Goal: Task Accomplishment & Management: Use online tool/utility

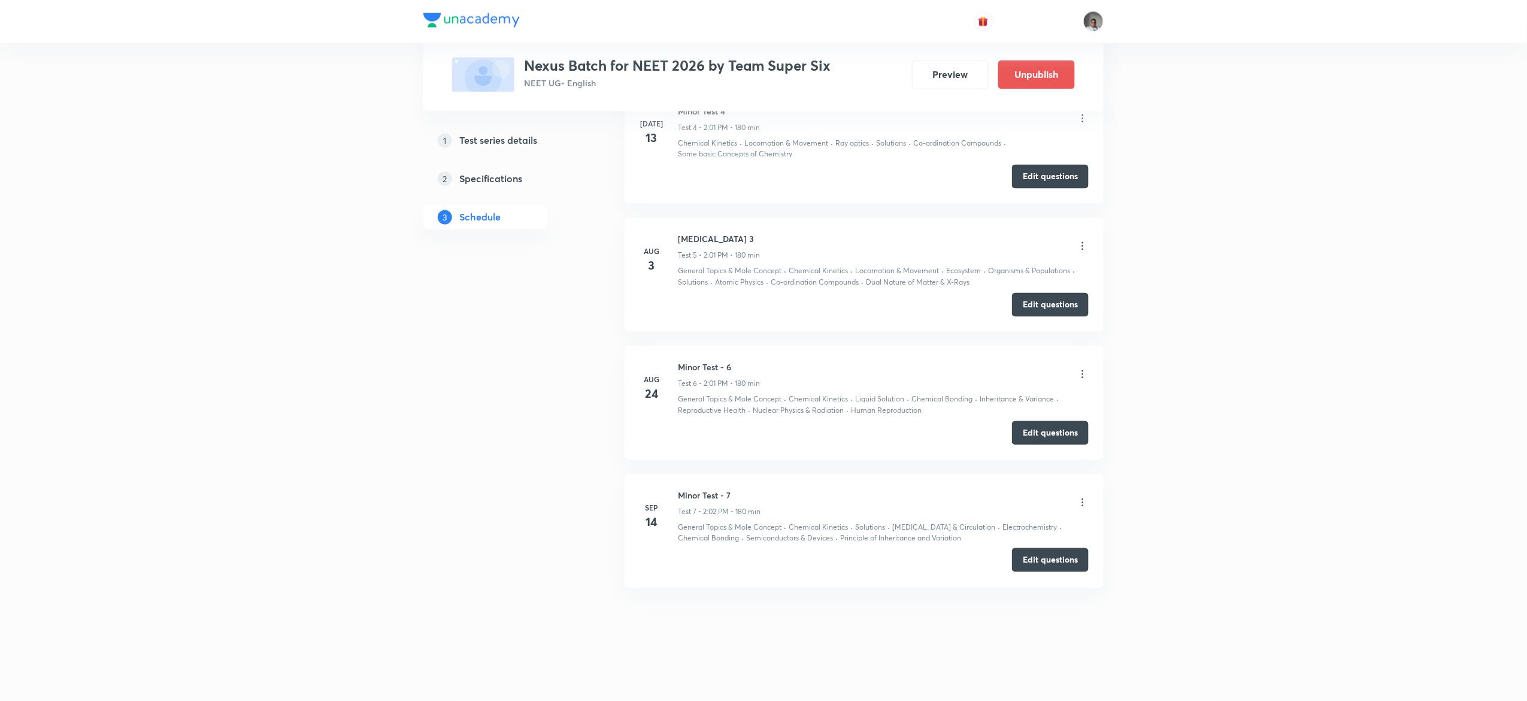
click at [1045, 567] on button "Edit questions" at bounding box center [1050, 560] width 77 height 24
click at [763, 75] on div "Nexus Batch for NEET 2026 by Team Super Six NEET UG • English" at bounding box center [677, 74] width 307 height 35
drag, startPoint x: 763, startPoint y: 75, endPoint x: 762, endPoint y: 50, distance: 25.8
click at [762, 50] on div "Test Series Nexus Batch for NEET 2026 by Team Super Six NEET UG • English Previ…" at bounding box center [763, 55] width 623 height 73
click at [763, 59] on h3 "Nexus Batch for NEET 2026 by Team Super Six" at bounding box center [677, 65] width 307 height 17
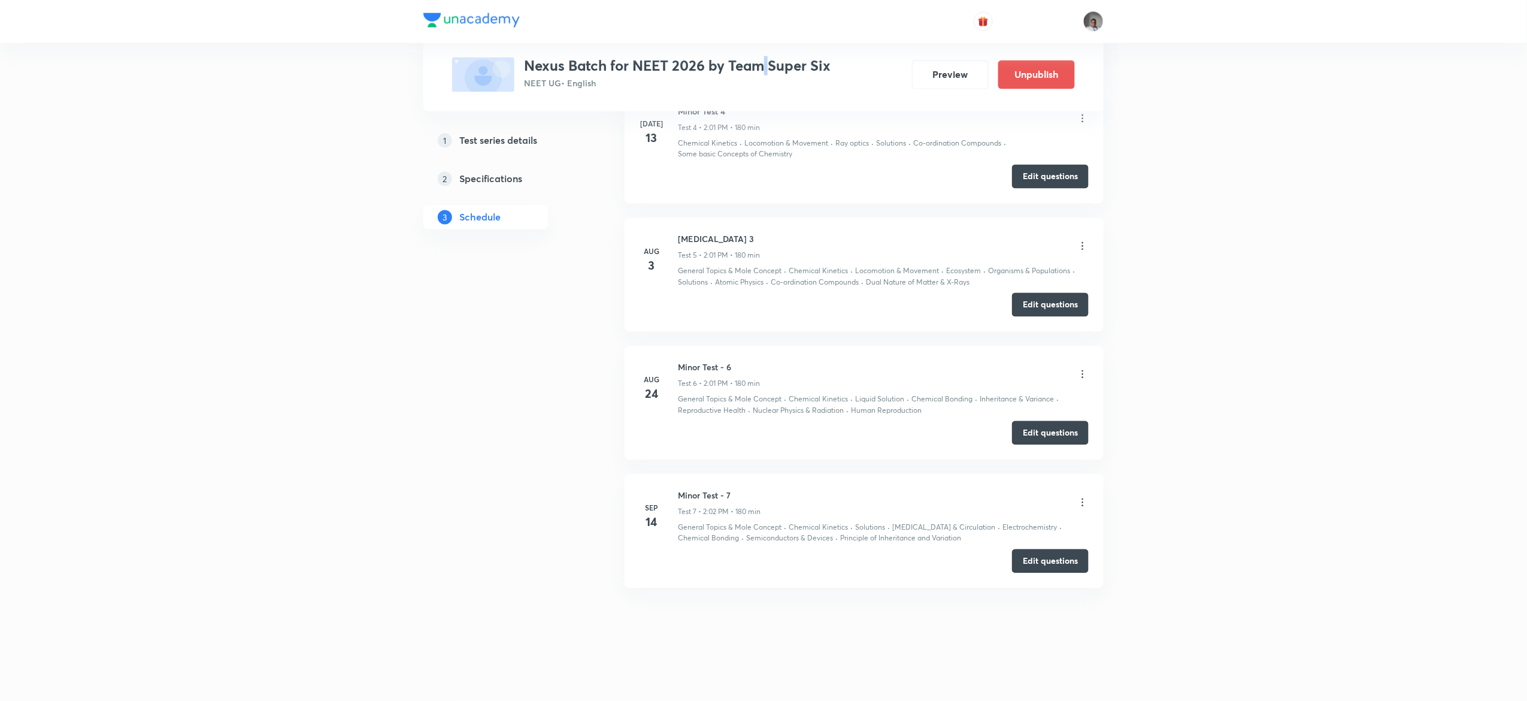
click at [763, 59] on h3 "Nexus Batch for NEET 2026 by Team Super Six" at bounding box center [677, 65] width 307 height 17
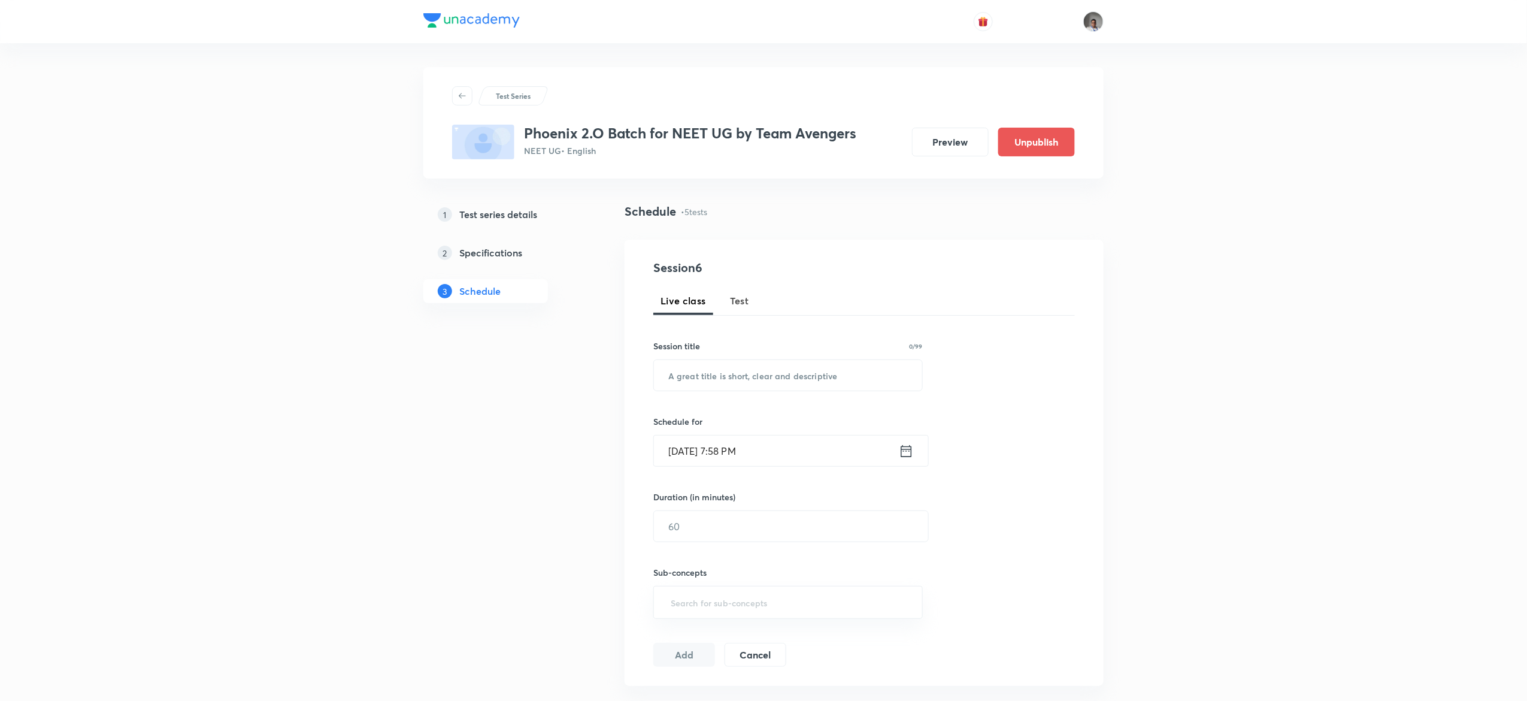
click at [760, 299] on div "Live class Test" at bounding box center [864, 300] width 422 height 29
click at [742, 304] on span "Test" at bounding box center [739, 300] width 19 height 14
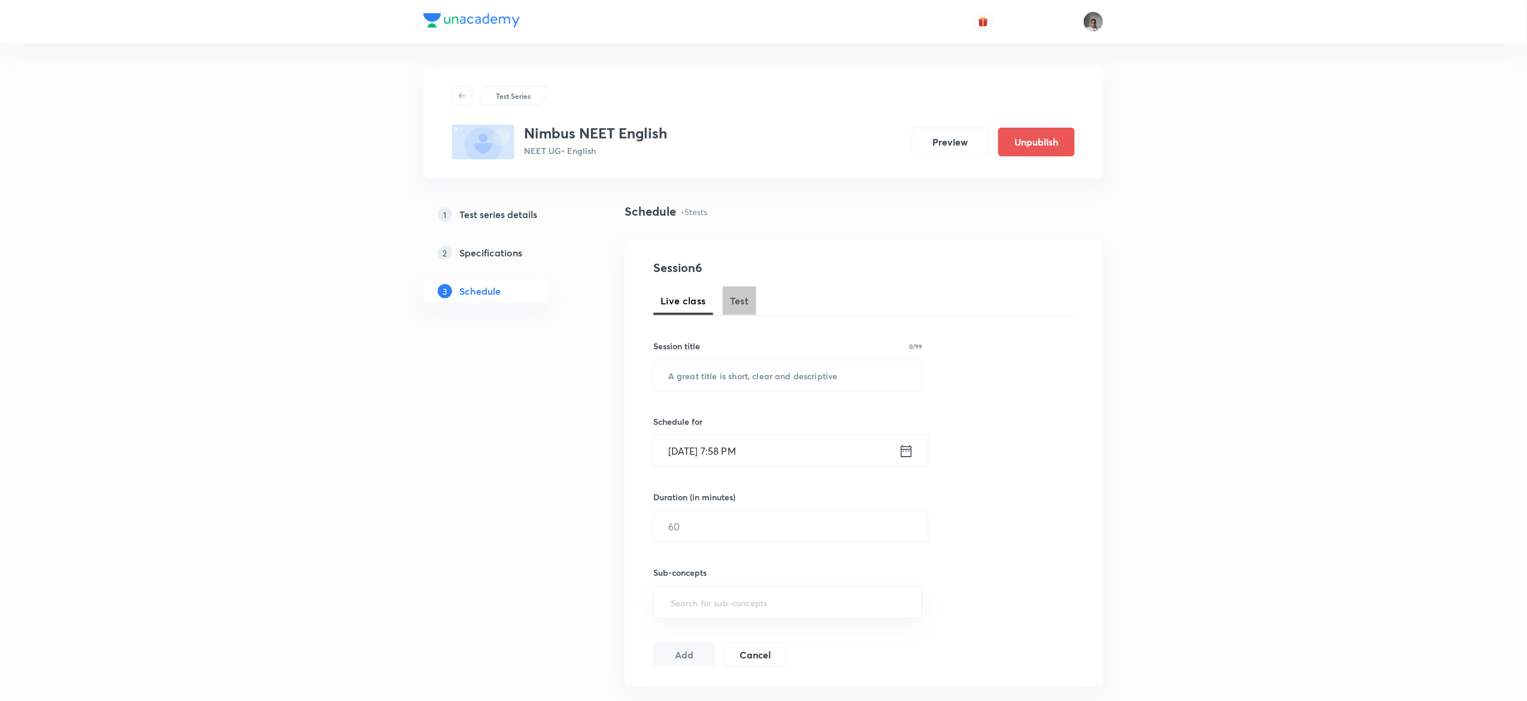
click at [730, 308] on button "Test" at bounding box center [740, 300] width 34 height 29
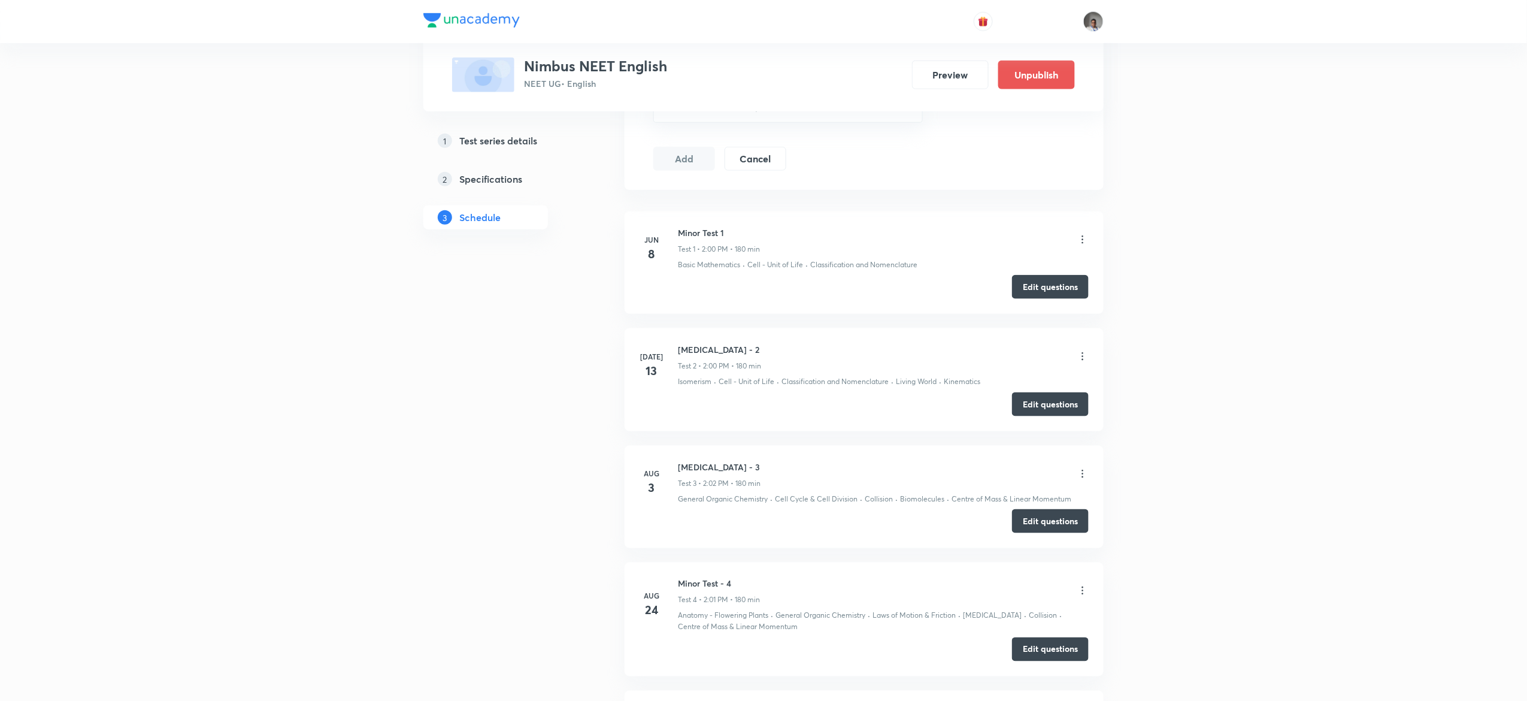
scroll to position [781, 0]
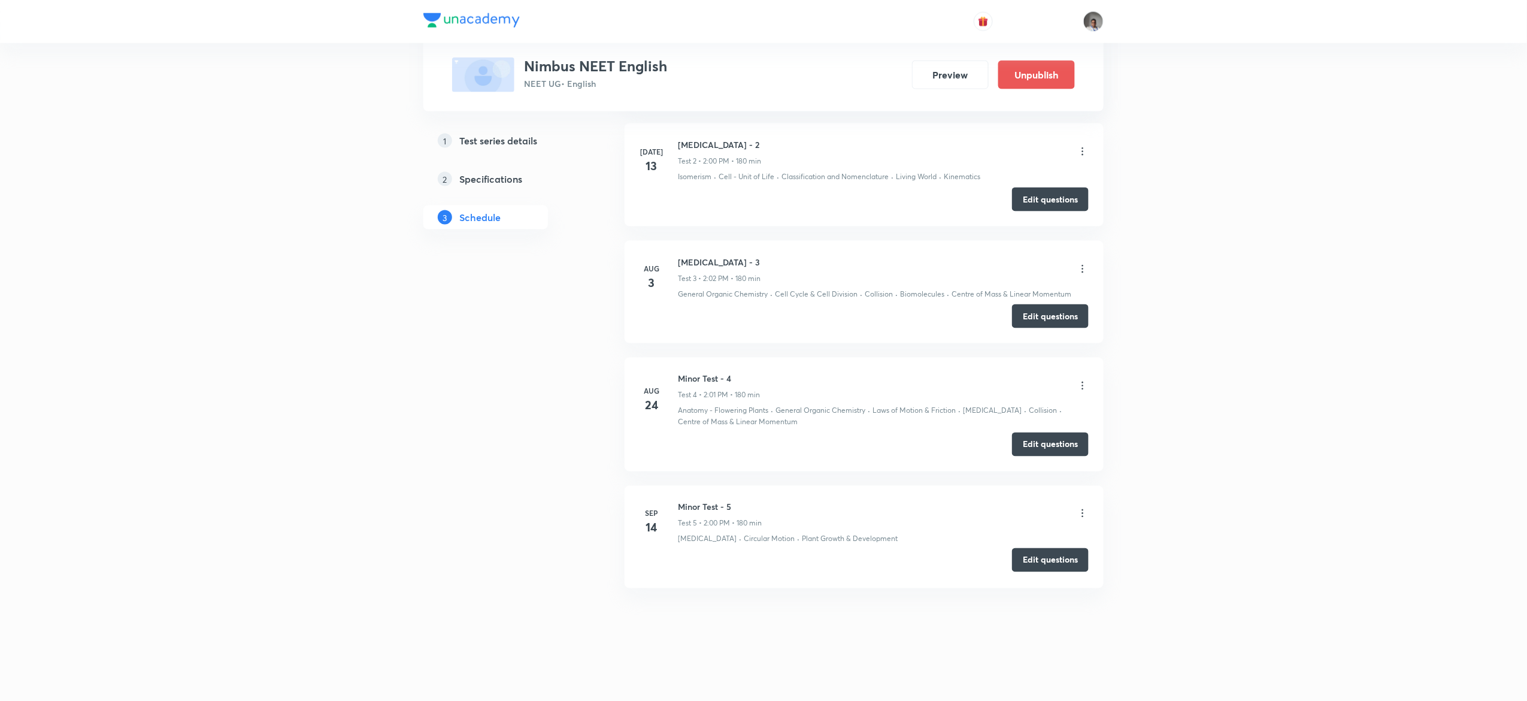
click at [1028, 567] on button "Edit questions" at bounding box center [1050, 560] width 77 height 24
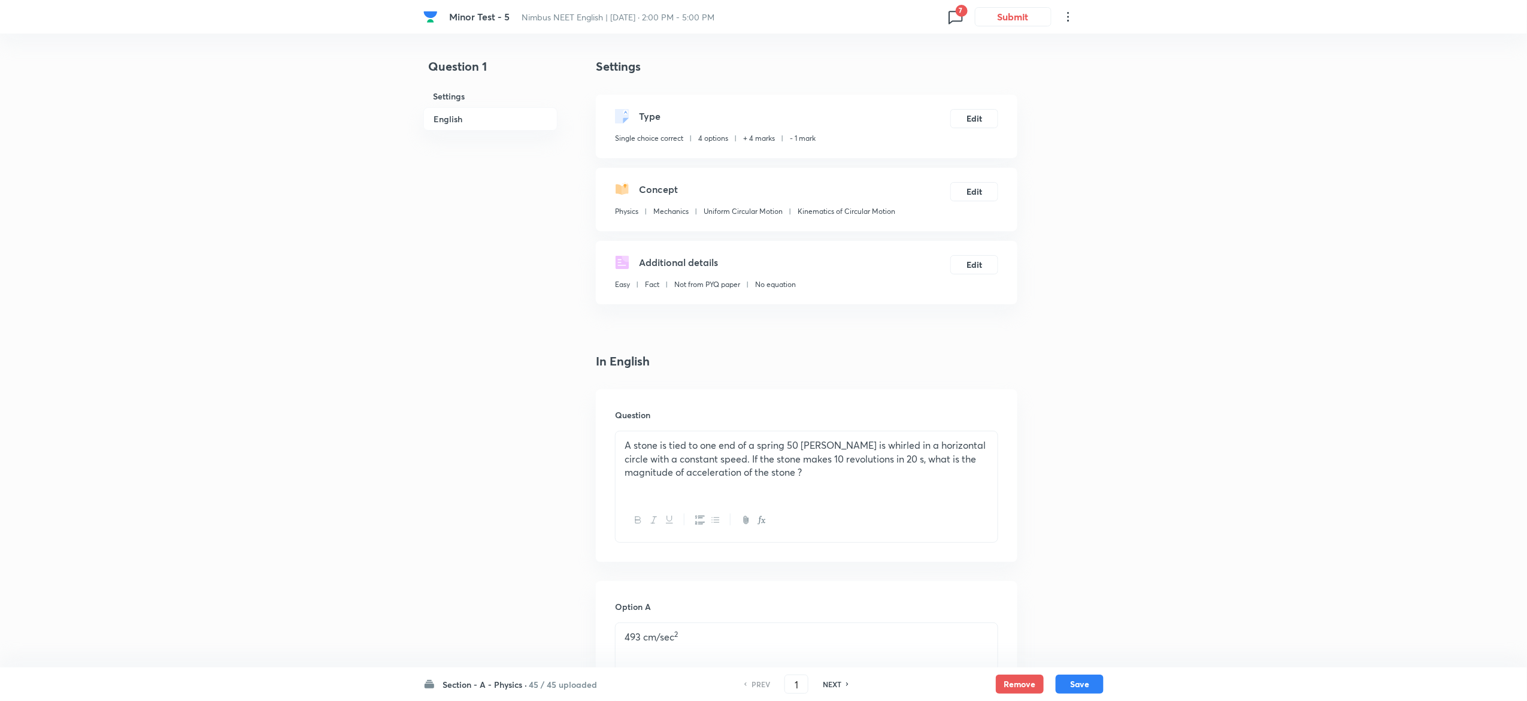
scroll to position [924, 0]
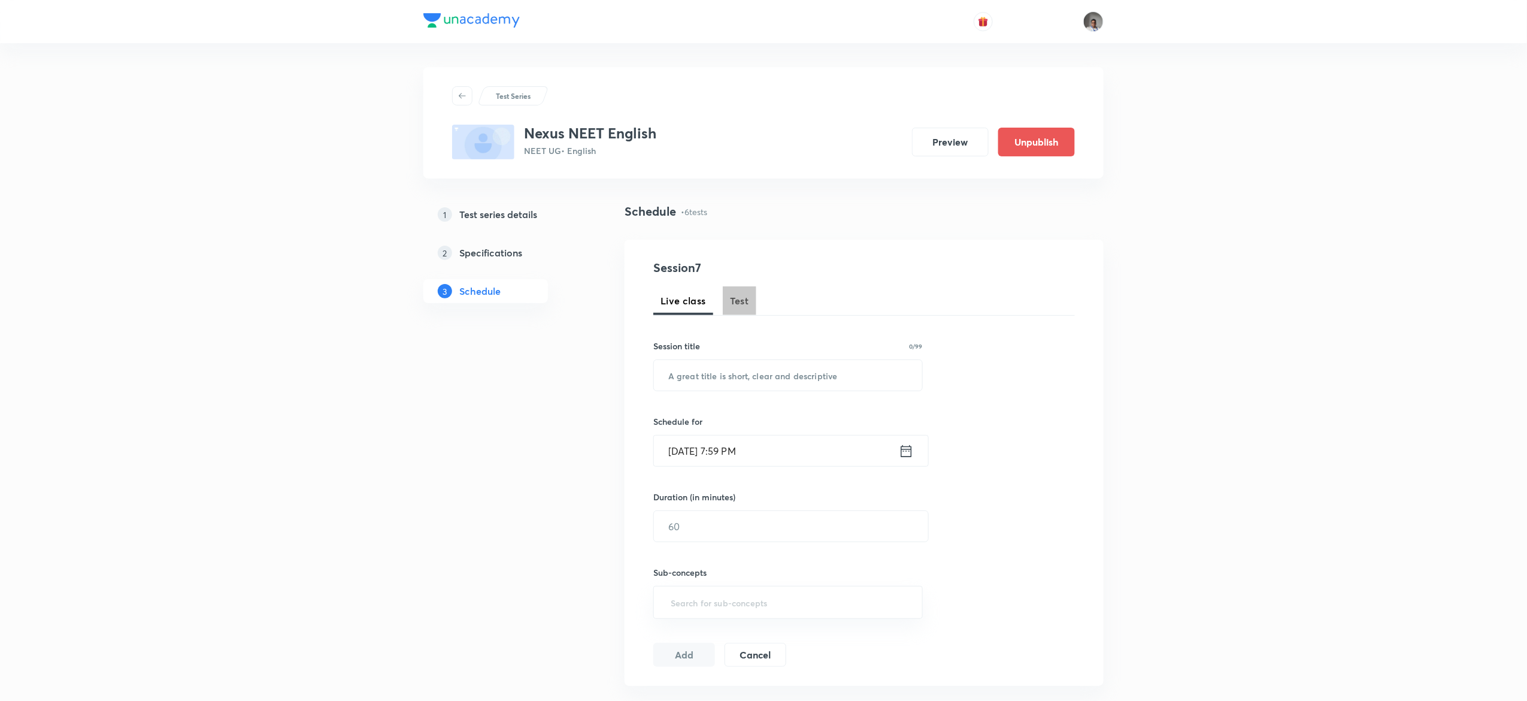
click at [730, 304] on span "Test" at bounding box center [739, 300] width 19 height 14
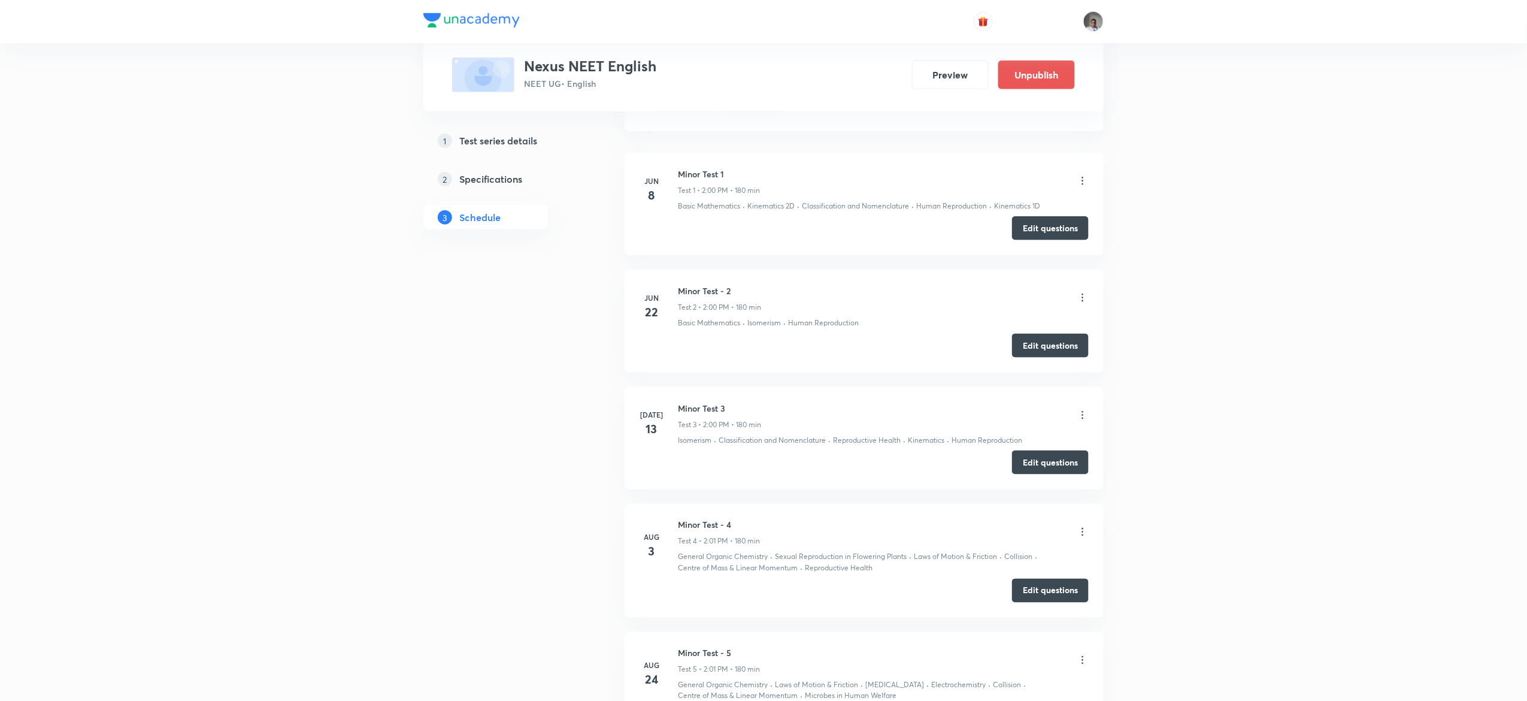
scroll to position [920, 0]
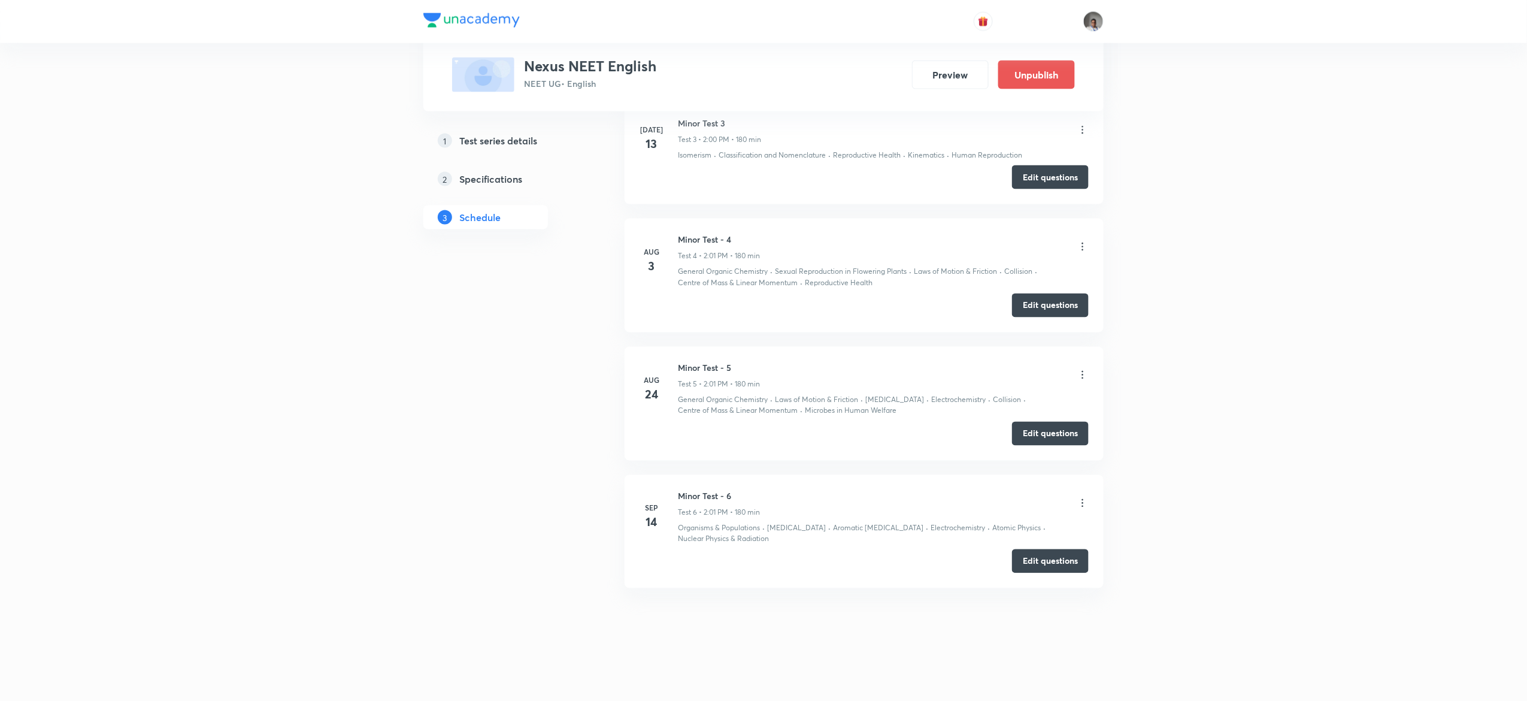
click at [605, 62] on h3 "Nexus NEET English" at bounding box center [590, 65] width 132 height 17
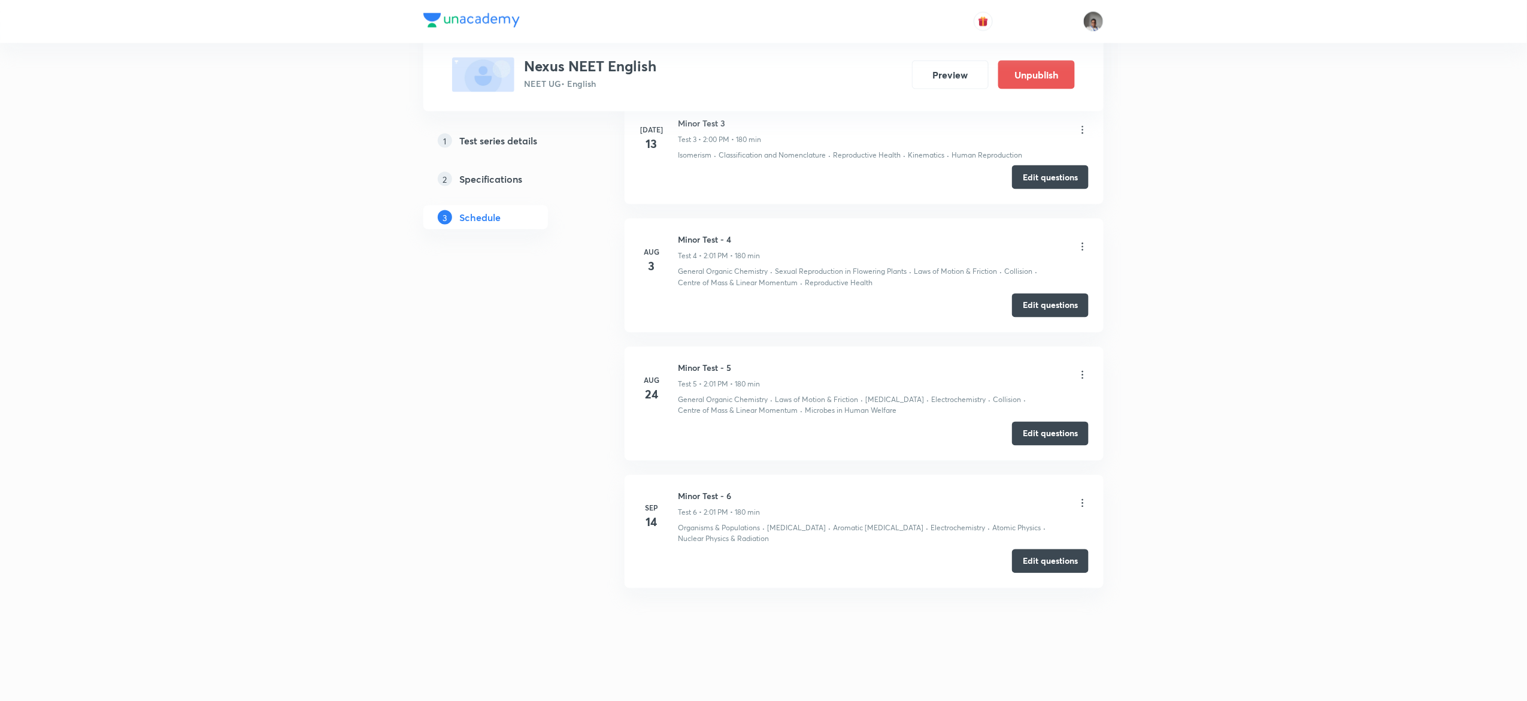
click at [612, 66] on h3 "Nexus NEET English" at bounding box center [590, 65] width 132 height 17
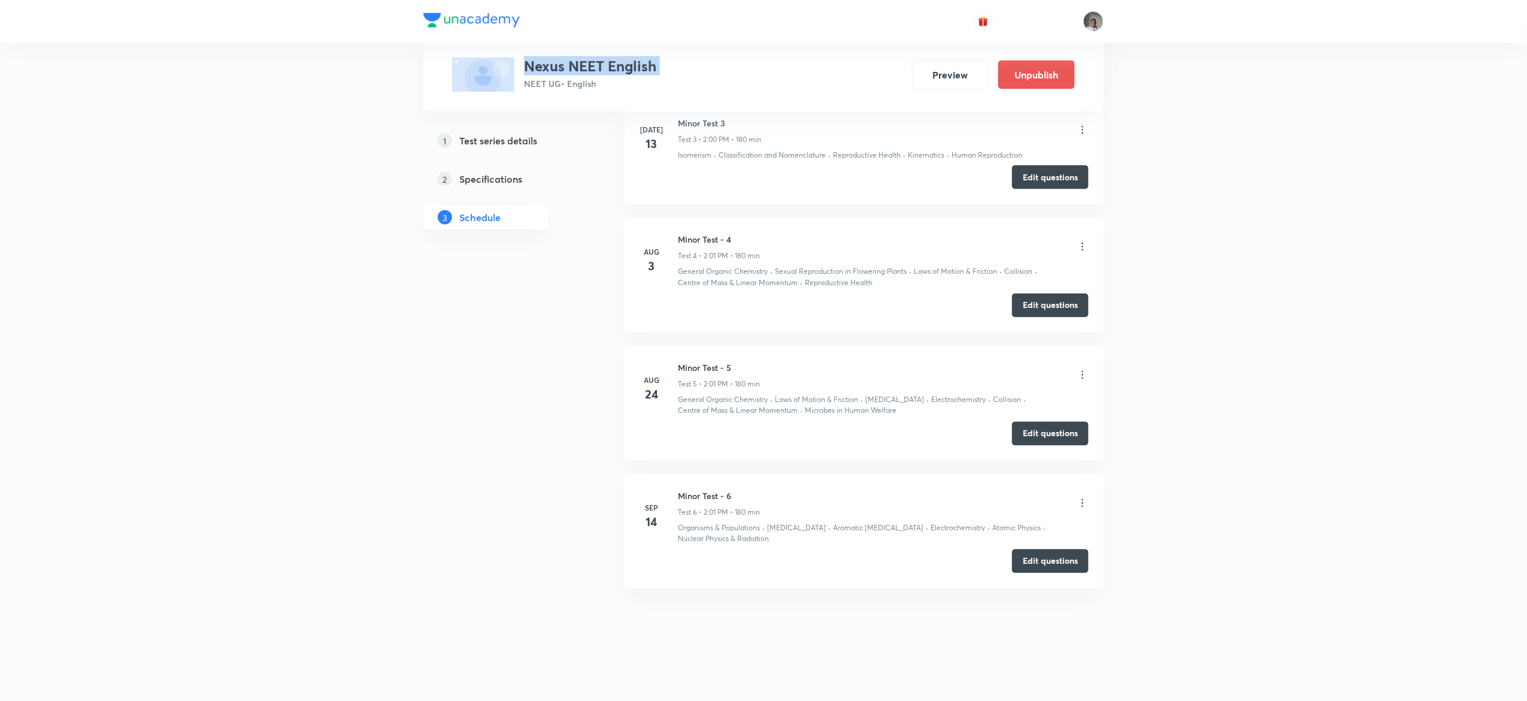
copy h3 "Nexus NEET English"
click at [1039, 562] on button "Edit questions" at bounding box center [1050, 560] width 77 height 24
click at [1078, 562] on button "Edit questions" at bounding box center [1050, 560] width 77 height 24
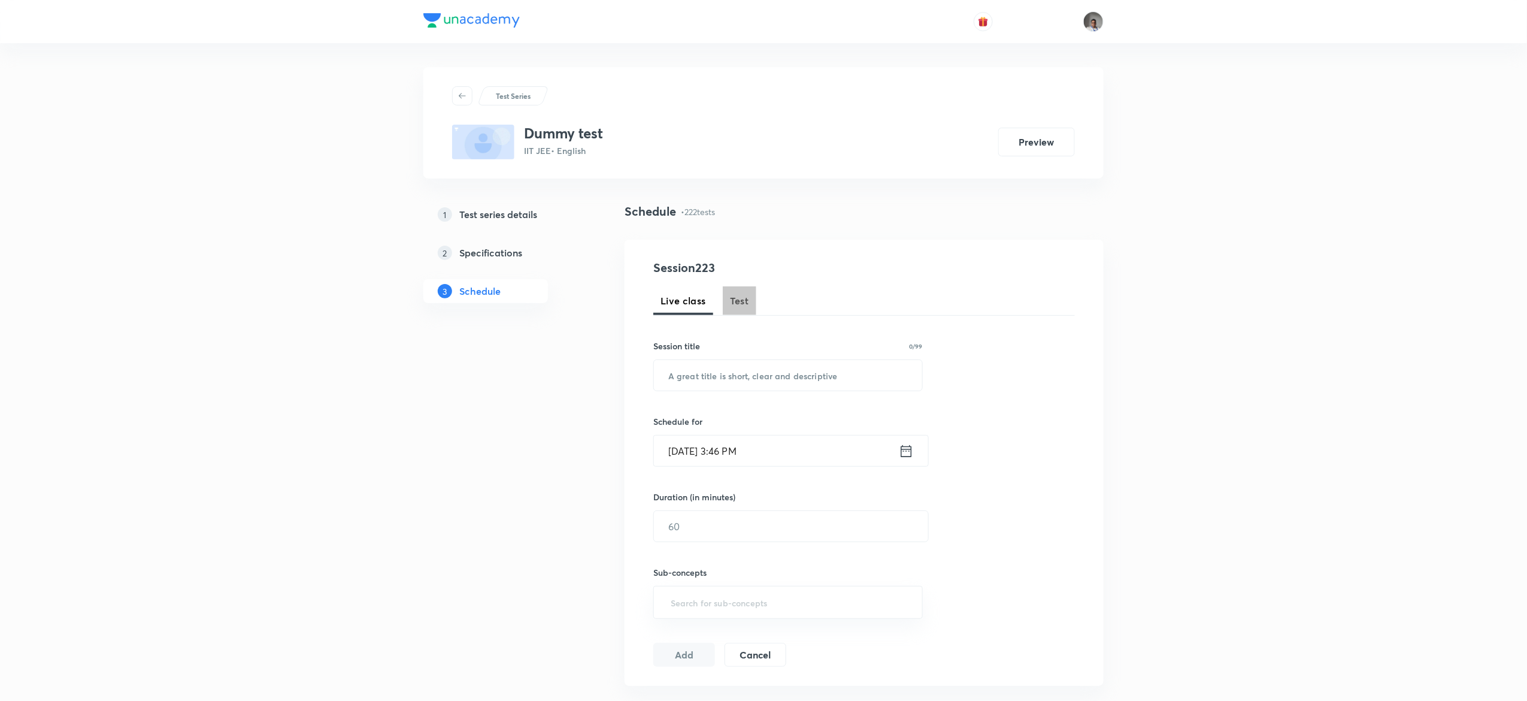
click at [741, 301] on span "Test" at bounding box center [739, 300] width 19 height 14
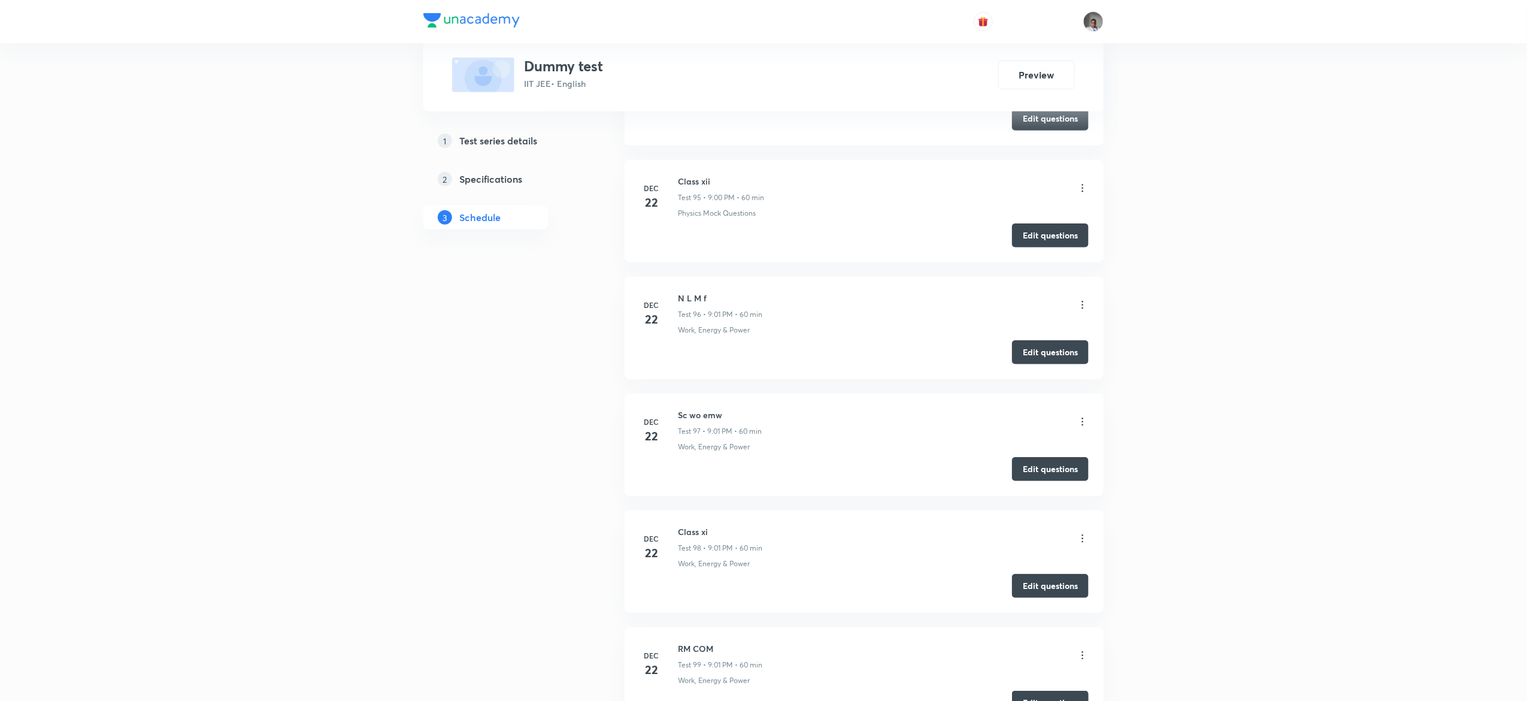
scroll to position [11697, 0]
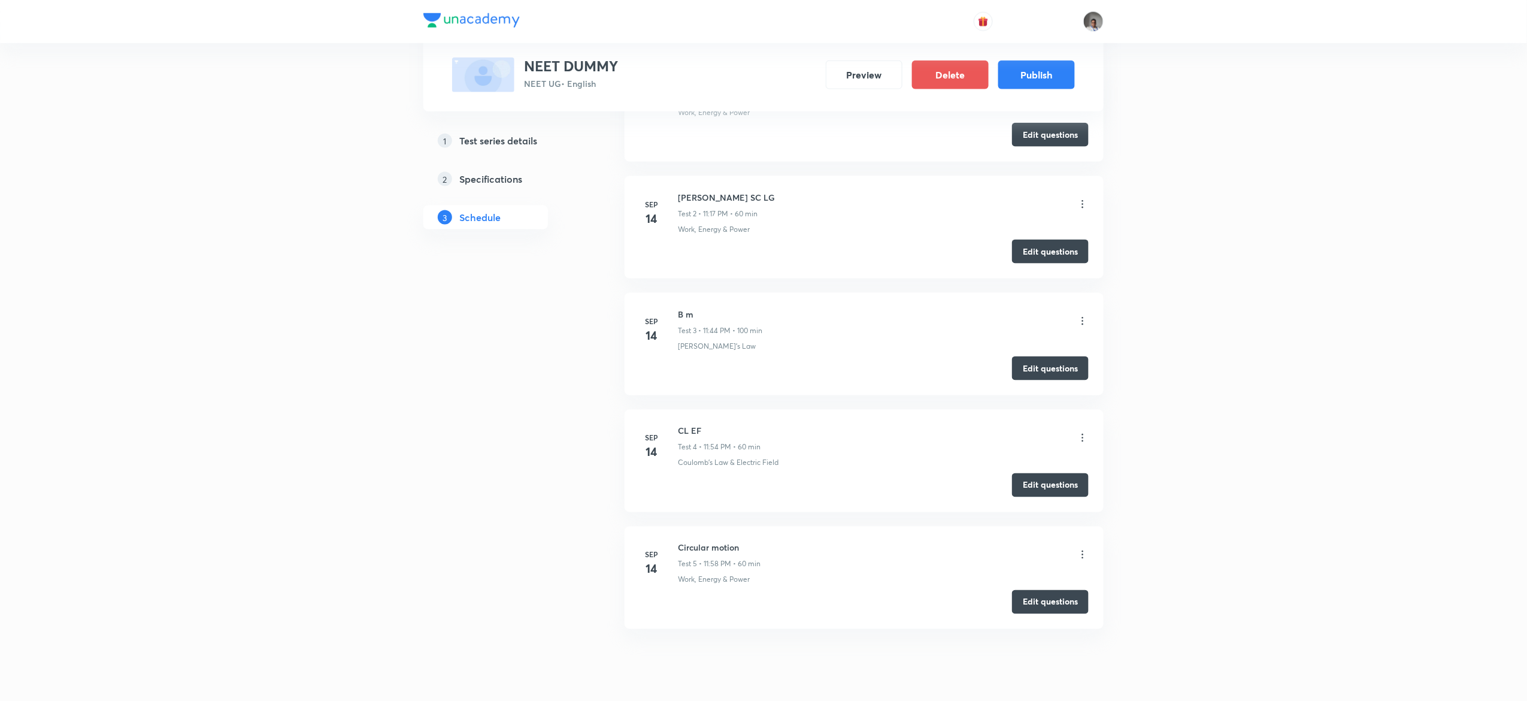
scroll to position [721, 0]
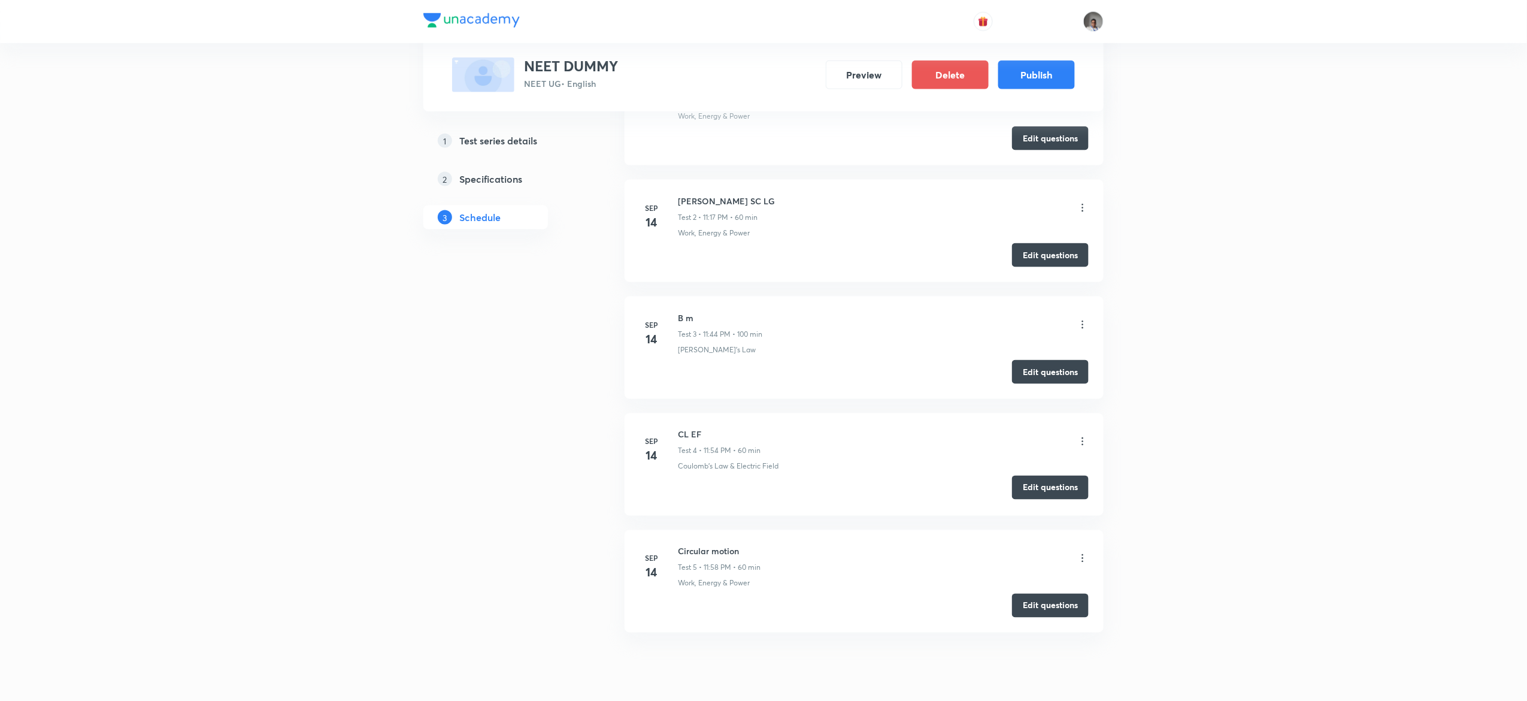
click at [1065, 495] on button "Edit questions" at bounding box center [1050, 487] width 77 height 24
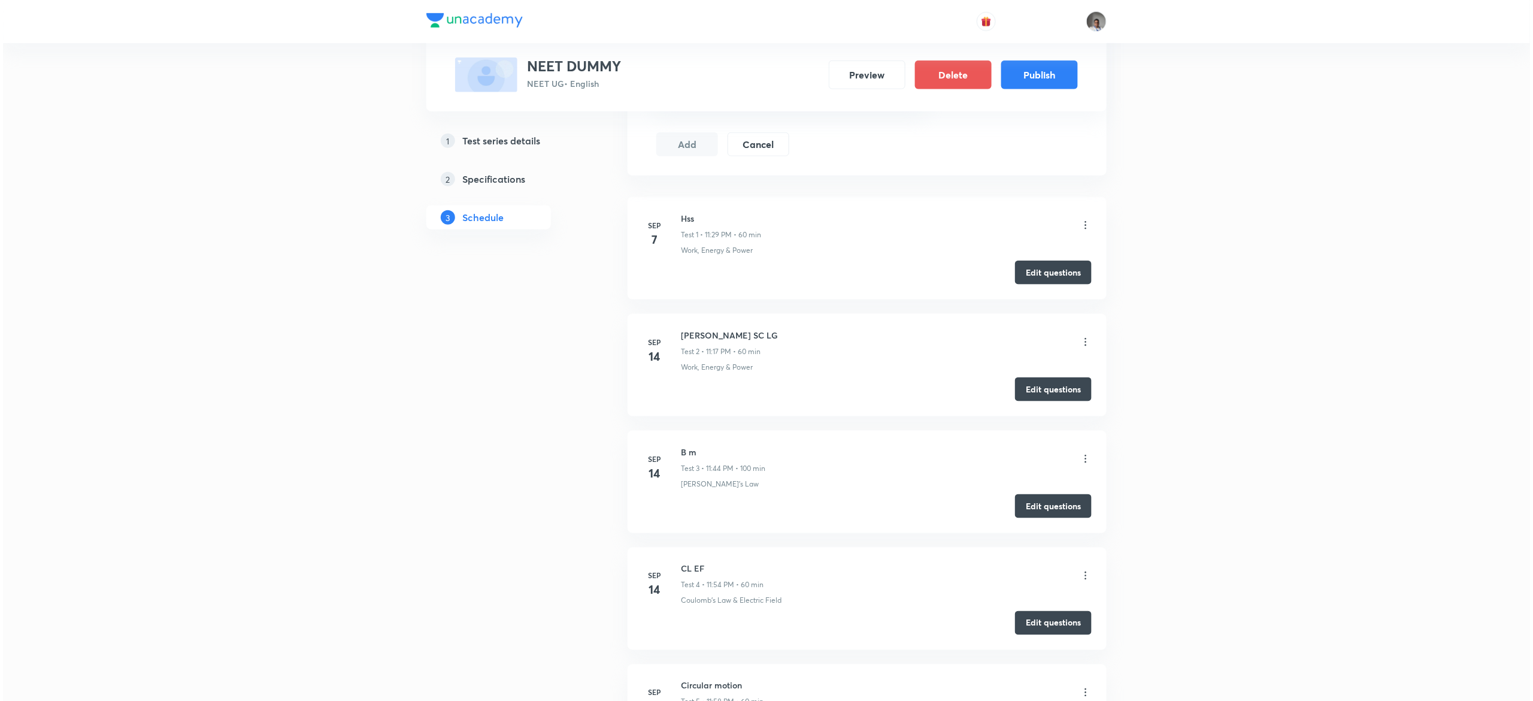
scroll to position [588, 0]
click at [1026, 393] on button "Edit questions" at bounding box center [1050, 387] width 77 height 24
click at [1081, 339] on icon at bounding box center [1083, 341] width 12 height 12
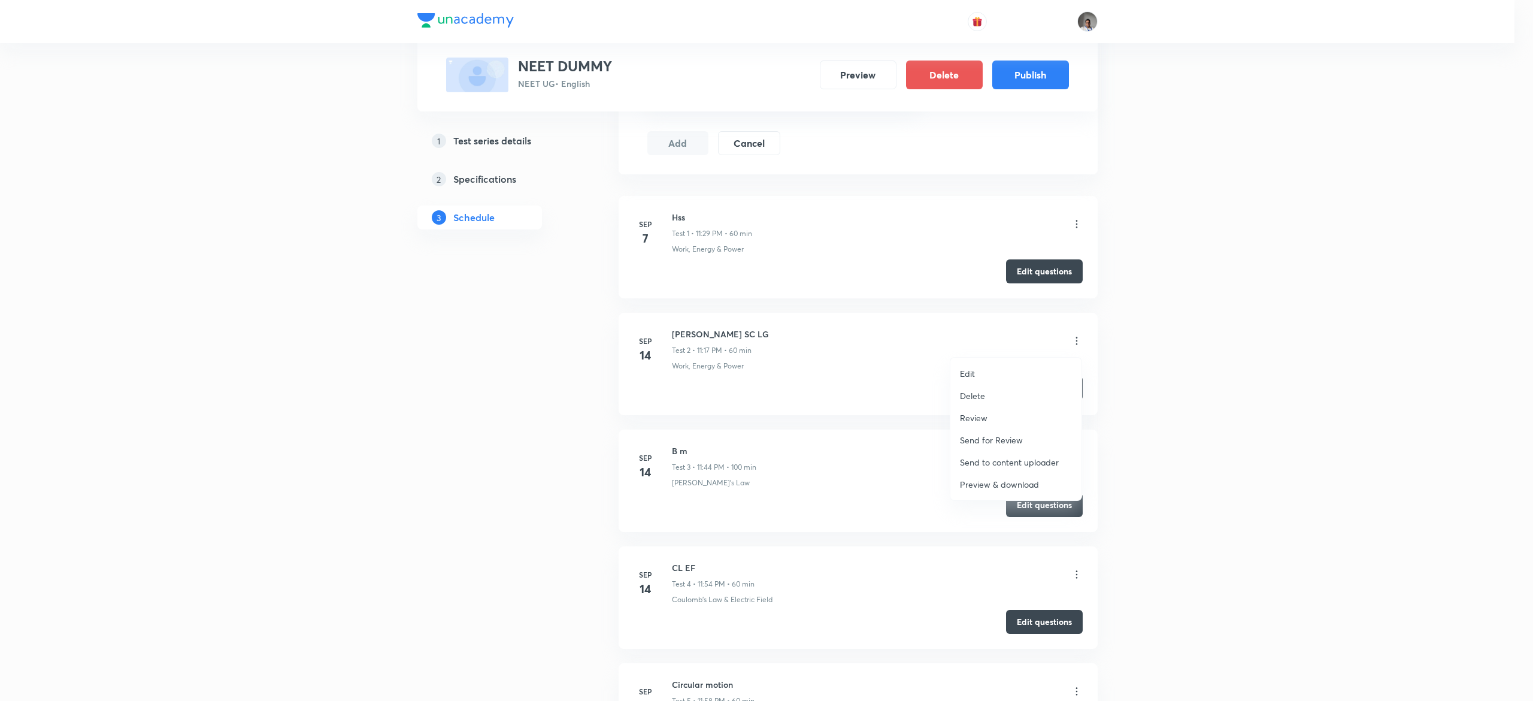
click at [1011, 483] on p "Preview & download" at bounding box center [999, 484] width 79 height 13
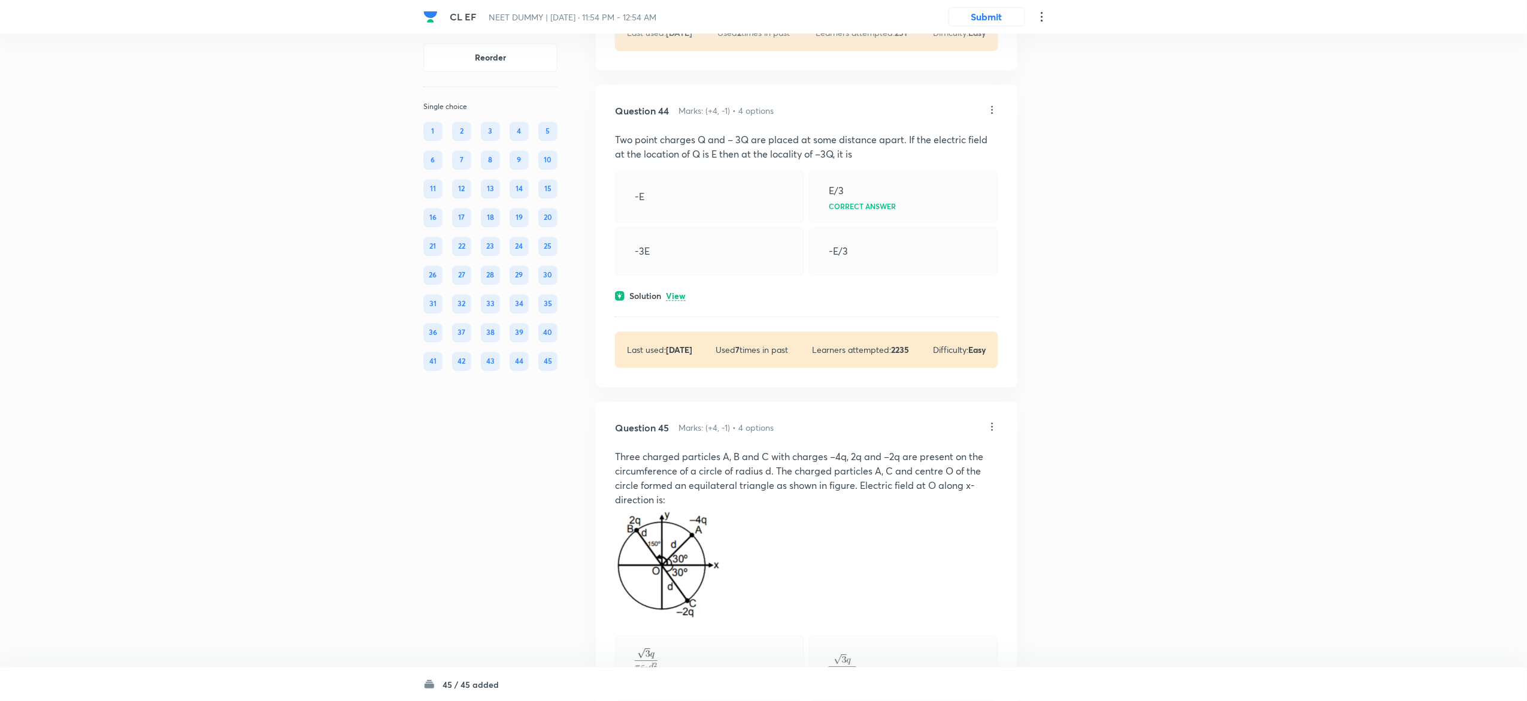
scroll to position [15480, 0]
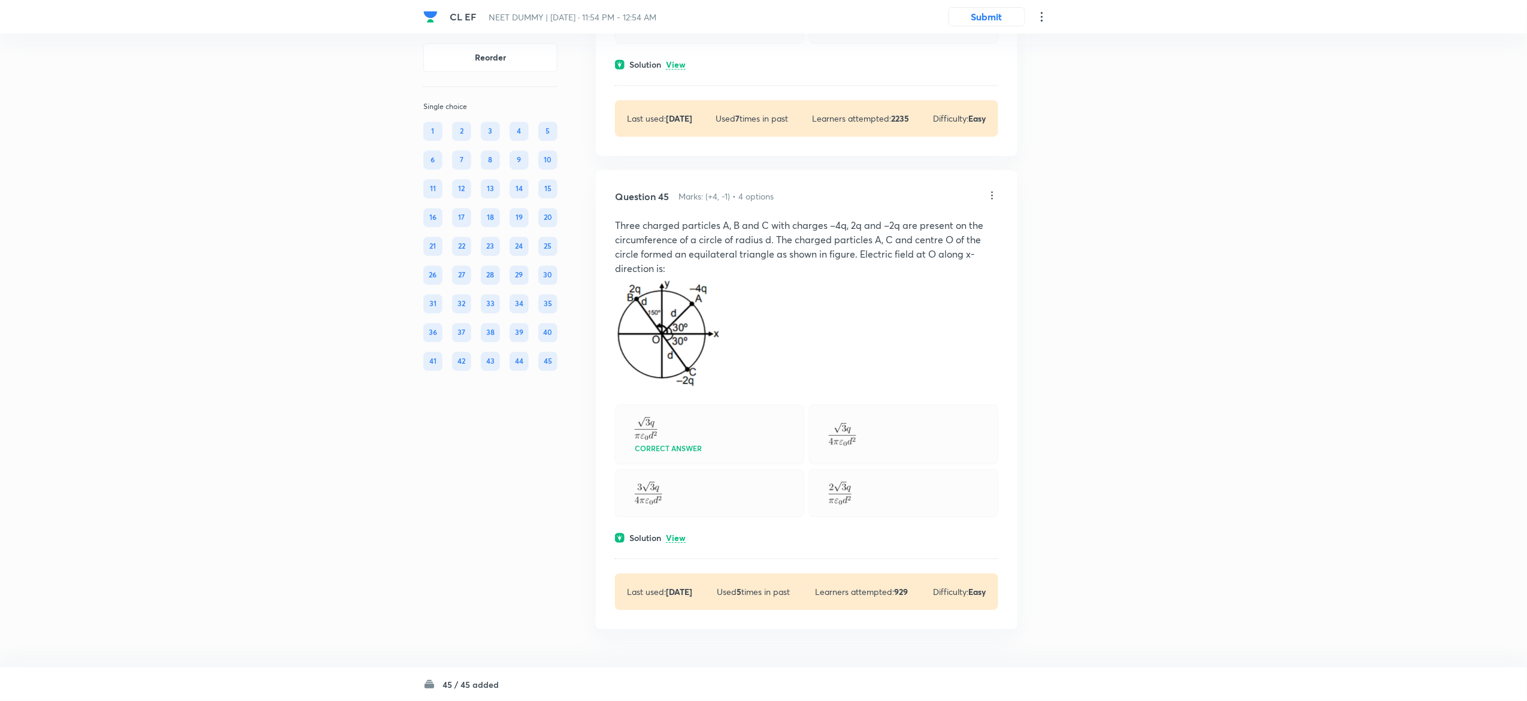
click at [678, 530] on div "Question 45 Marks: (+4, -1) • 4 options Three charged particles A, B and C with…" at bounding box center [807, 399] width 422 height 459
click at [678, 535] on p "View" at bounding box center [676, 537] width 20 height 9
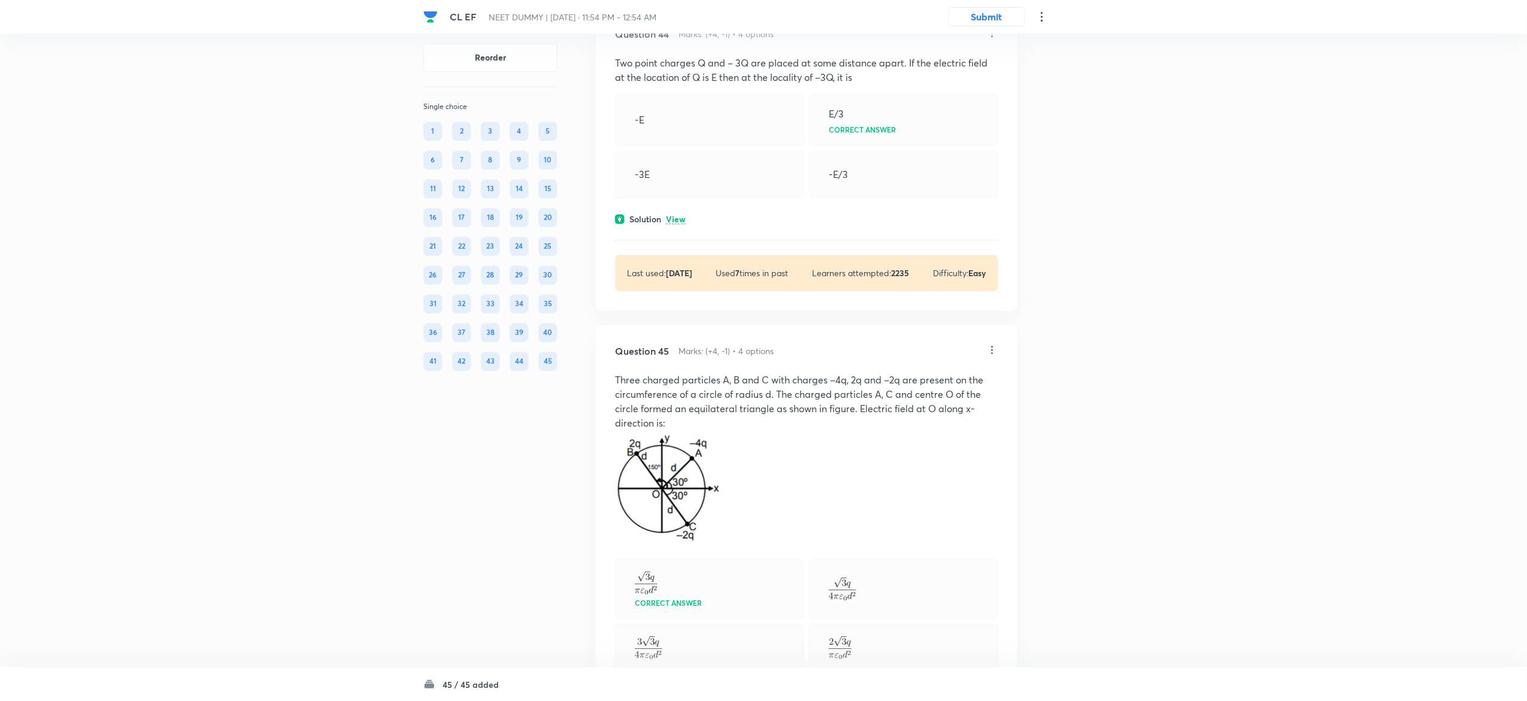
scroll to position [15236, 0]
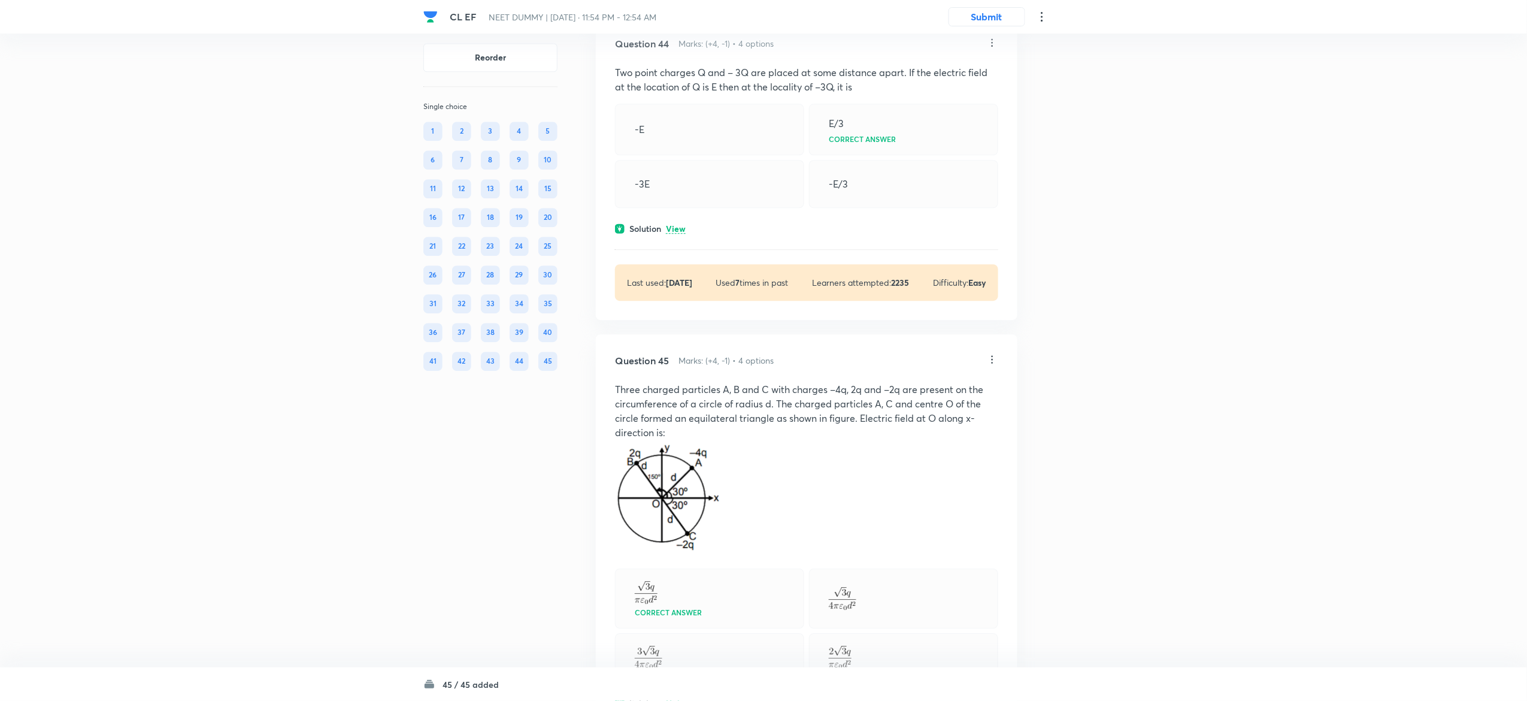
click at [675, 234] on p "View" at bounding box center [676, 229] width 20 height 9
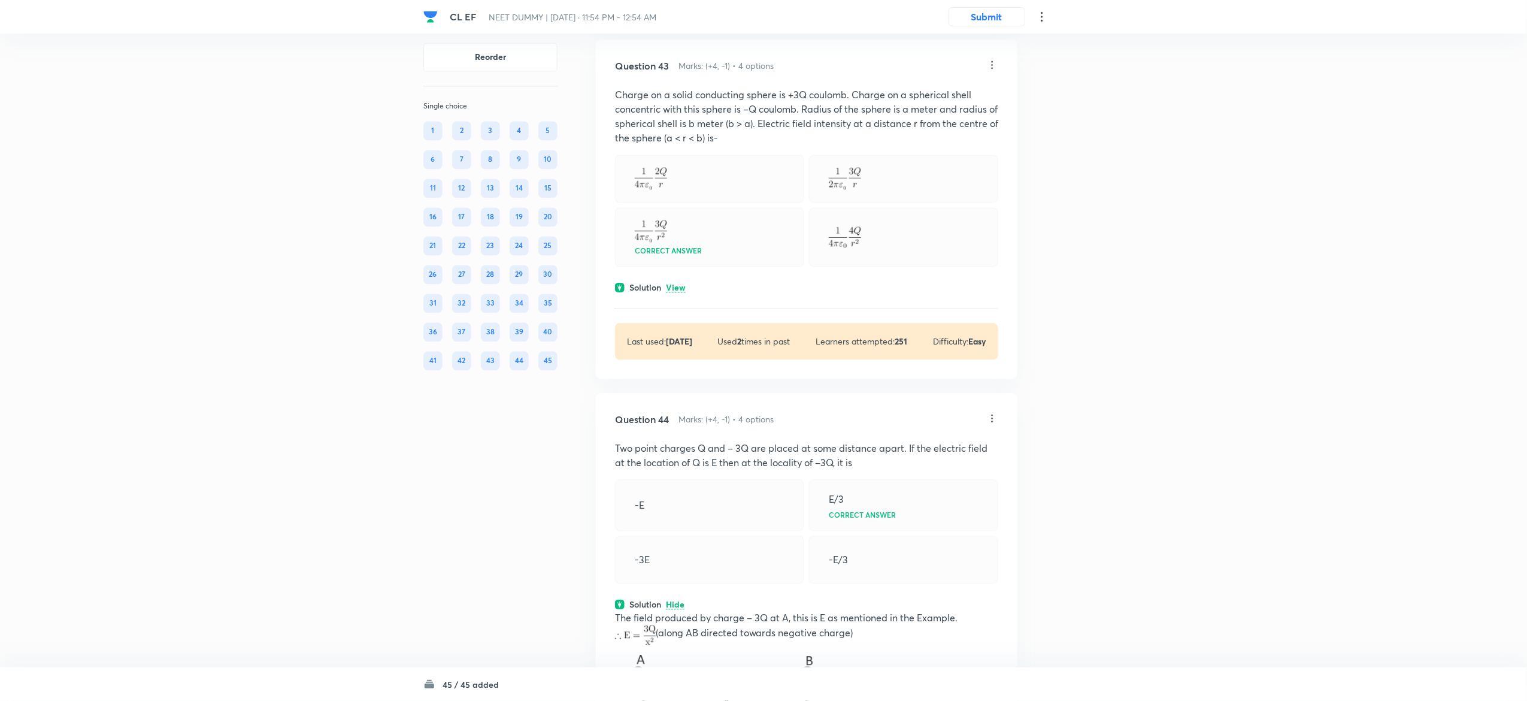
scroll to position [14842, 0]
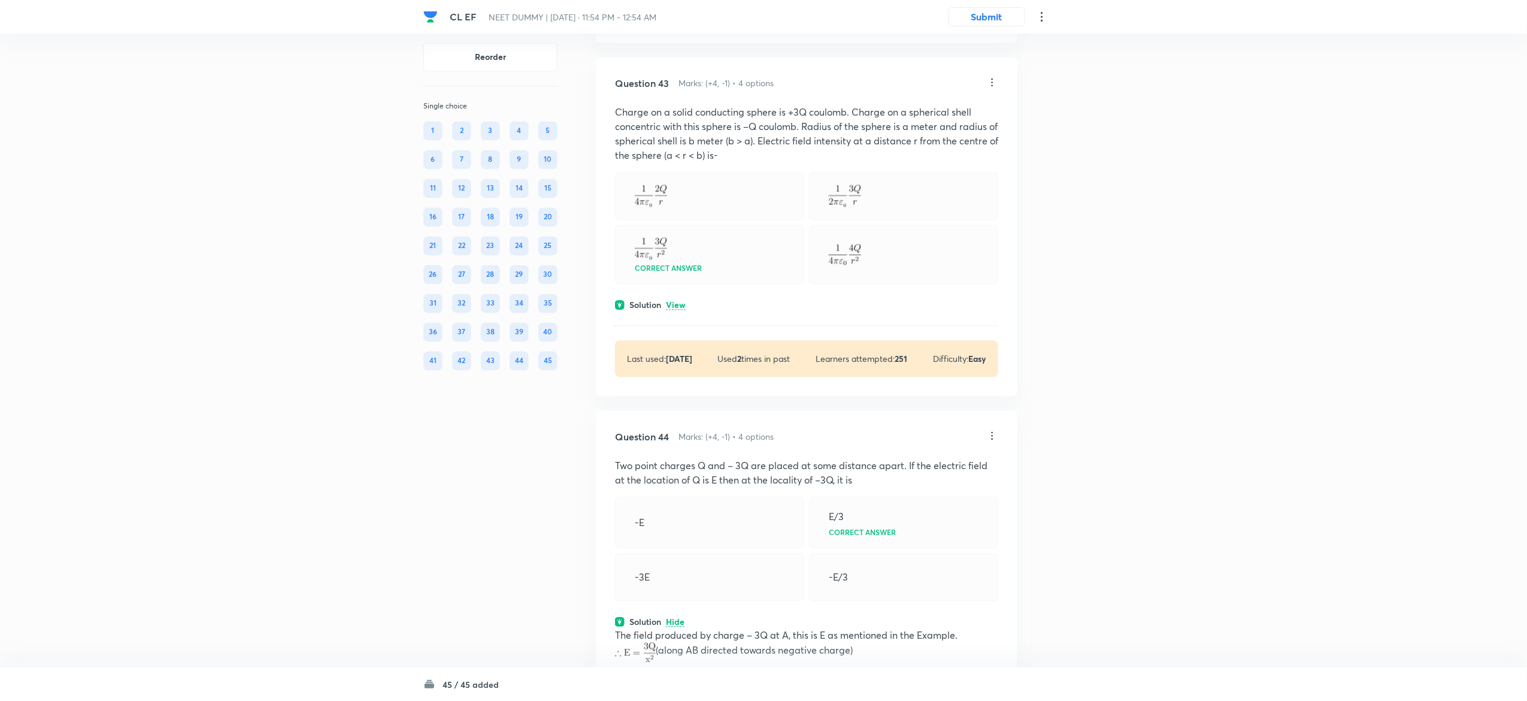
click at [678, 390] on div "Question 43 Marks: (+4, -1) • 4 options Charge on a solid conducting sphere is …" at bounding box center [807, 226] width 422 height 339
click at [678, 310] on p "View" at bounding box center [676, 305] width 20 height 9
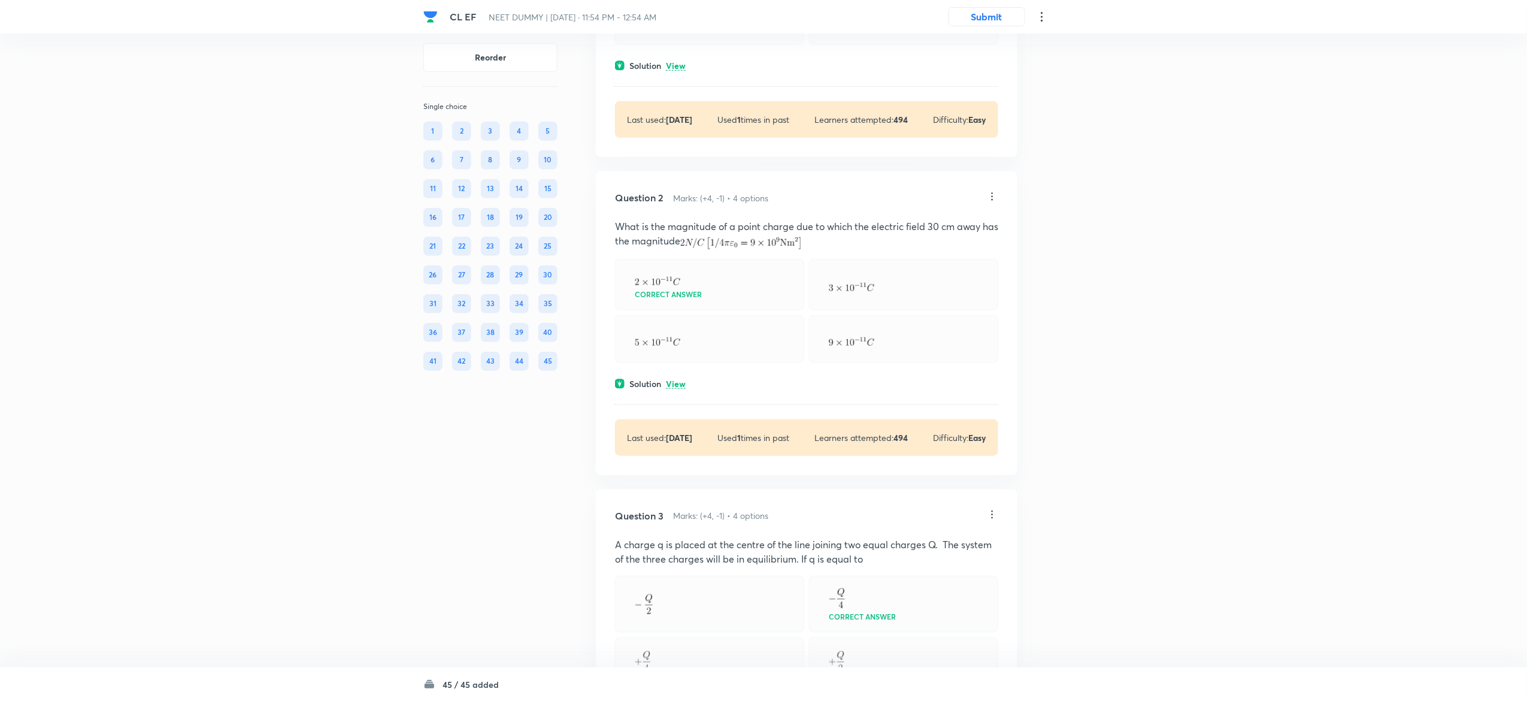
scroll to position [0, 0]
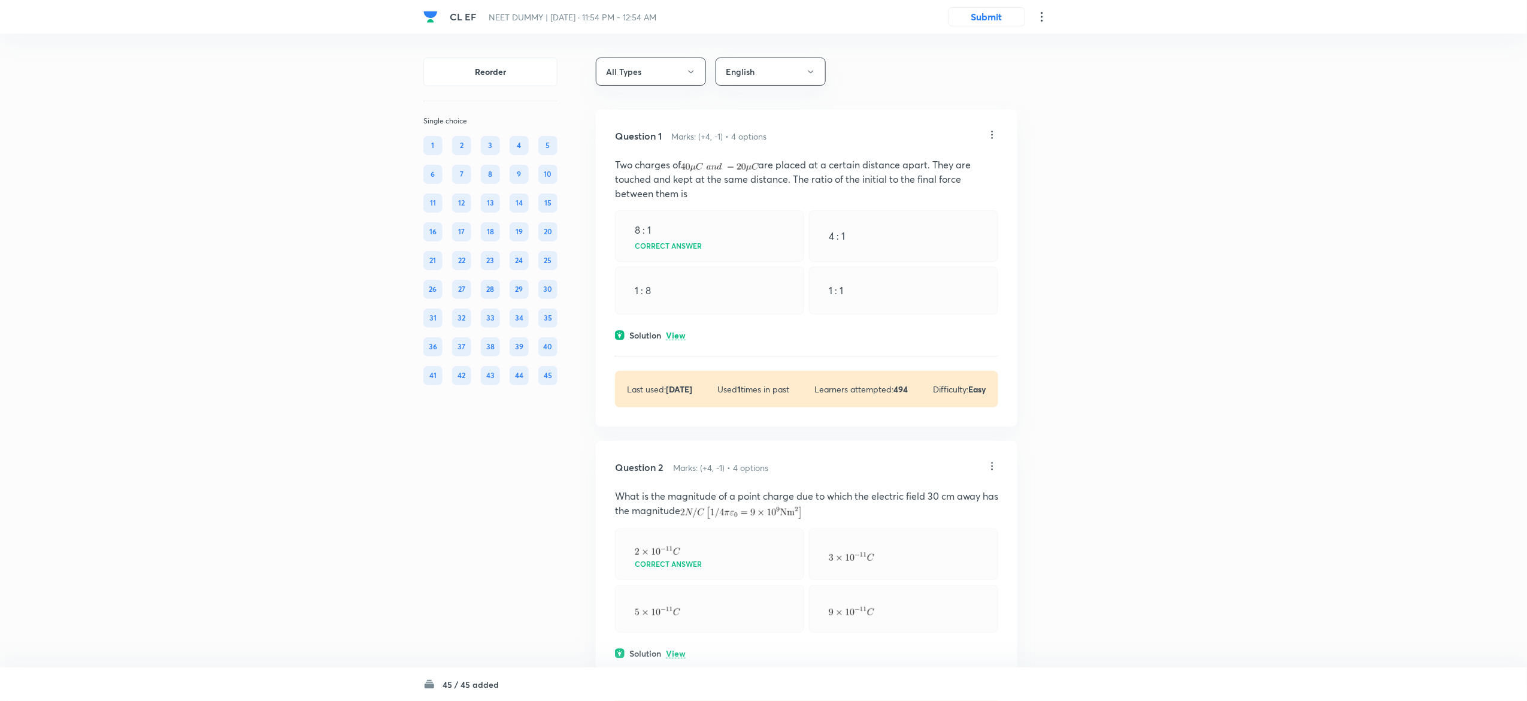
click at [681, 332] on p "View" at bounding box center [676, 335] width 20 height 9
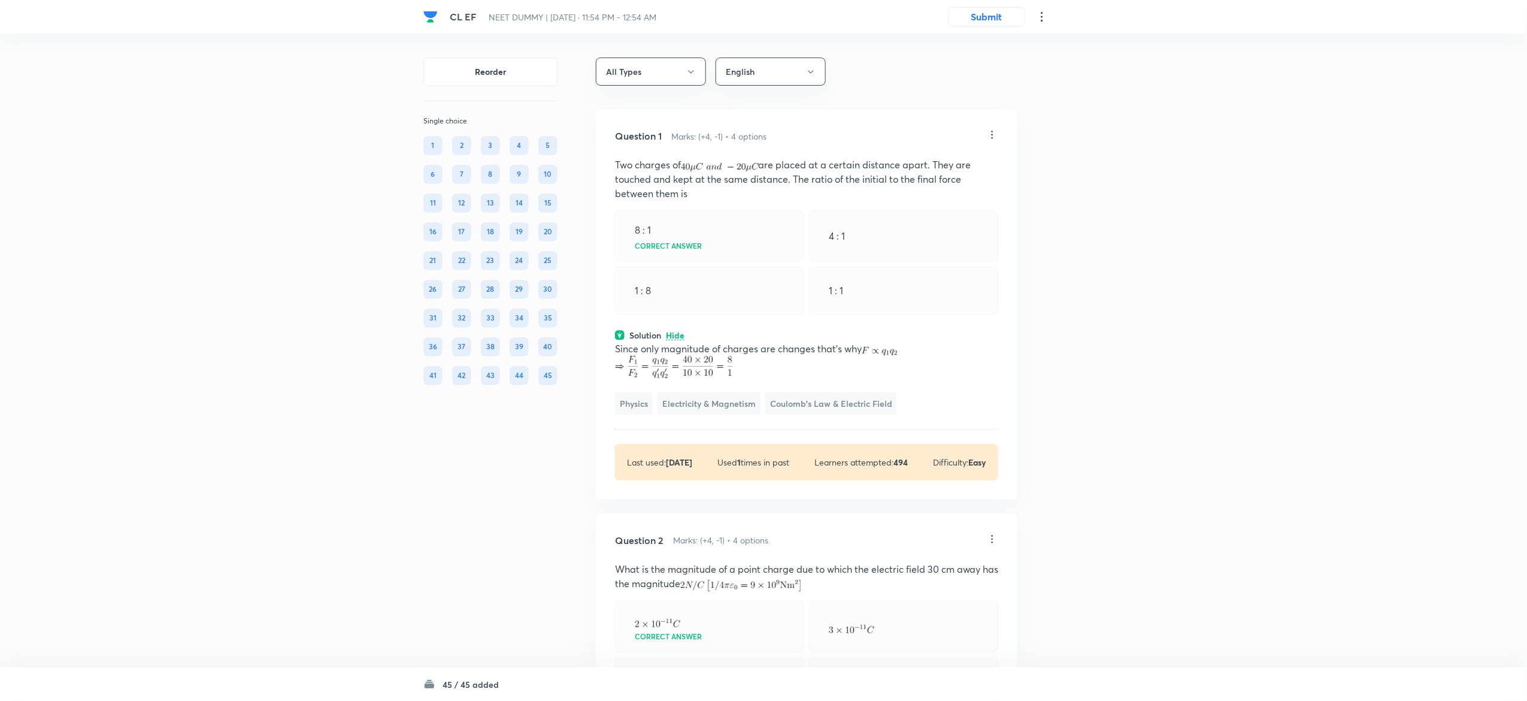
click at [681, 332] on p "Hide" at bounding box center [675, 335] width 19 height 9
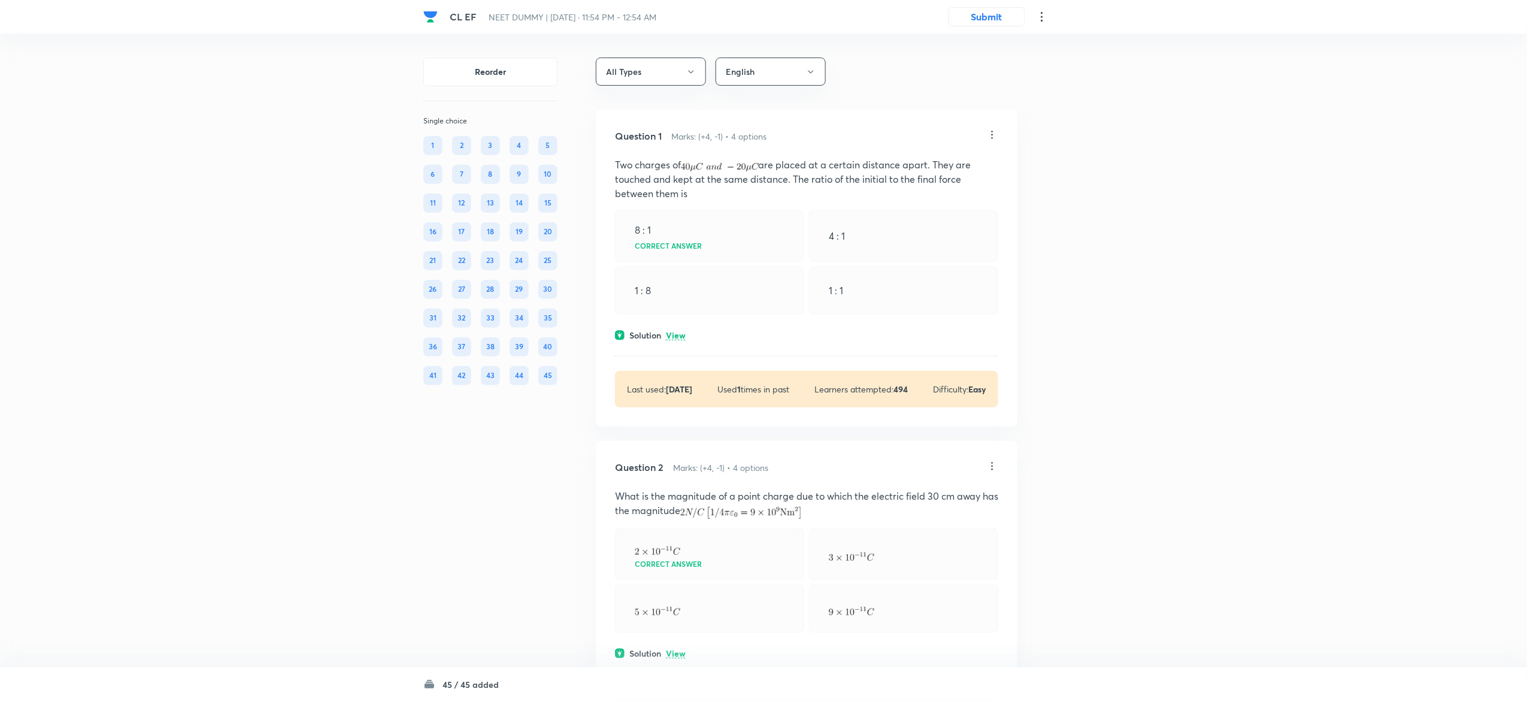
click at [681, 332] on p "View" at bounding box center [676, 335] width 20 height 9
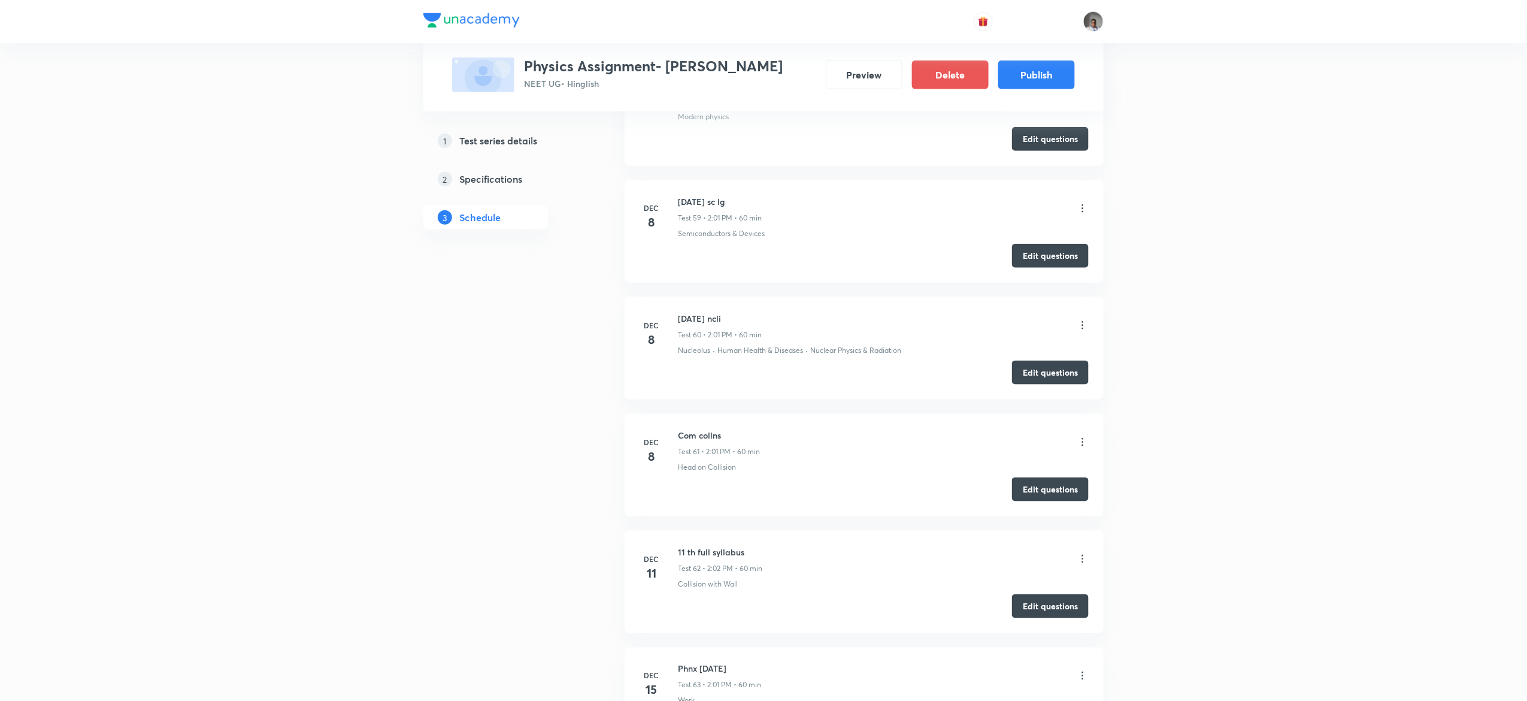
scroll to position [11422, 0]
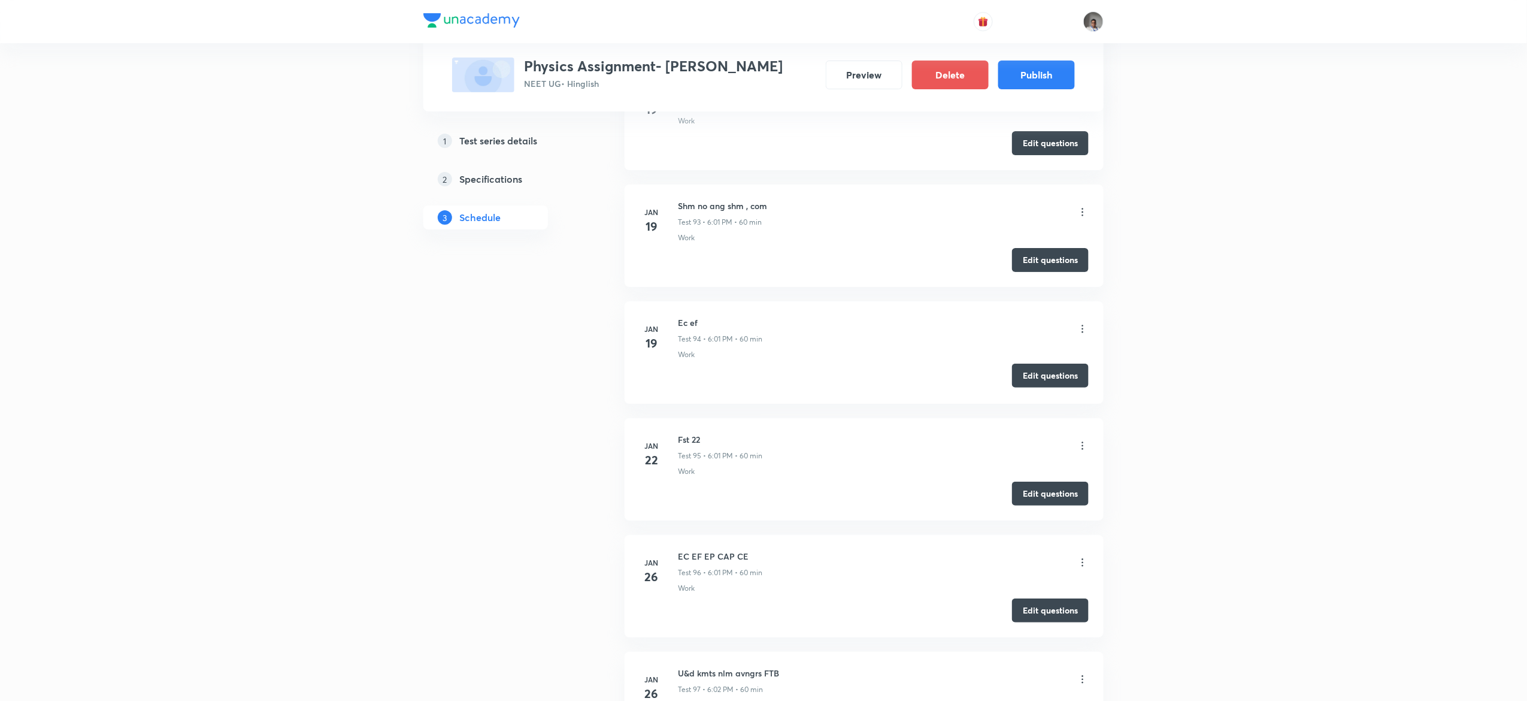
click at [1030, 387] on button "Edit questions" at bounding box center [1050, 375] width 77 height 24
click at [1033, 387] on button "Edit questions" at bounding box center [1050, 375] width 77 height 24
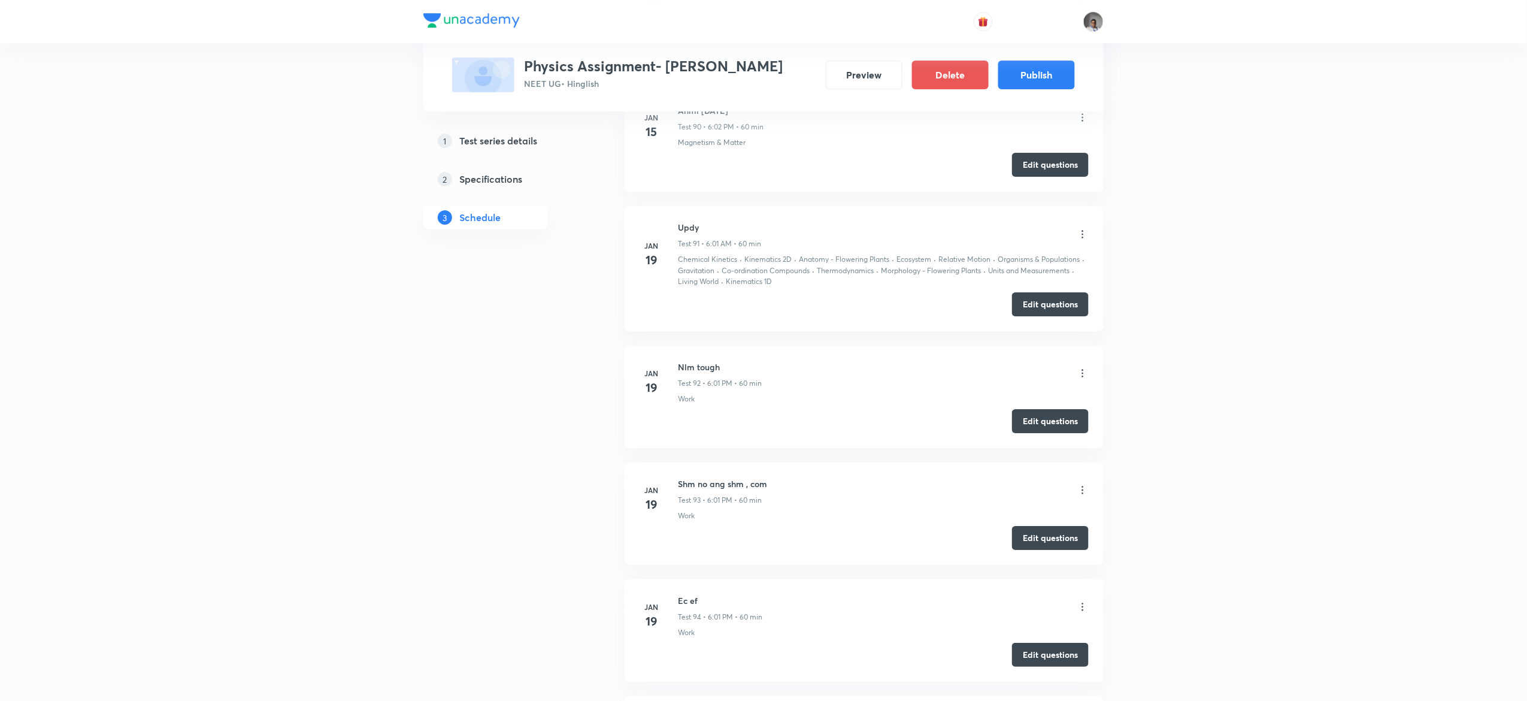
scroll to position [11141, 0]
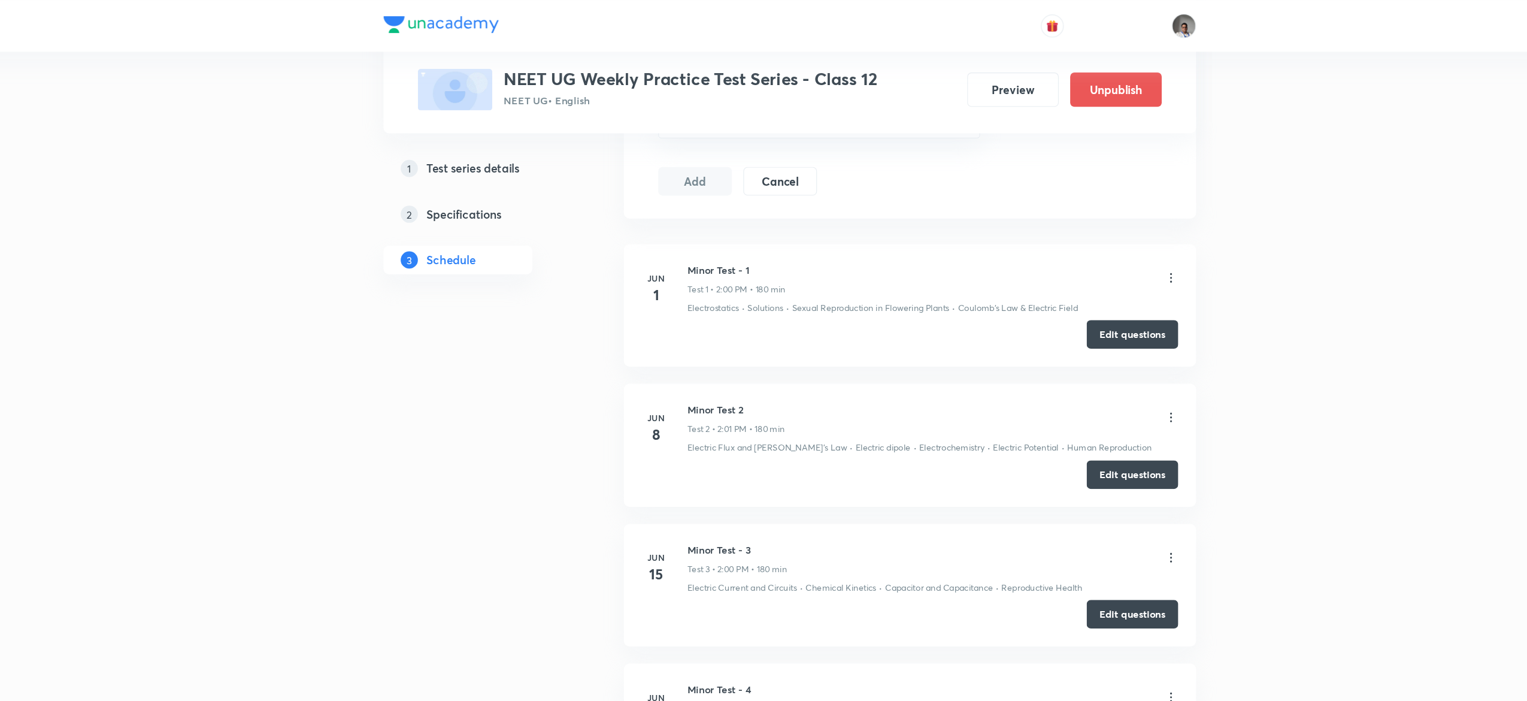
scroll to position [502, 0]
click at [1044, 284] on button "Edit questions" at bounding box center [1050, 280] width 77 height 24
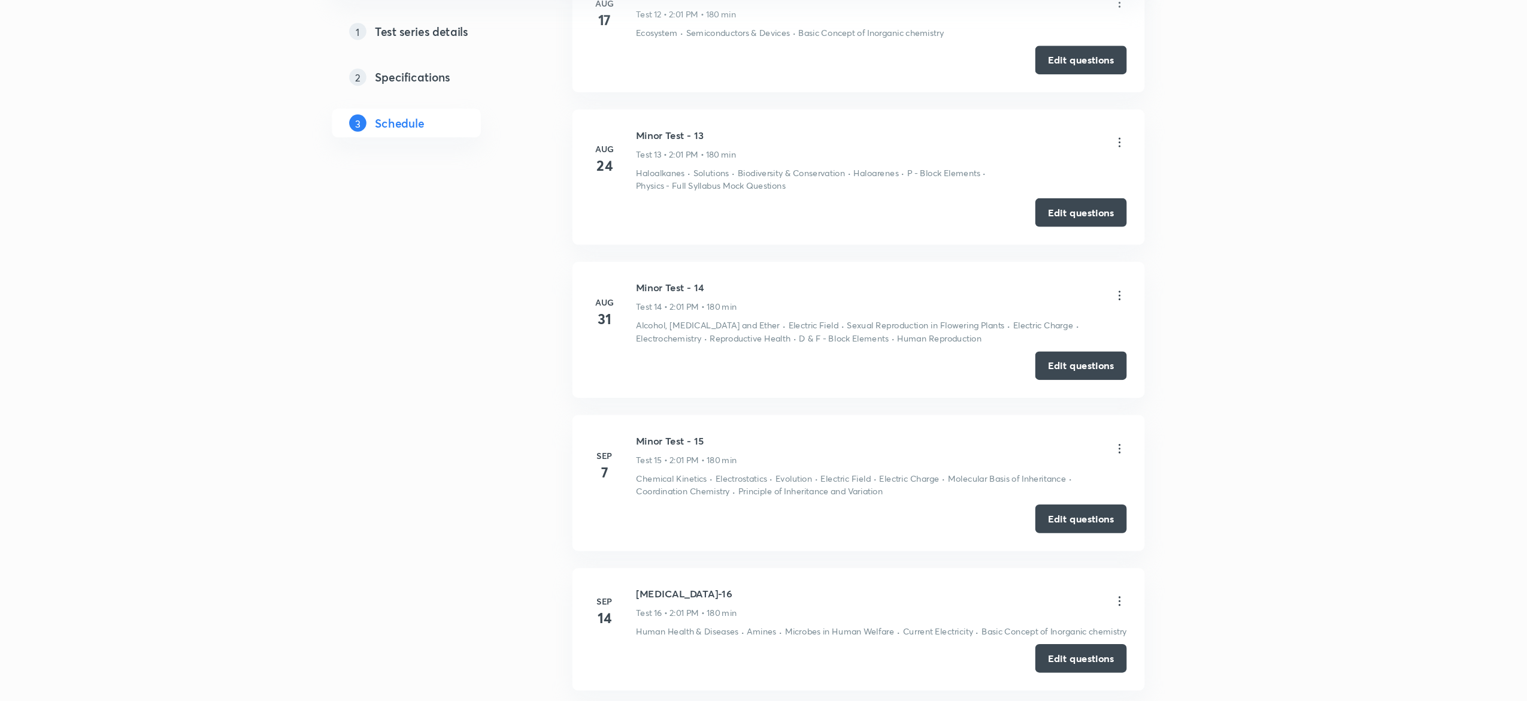
scroll to position [1907, 0]
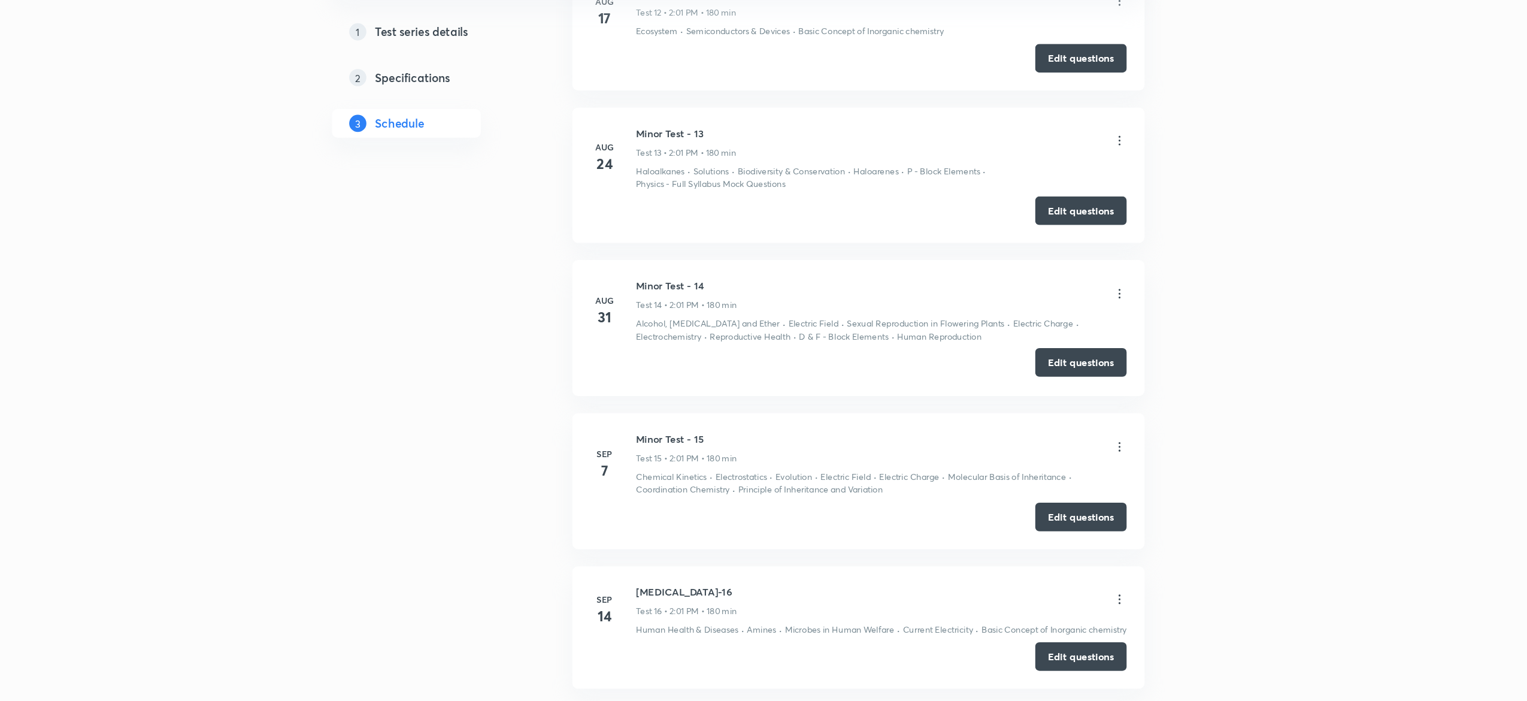
click at [1027, 420] on button "Edit questions" at bounding box center [1050, 417] width 77 height 24
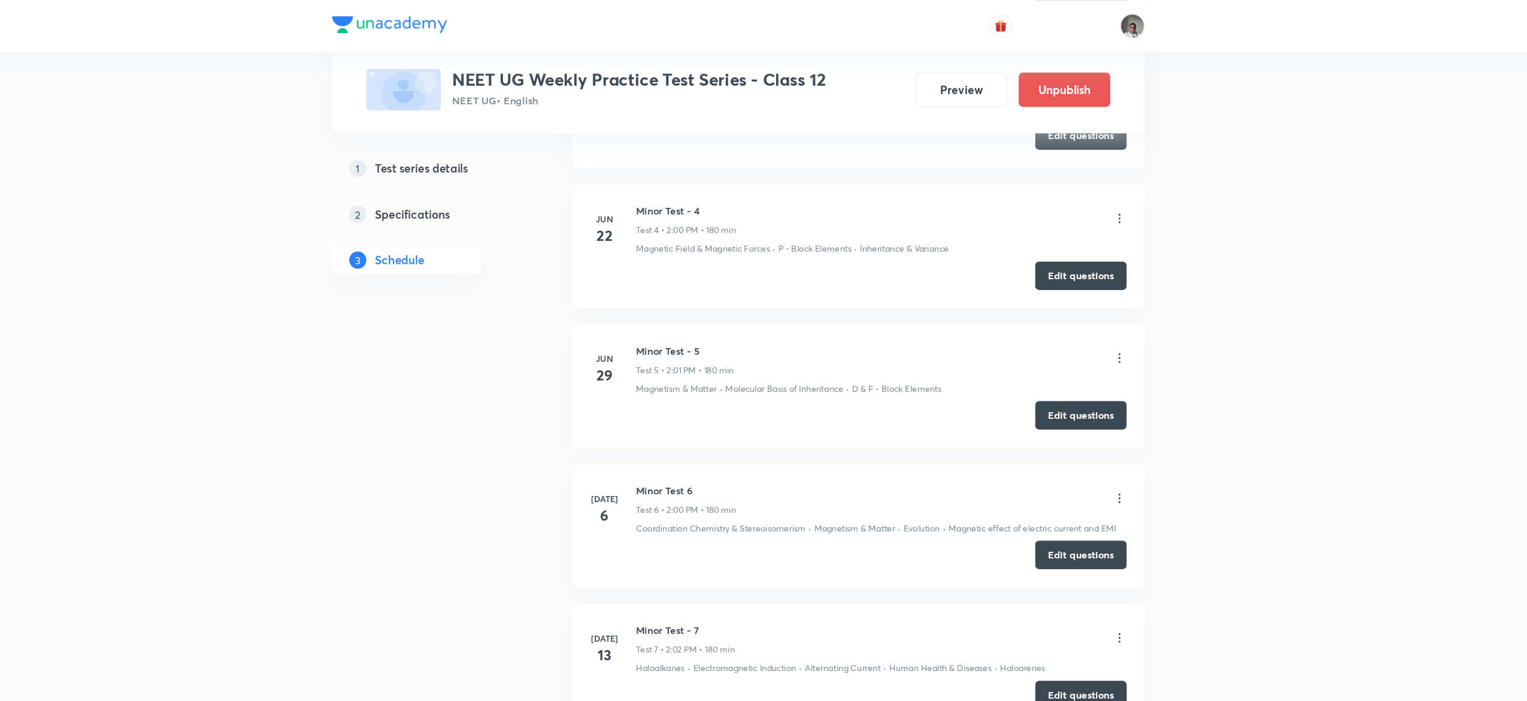
scroll to position [362, 0]
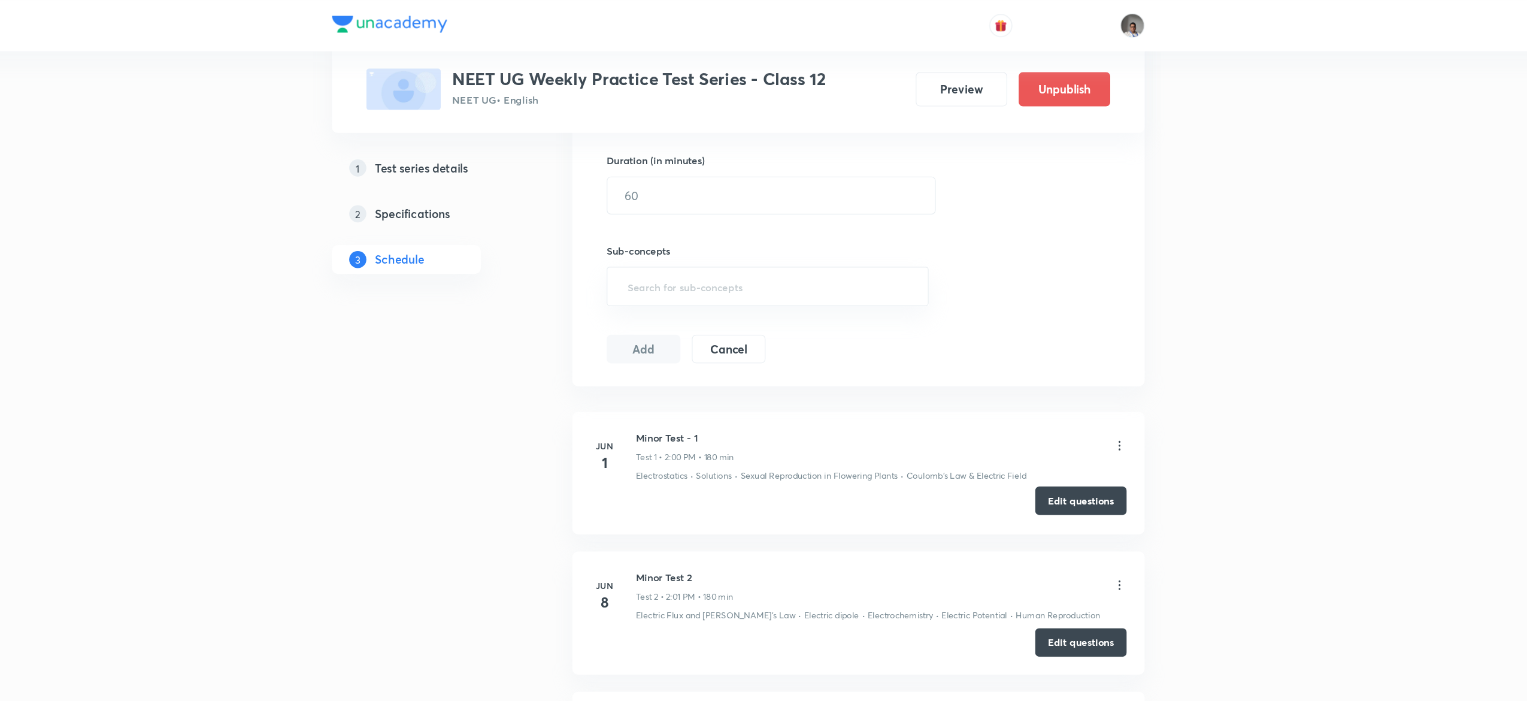
click at [1078, 430] on button "Edit questions" at bounding box center [1050, 419] width 77 height 24
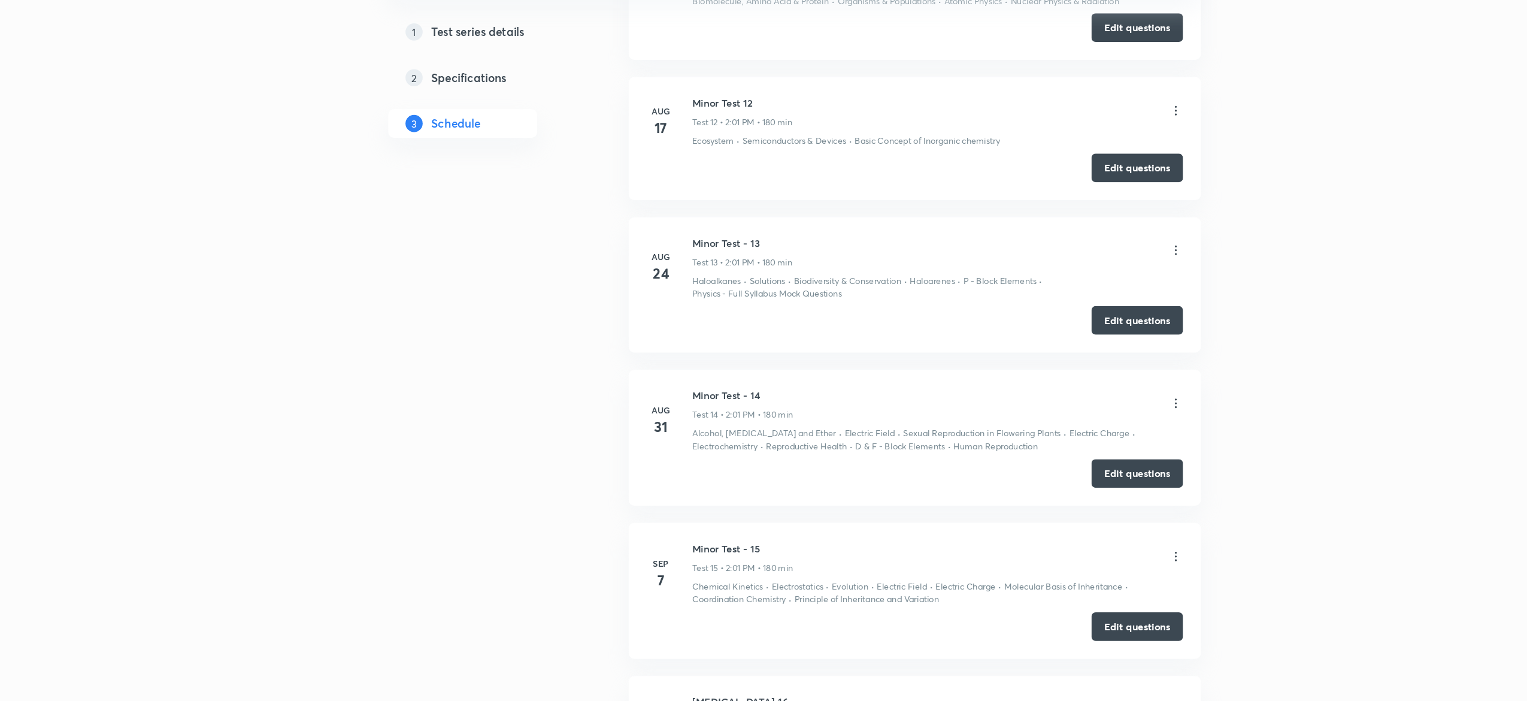
scroll to position [1816, 0]
click at [1025, 518] on button "Edit questions" at bounding box center [1050, 508] width 77 height 24
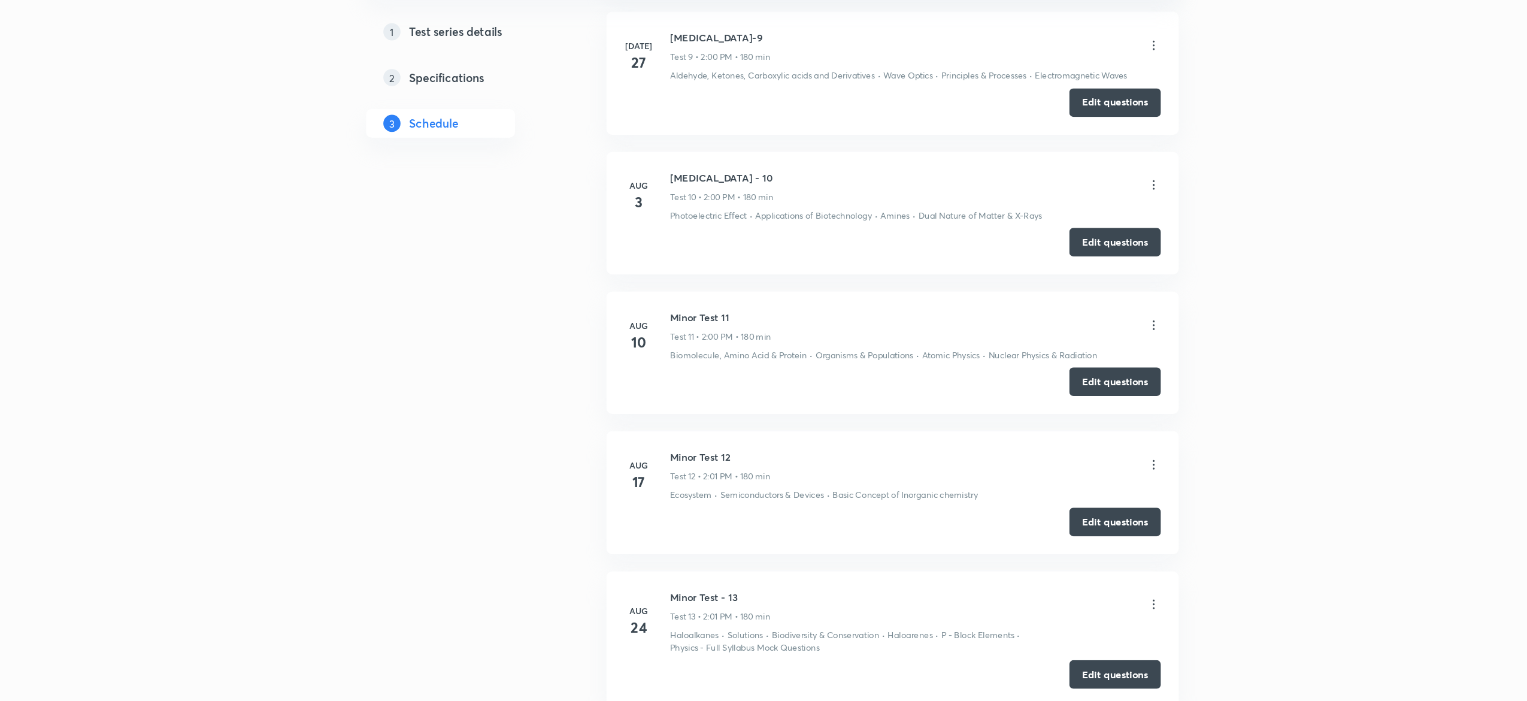
scroll to position [1526, 0]
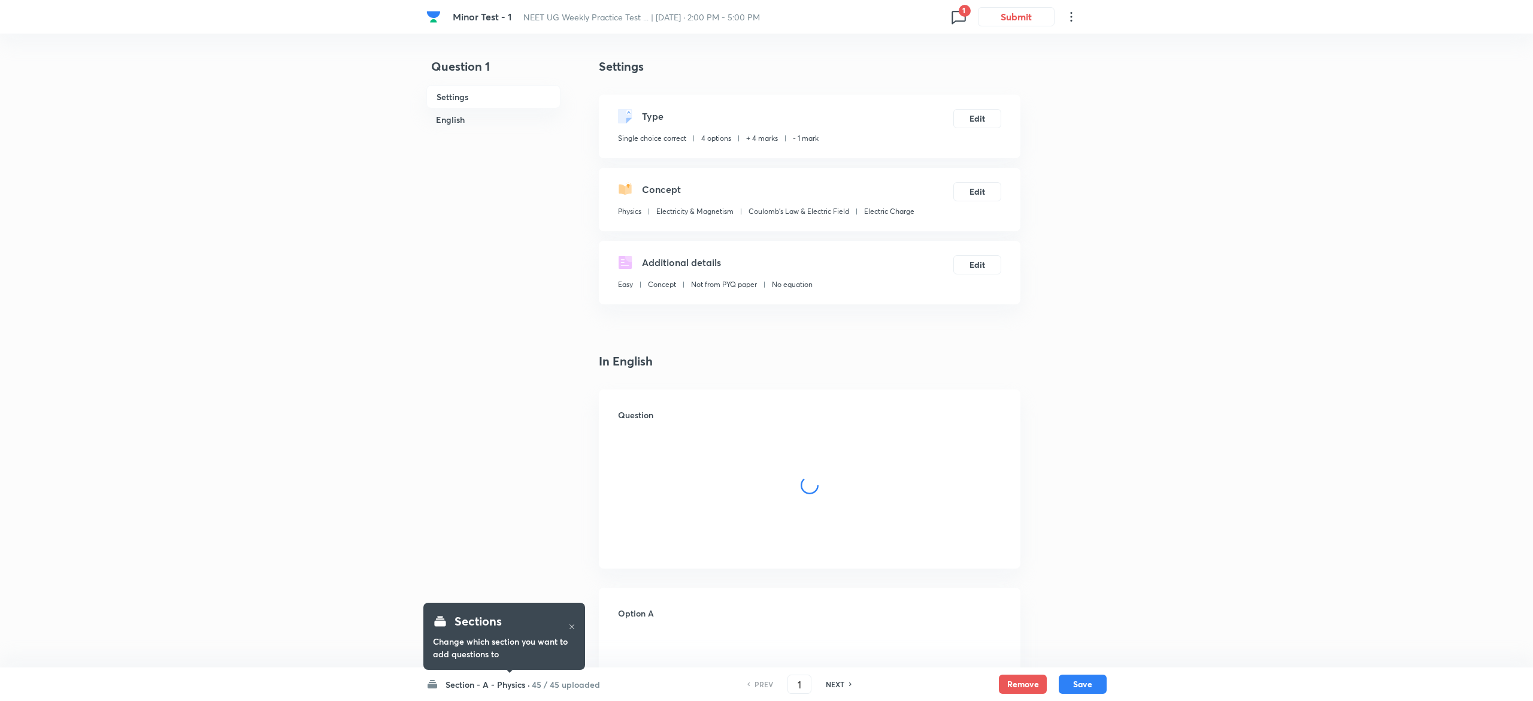
checkbox input "true"
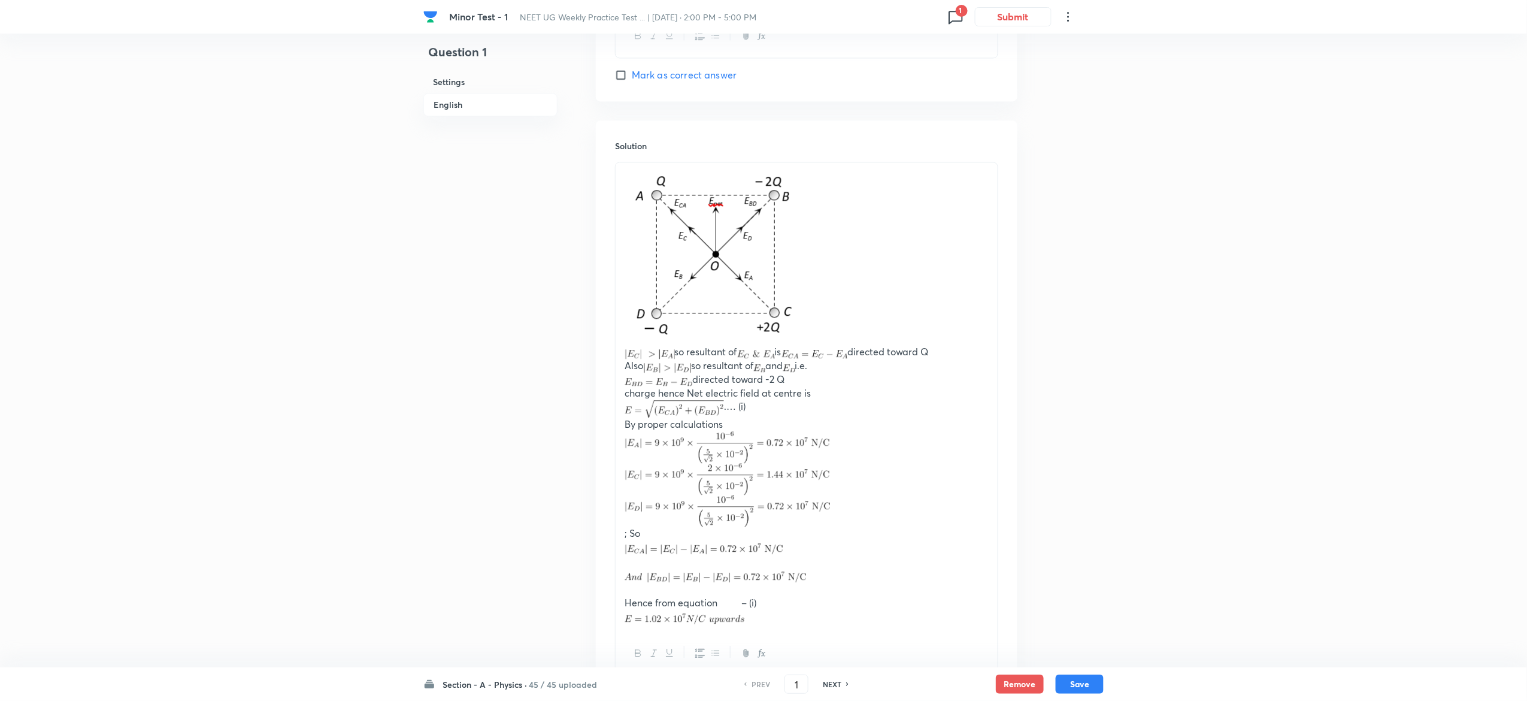
scroll to position [1421, 0]
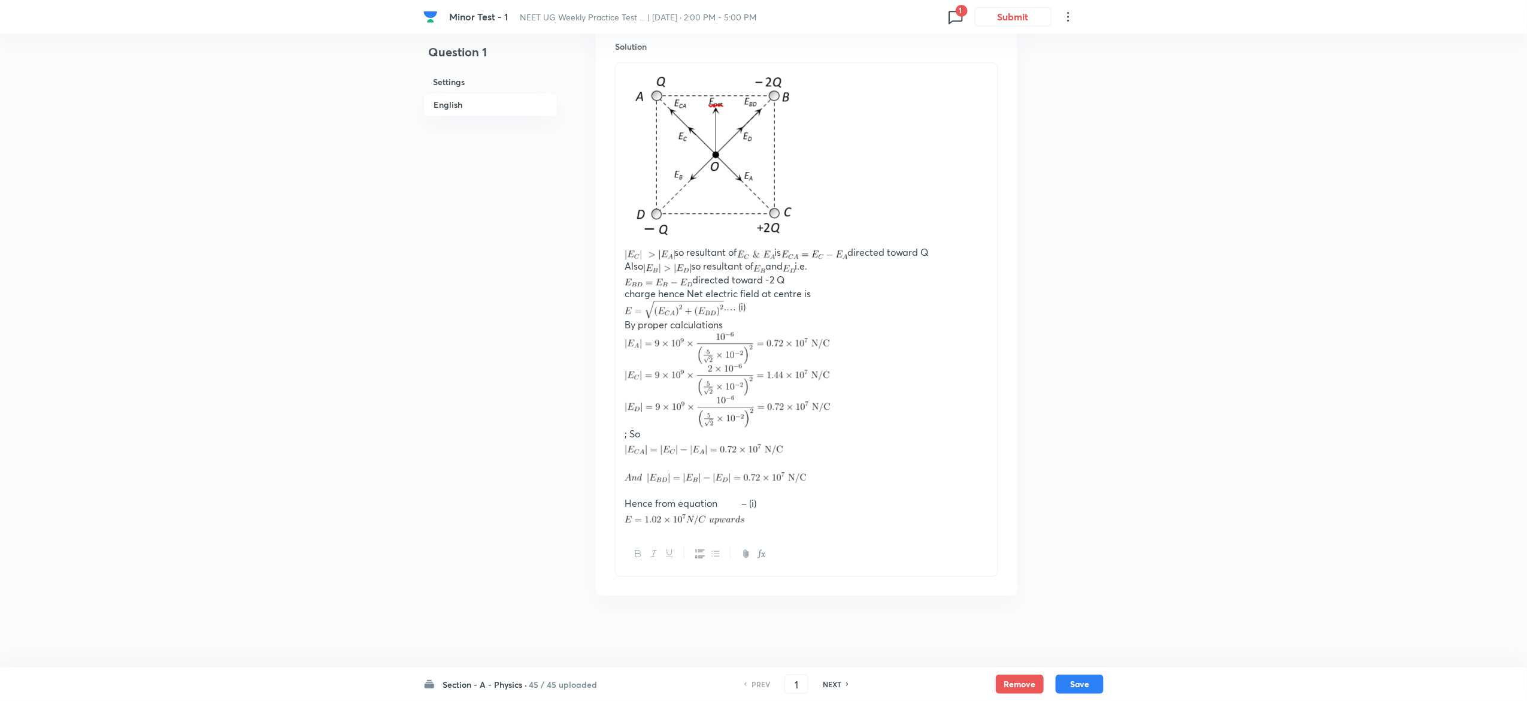
click at [832, 685] on h6 "NEXT" at bounding box center [832, 683] width 19 height 11
type input "2"
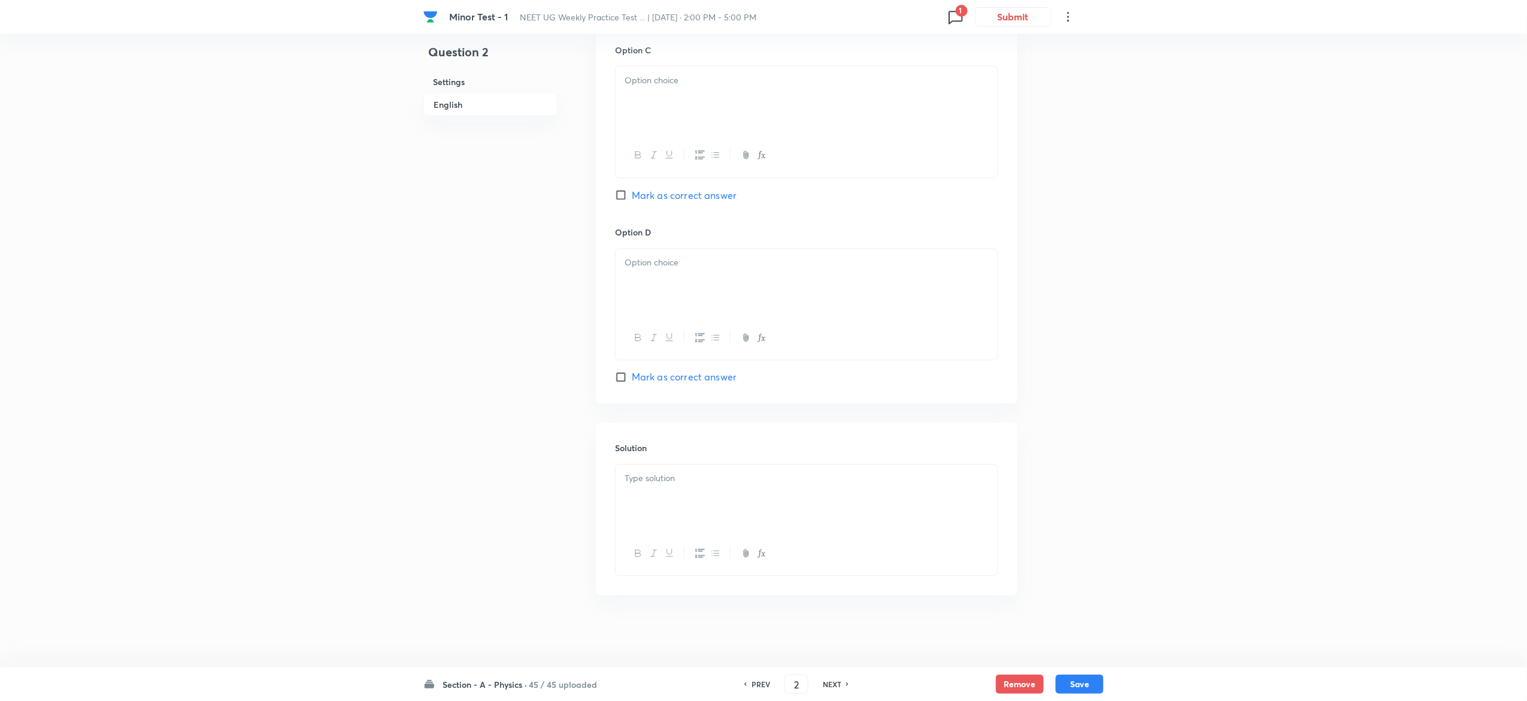
checkbox input "false"
checkbox input "true"
click at [832, 685] on h6 "NEXT" at bounding box center [832, 683] width 19 height 11
type input "3"
checkbox input "false"
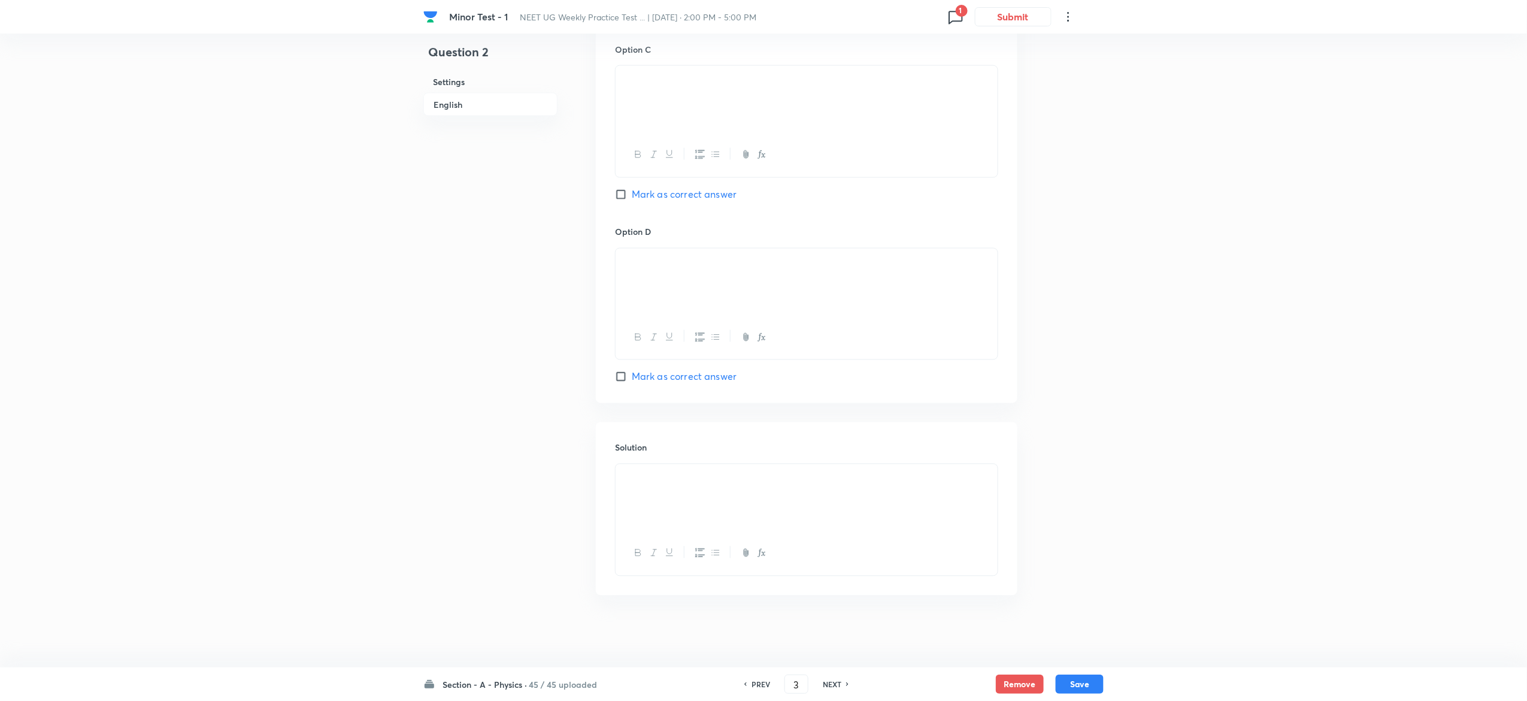
checkbox input "true"
click at [832, 685] on h6 "NEXT" at bounding box center [832, 683] width 19 height 11
type input "4"
checkbox input "false"
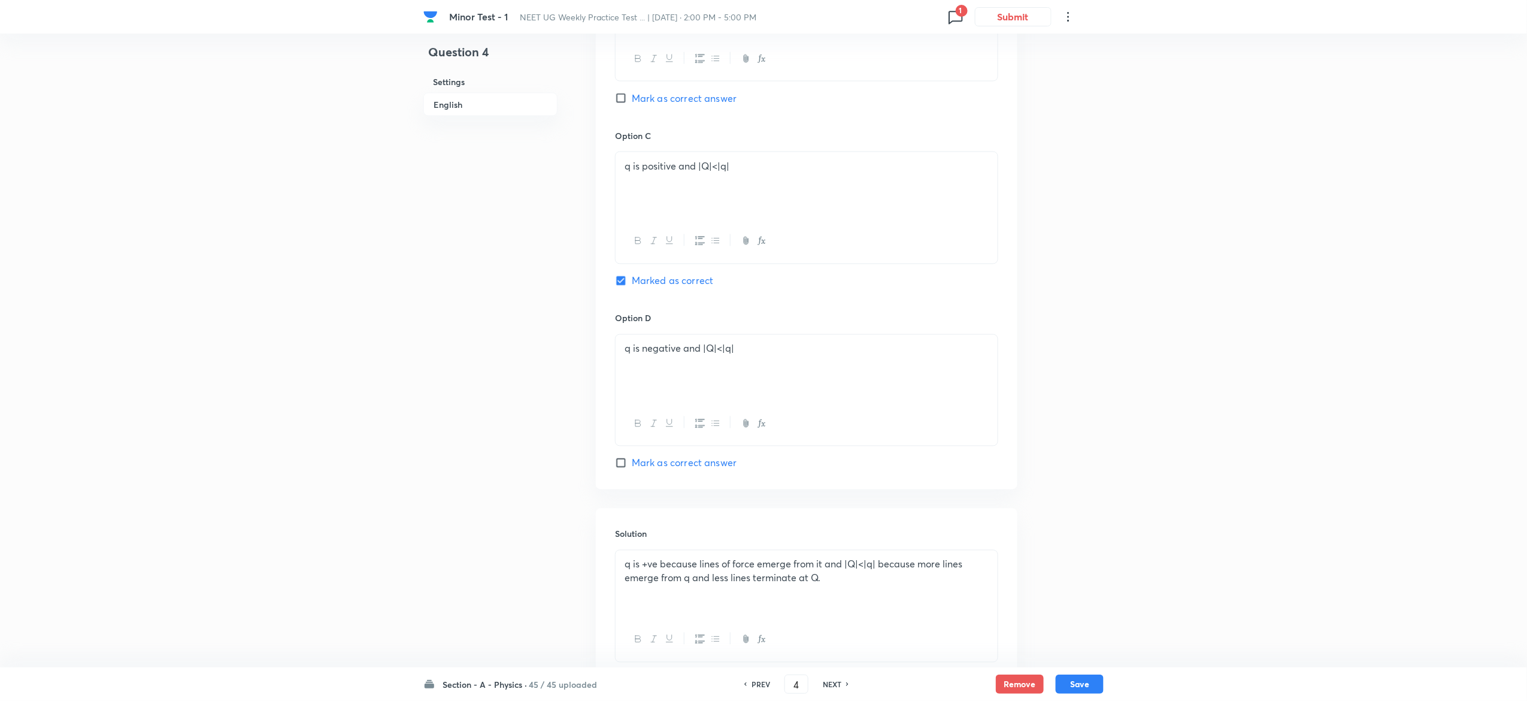
checkbox input "true"
click at [832, 685] on h6 "NEXT" at bounding box center [832, 683] width 19 height 11
type input "5"
checkbox input "true"
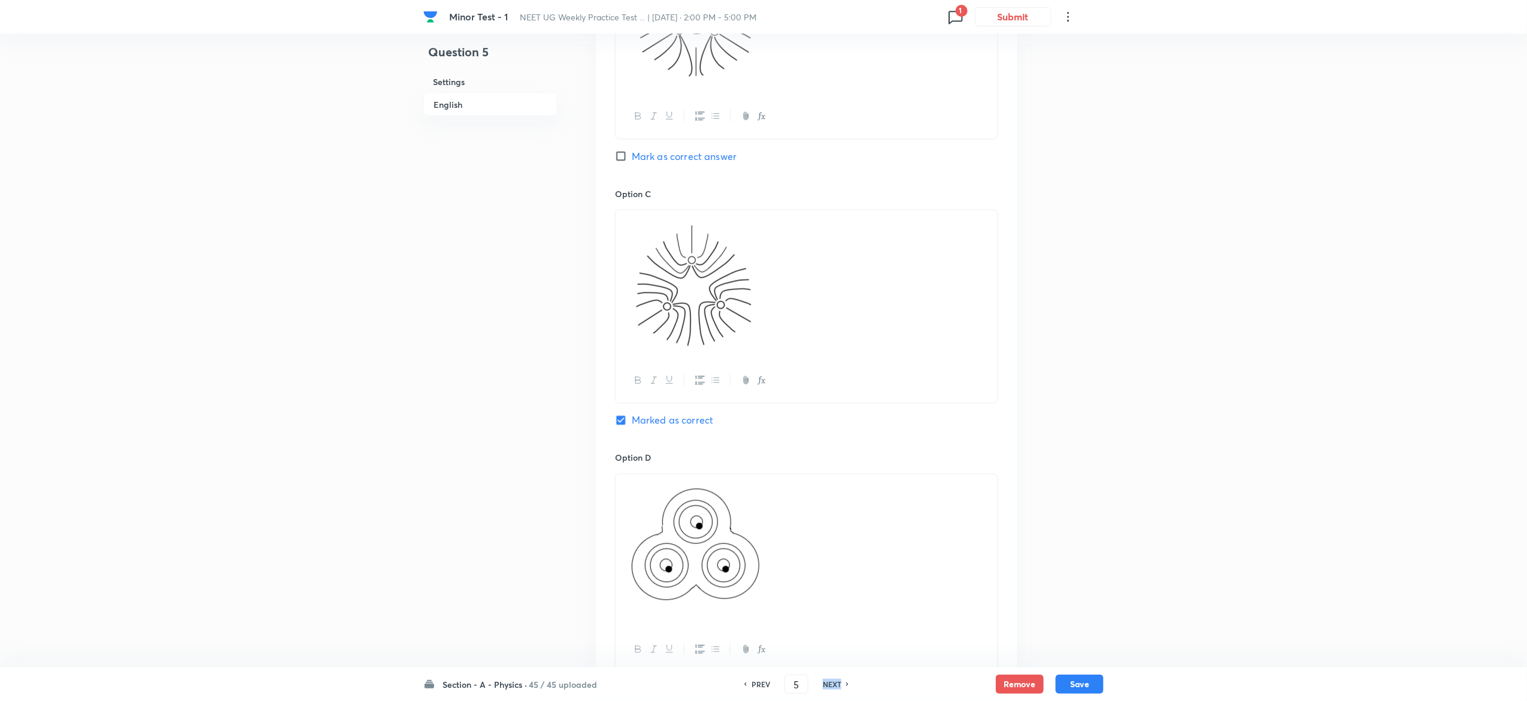
click at [832, 685] on h6 "NEXT" at bounding box center [832, 683] width 19 height 11
type input "6"
checkbox input "true"
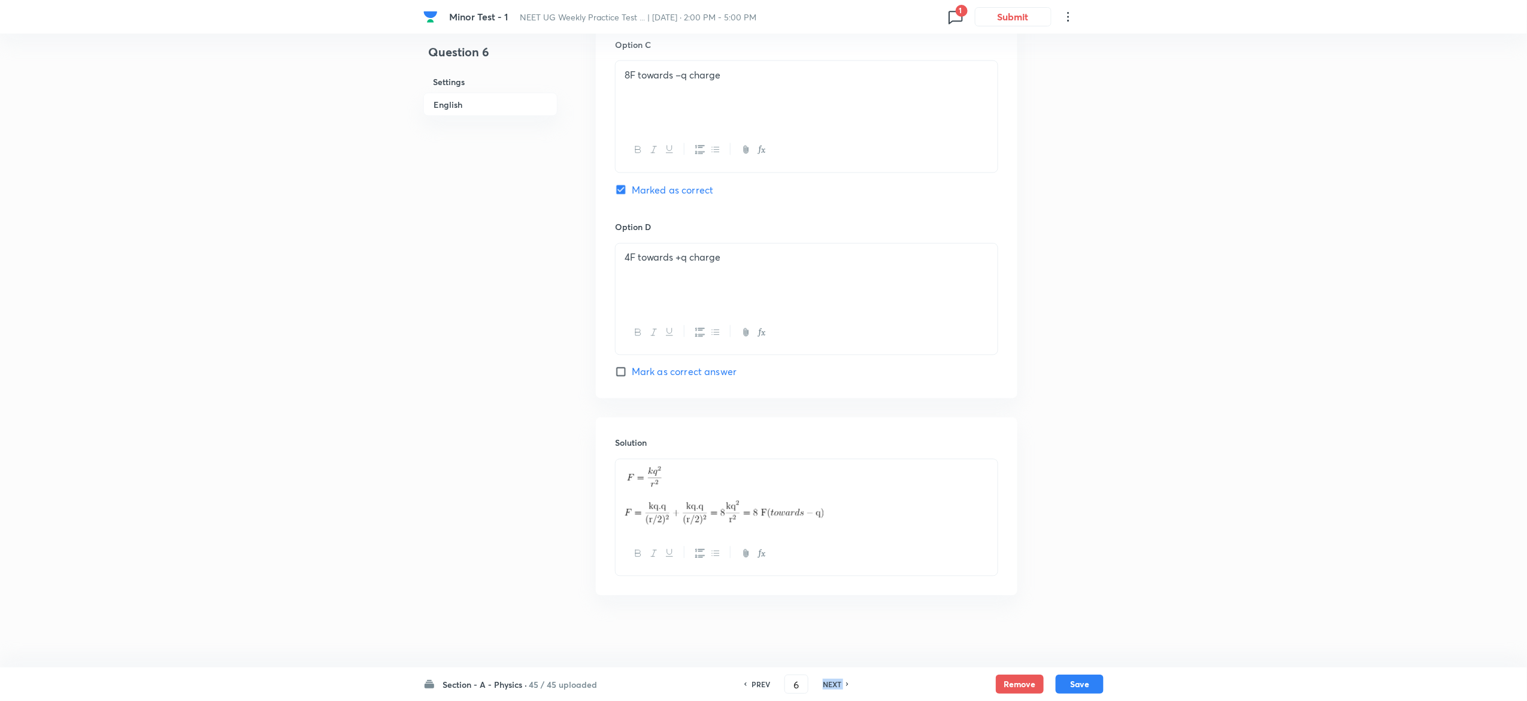
click at [832, 685] on h6 "NEXT" at bounding box center [832, 683] width 19 height 11
type input "7"
checkbox input "false"
checkbox input "true"
click at [832, 685] on h6 "NEXT" at bounding box center [832, 683] width 19 height 11
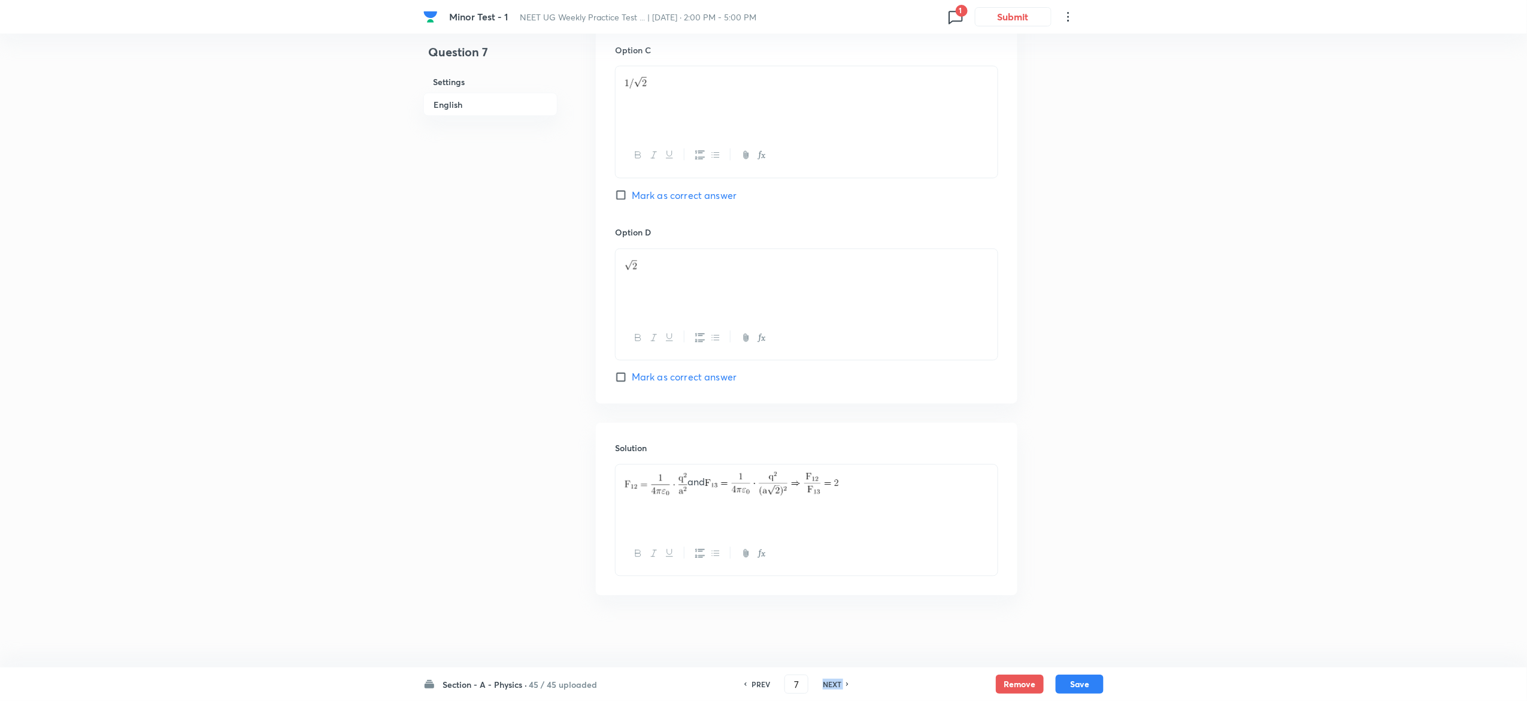
type input "8"
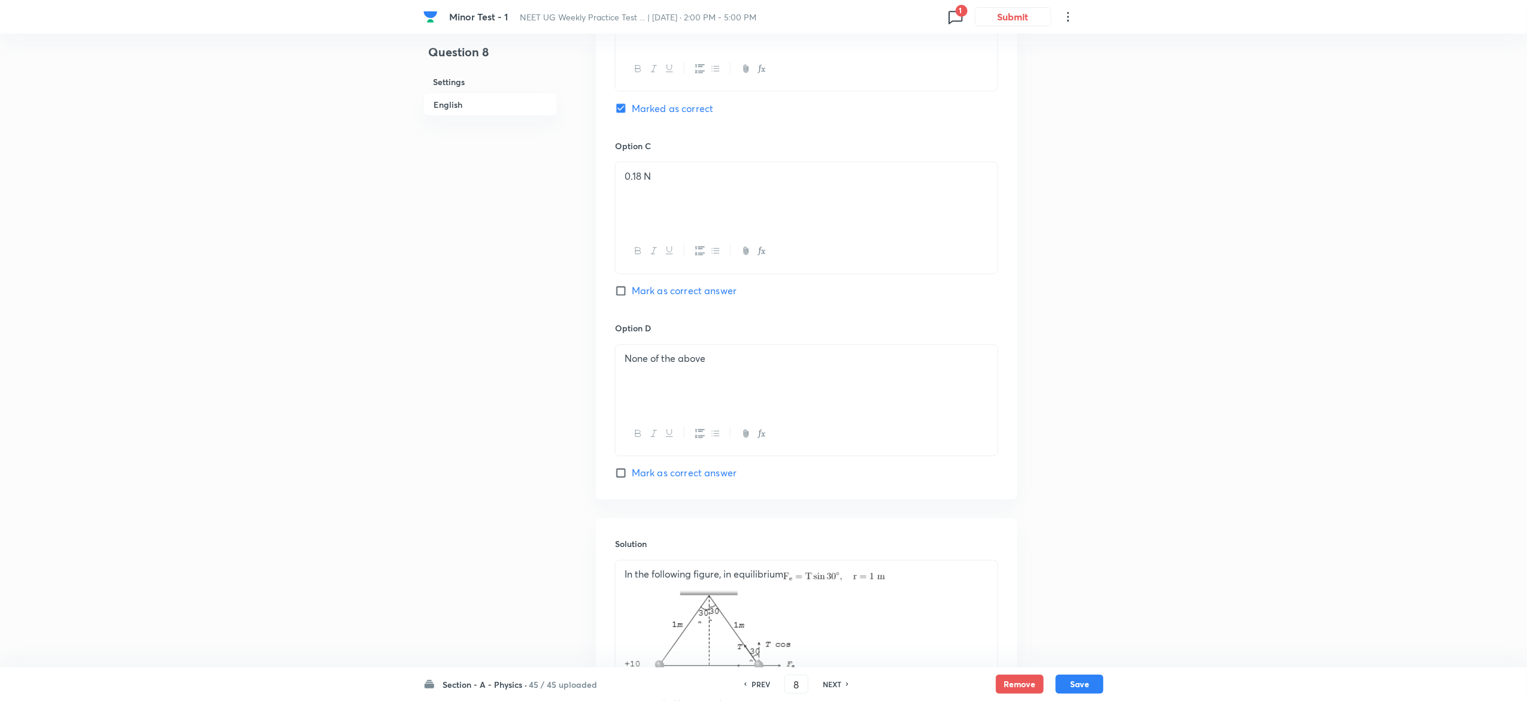
checkbox input "true"
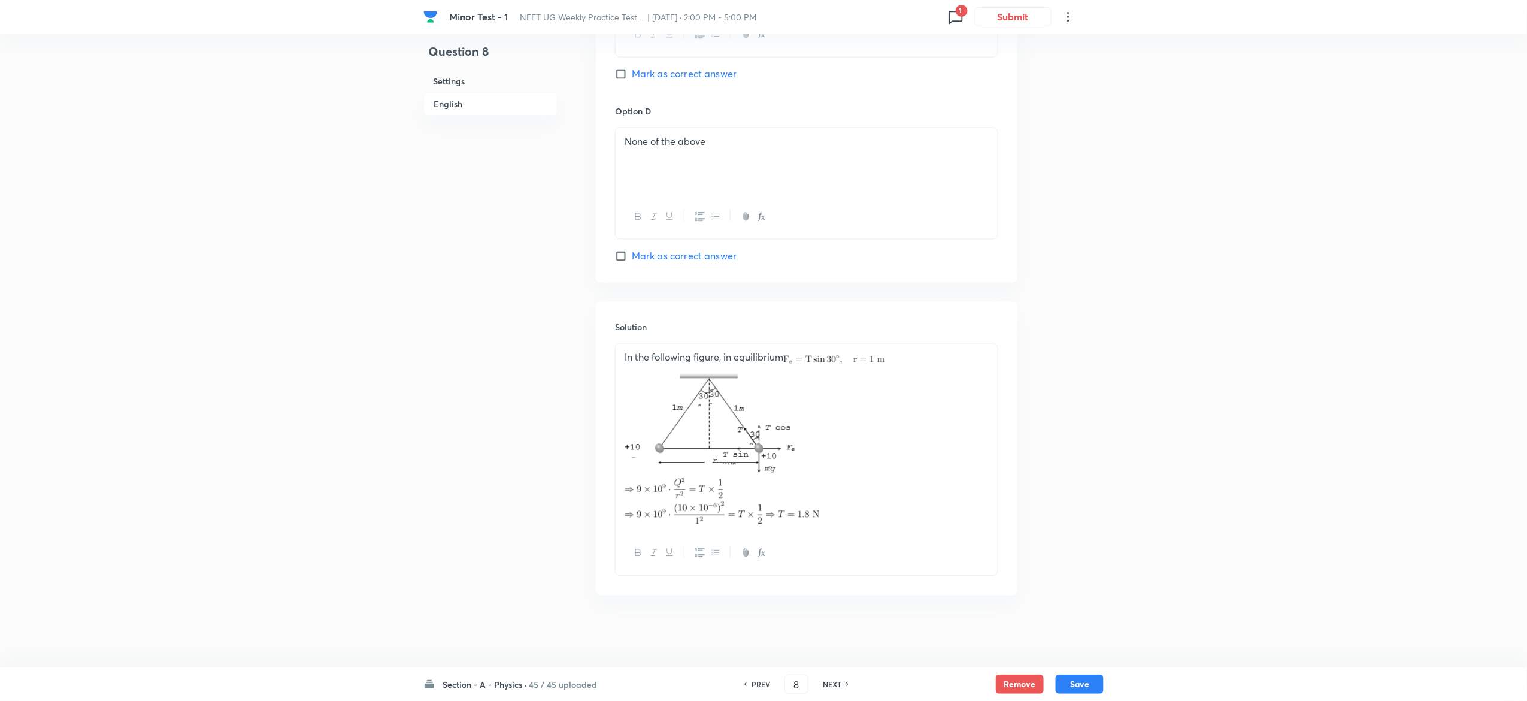
click at [832, 685] on h6 "NEXT" at bounding box center [832, 683] width 19 height 11
type input "9"
checkbox input "true"
checkbox input "false"
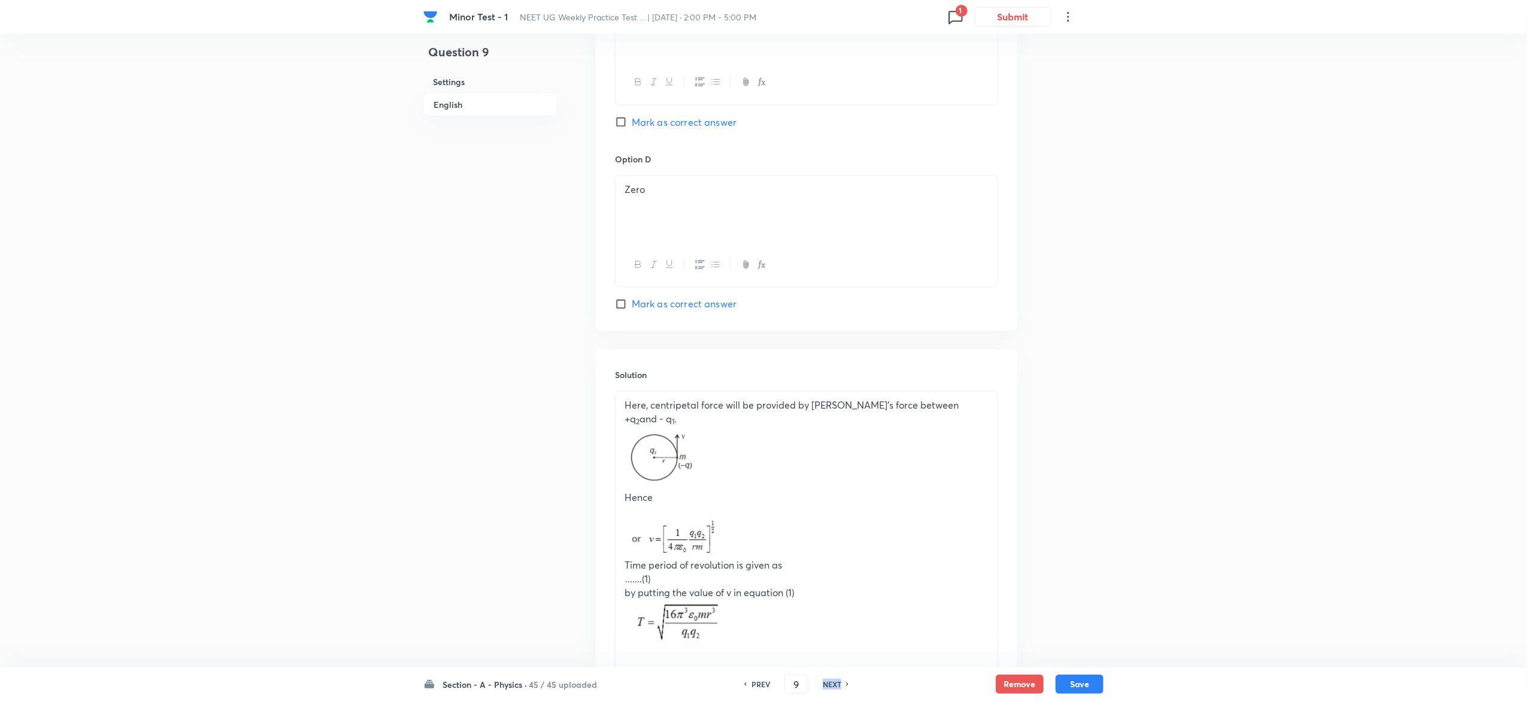
click at [832, 685] on h6 "NEXT" at bounding box center [832, 683] width 19 height 11
type input "10"
checkbox input "false"
checkbox input "true"
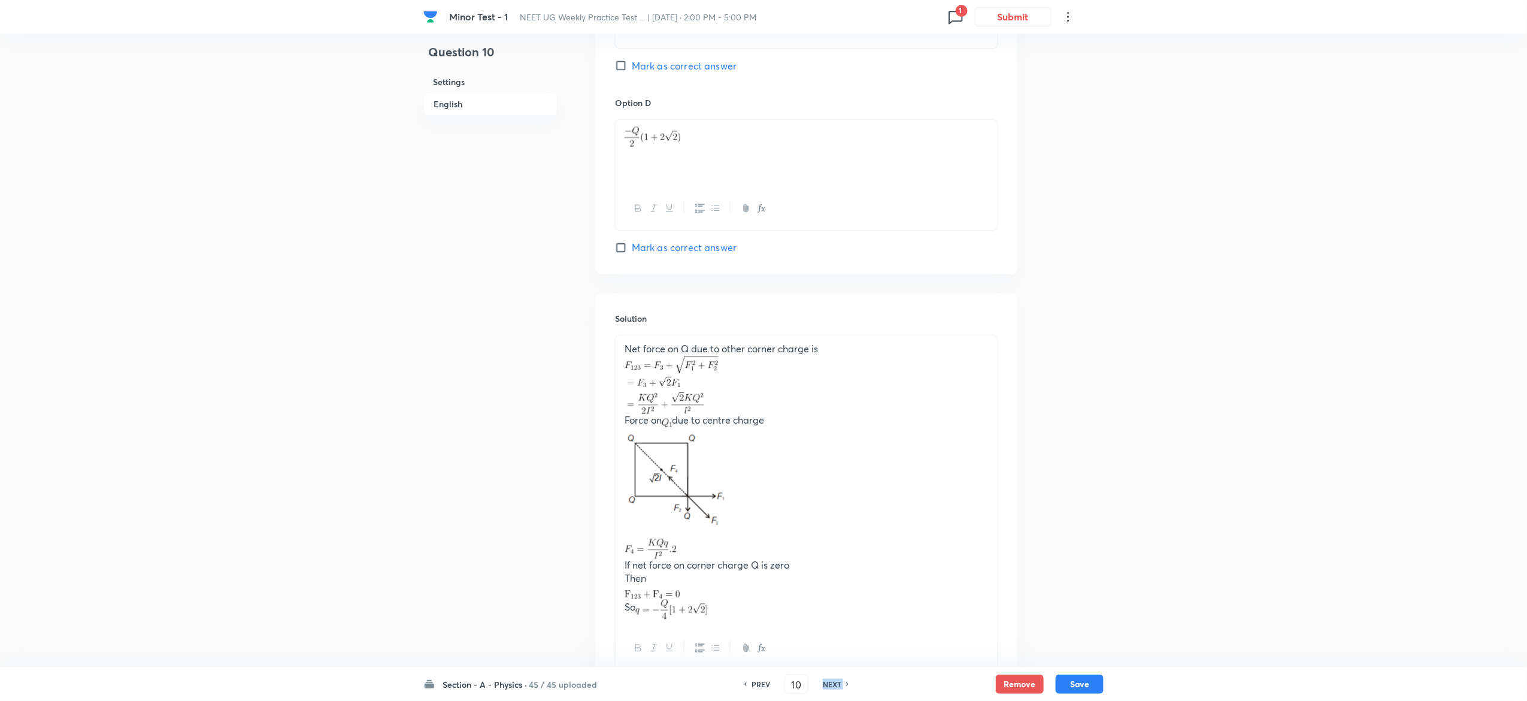
click at [832, 685] on h6 "NEXT" at bounding box center [832, 683] width 19 height 11
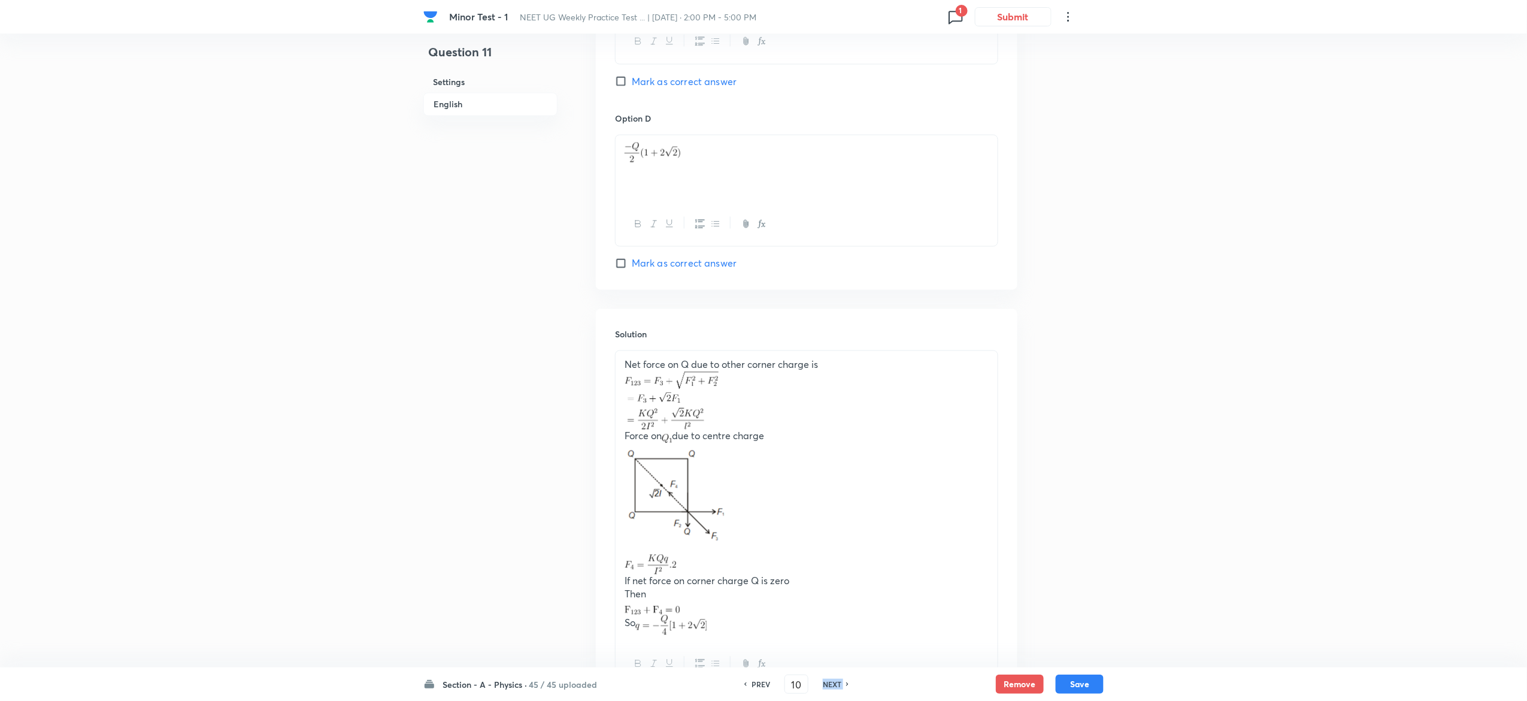
type input "11"
checkbox input "false"
checkbox input "true"
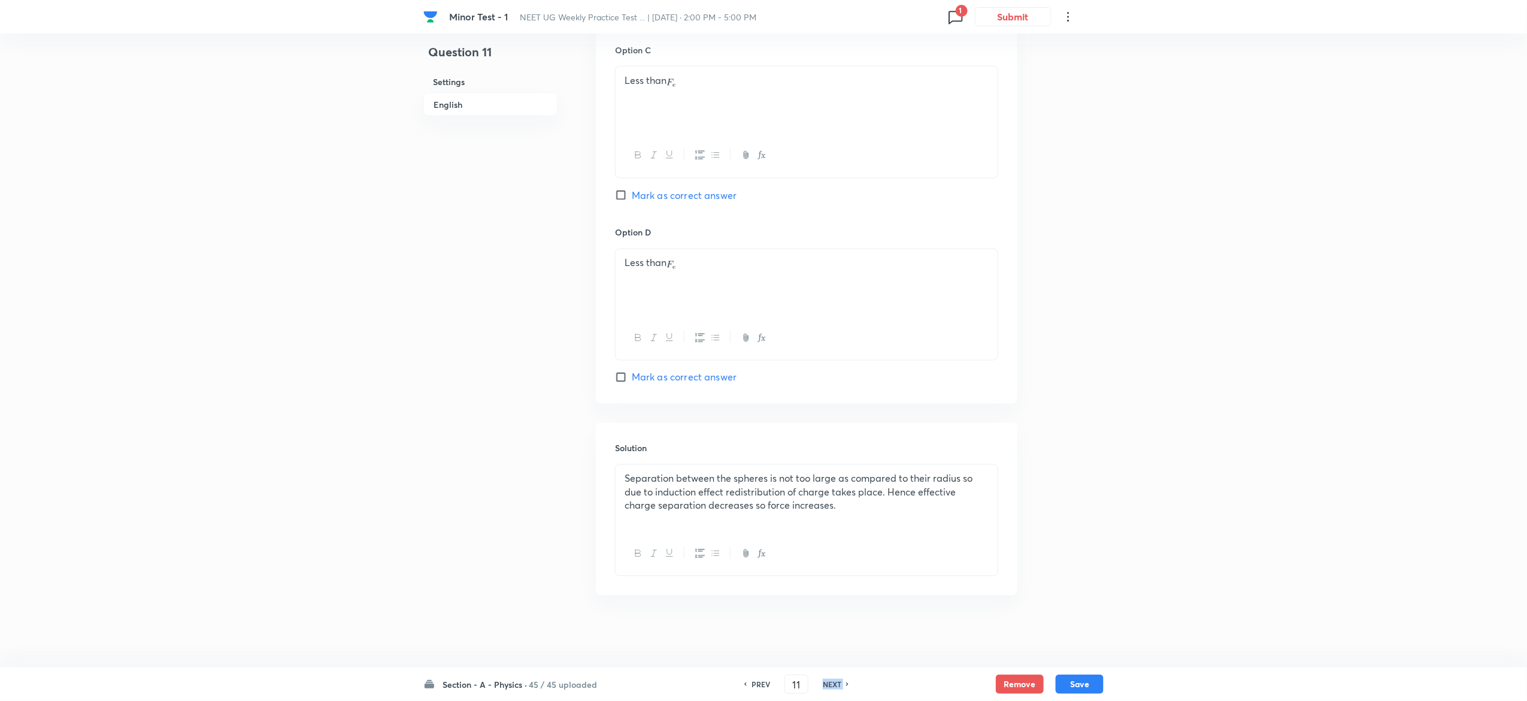
click at [832, 685] on h6 "NEXT" at bounding box center [832, 683] width 19 height 11
type input "12"
checkbox input "false"
checkbox input "true"
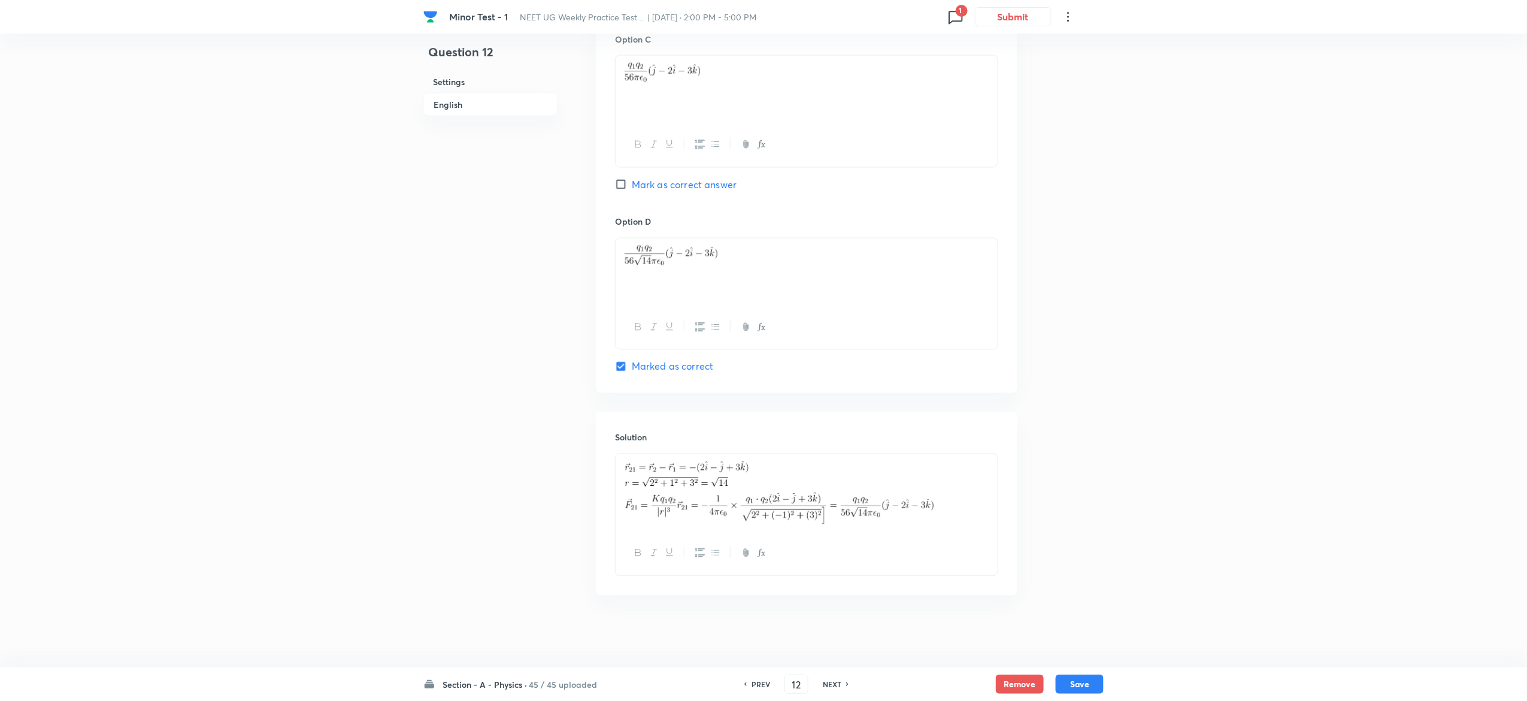
click at [832, 685] on h6 "NEXT" at bounding box center [832, 683] width 19 height 11
type input "13"
checkbox input "false"
checkbox input "true"
click at [832, 685] on h6 "NEXT" at bounding box center [832, 683] width 19 height 11
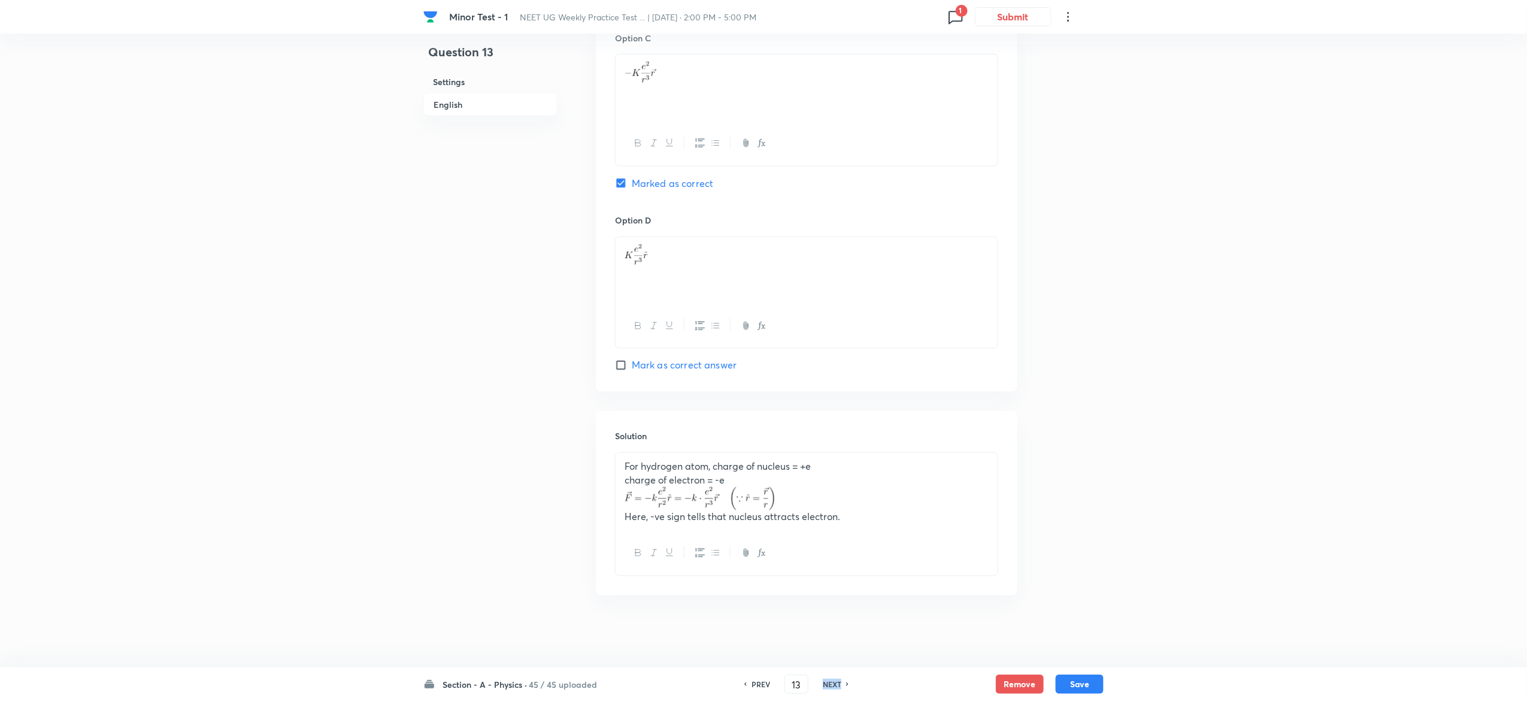
type input "14"
checkbox input "true"
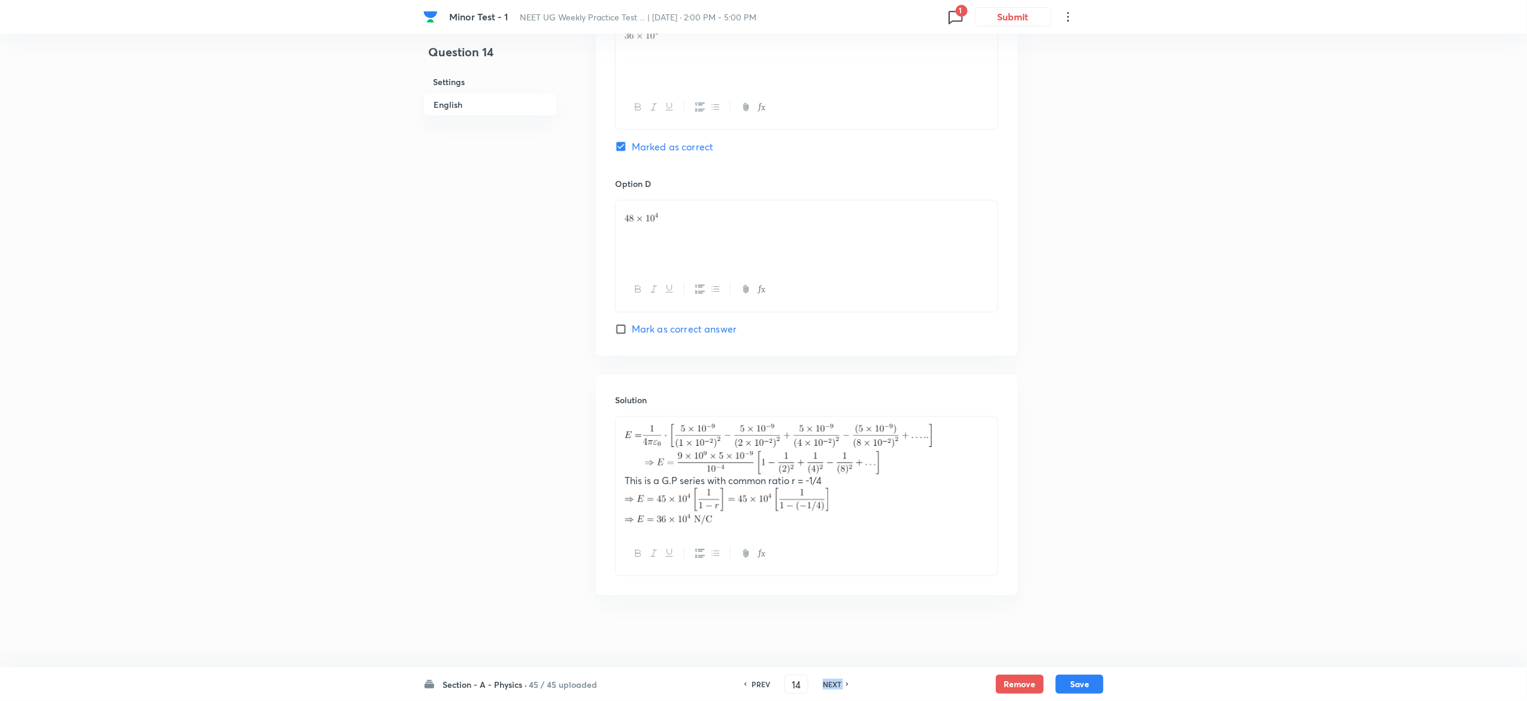
click at [832, 685] on h6 "NEXT" at bounding box center [832, 683] width 19 height 11
type input "15"
checkbox input "false"
checkbox input "true"
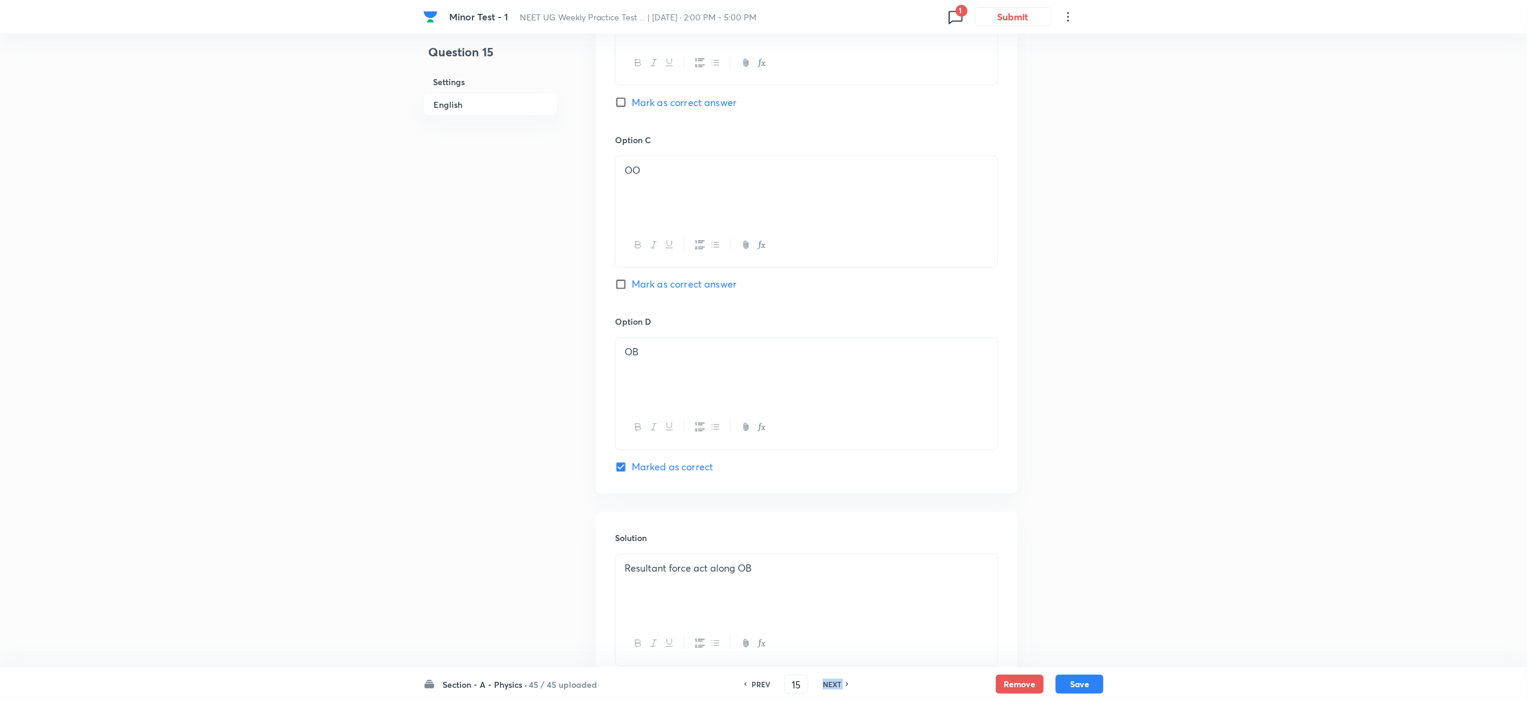
click at [832, 685] on h6 "NEXT" at bounding box center [832, 683] width 19 height 11
type input "16"
checkbox input "true"
checkbox input "false"
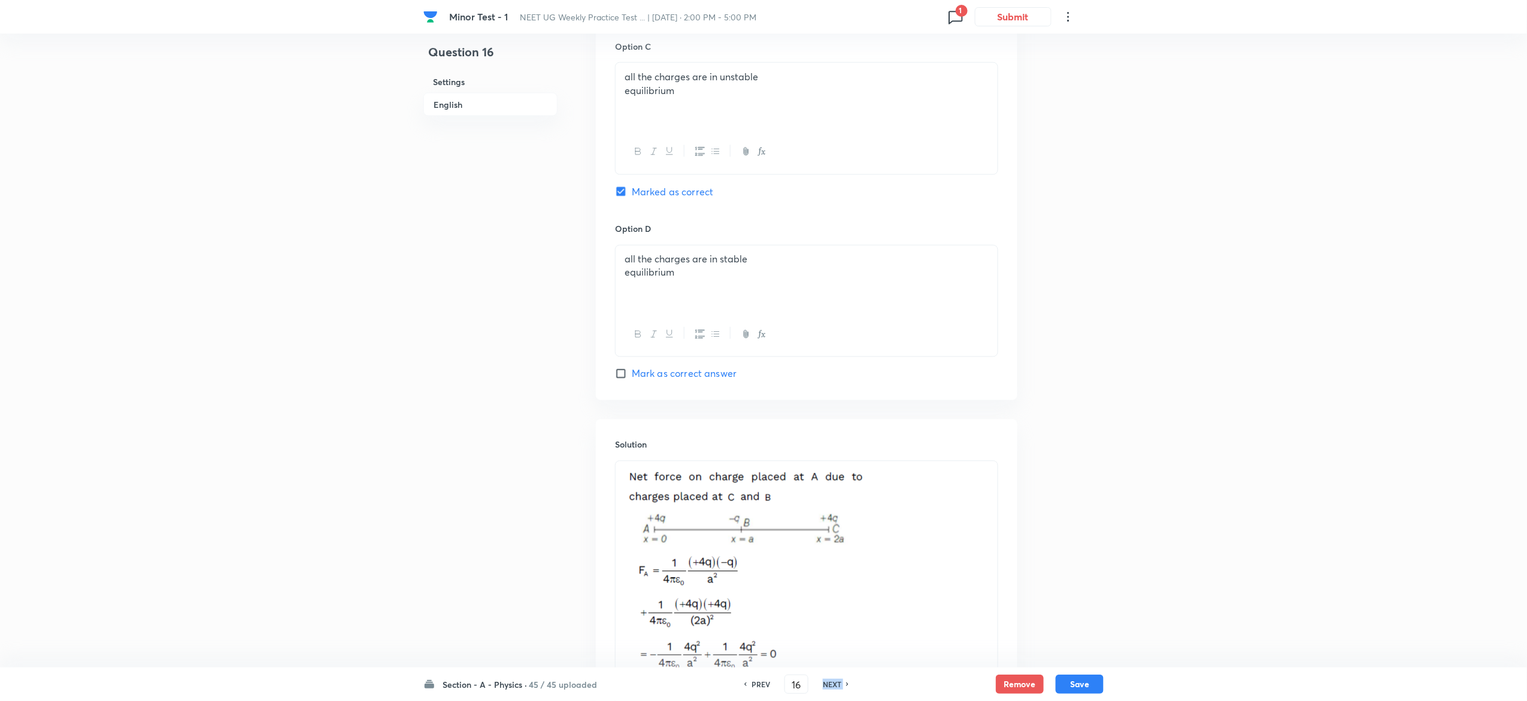
click at [832, 685] on h6 "NEXT" at bounding box center [832, 683] width 19 height 11
type input "17"
checkbox input "true"
checkbox input "false"
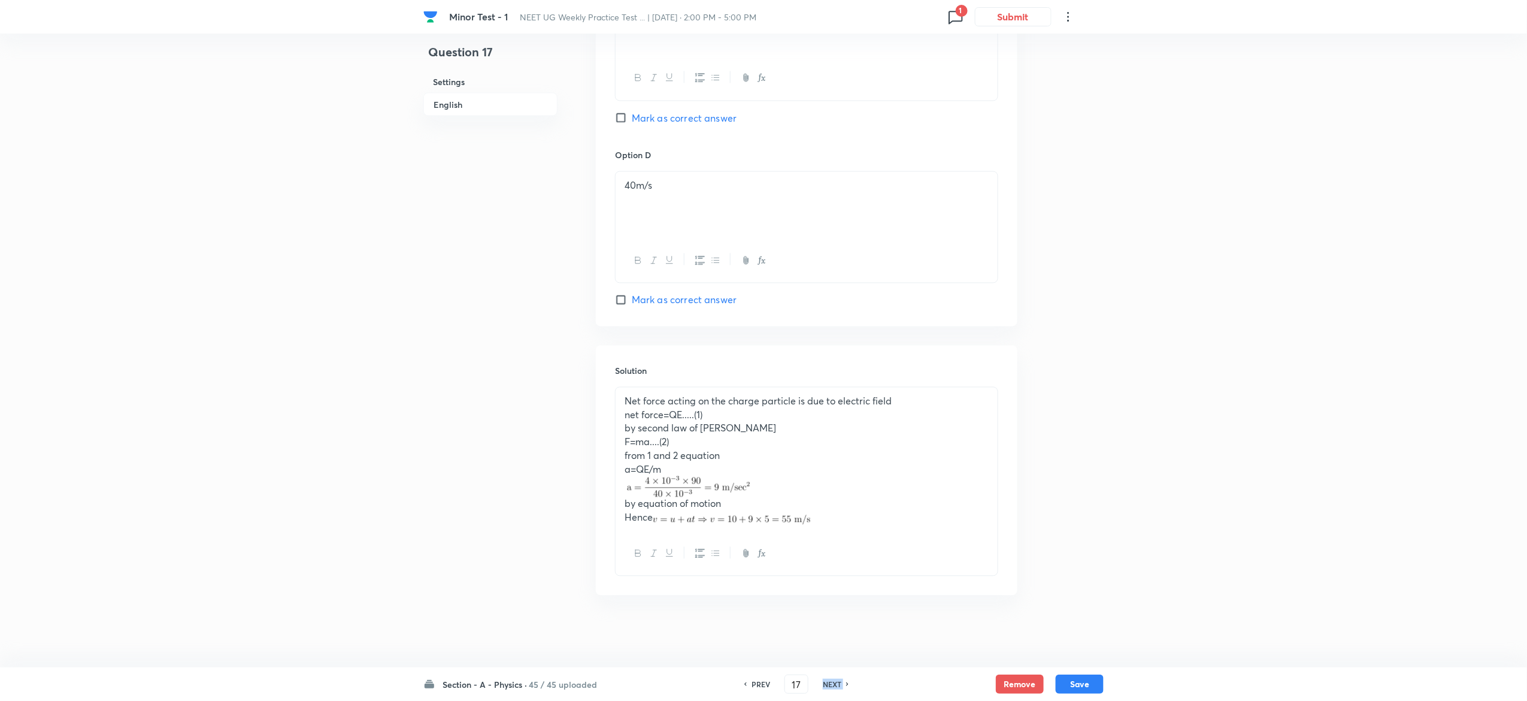
click at [832, 685] on h6 "NEXT" at bounding box center [832, 683] width 19 height 11
type input "18"
checkbox input "true"
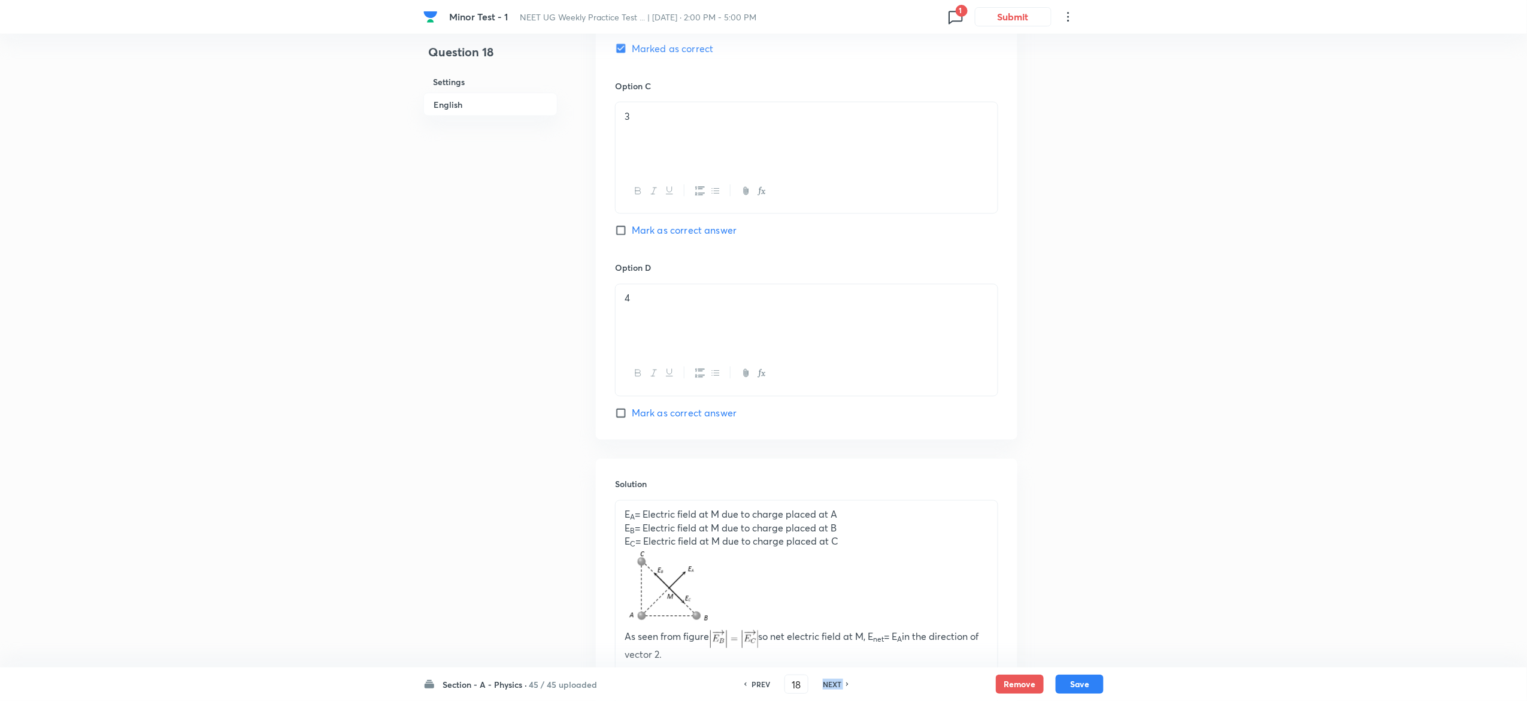
click at [832, 685] on h6 "NEXT" at bounding box center [832, 683] width 19 height 11
type input "19"
checkbox input "true"
checkbox input "false"
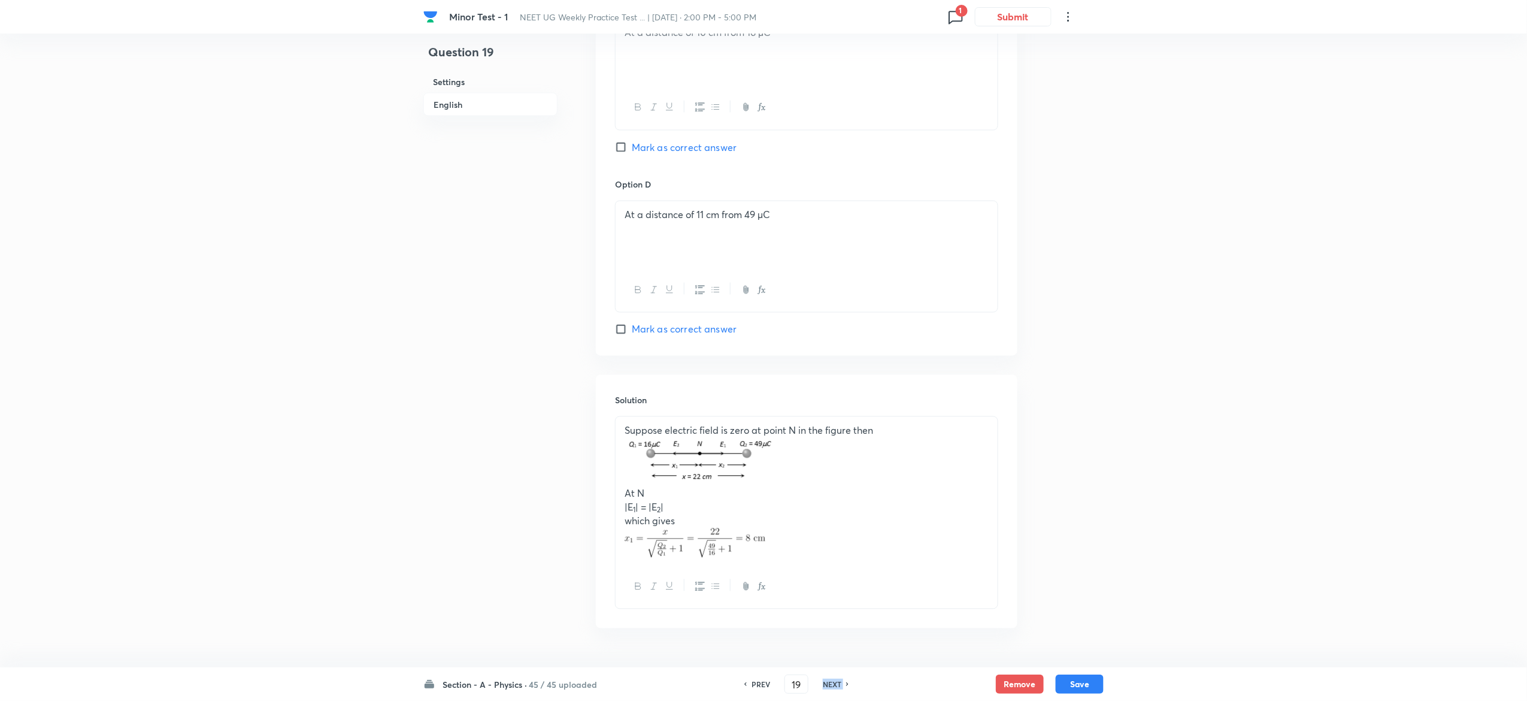
click at [832, 685] on h6 "NEXT" at bounding box center [832, 683] width 19 height 11
type input "20"
checkbox input "true"
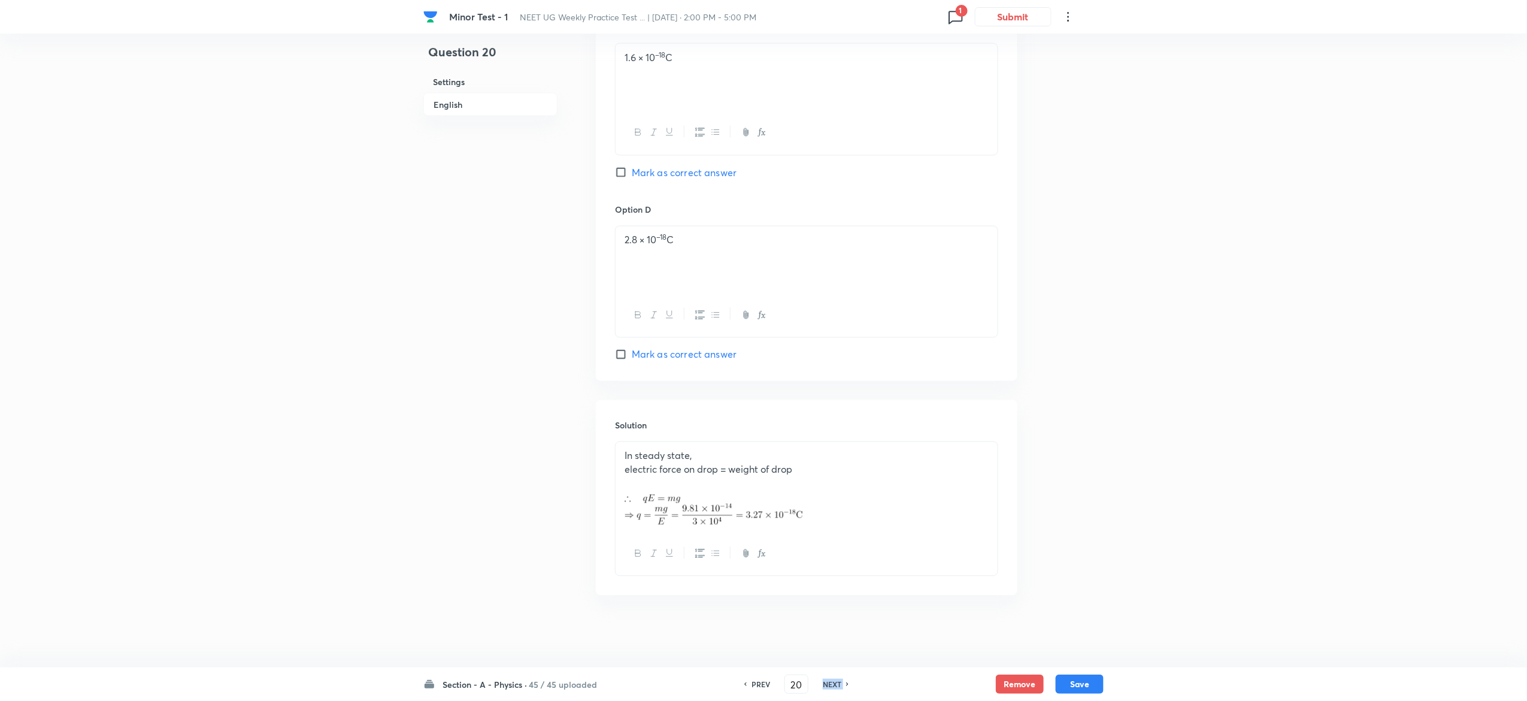
click at [832, 685] on h6 "NEXT" at bounding box center [832, 683] width 19 height 11
type input "21"
checkbox input "true"
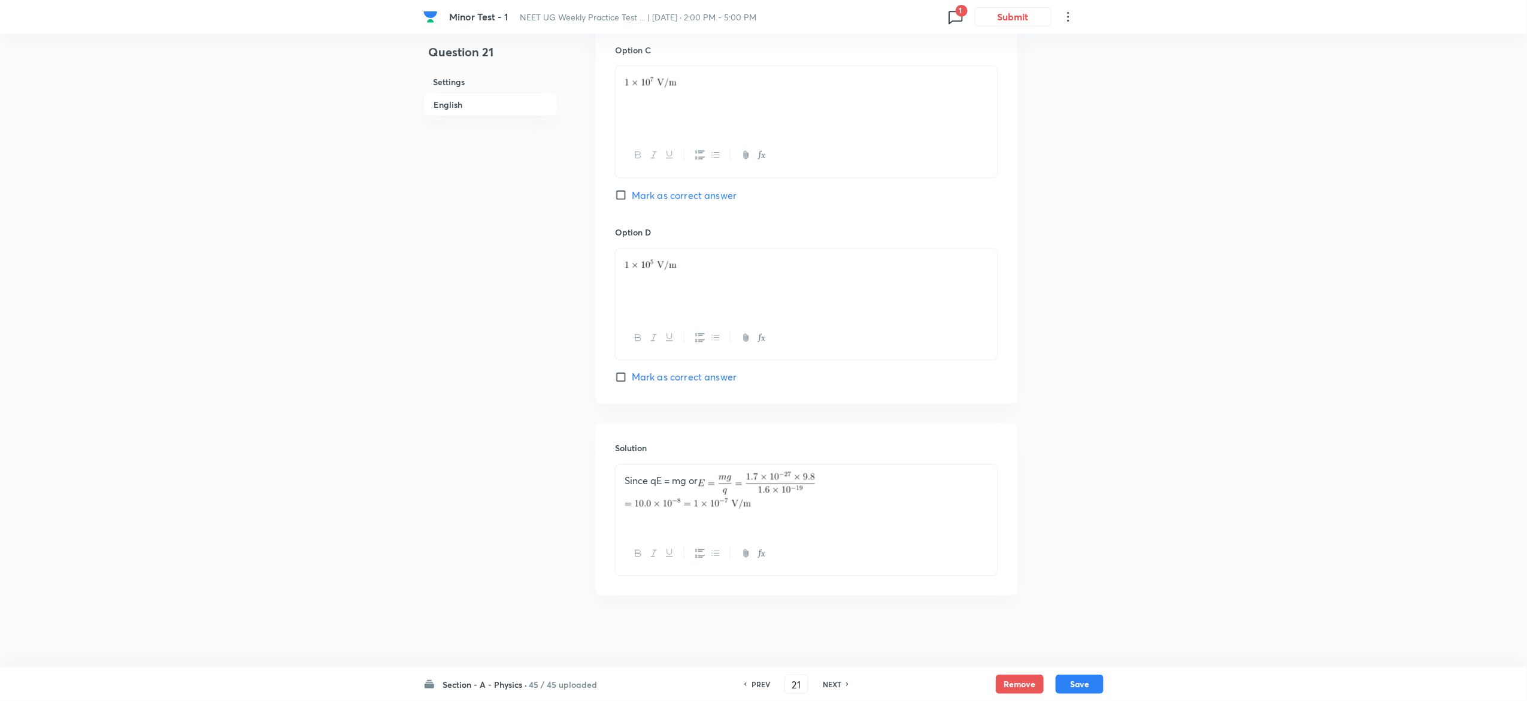
click at [832, 685] on h6 "NEXT" at bounding box center [832, 683] width 19 height 11
type input "22"
checkbox input "false"
checkbox input "true"
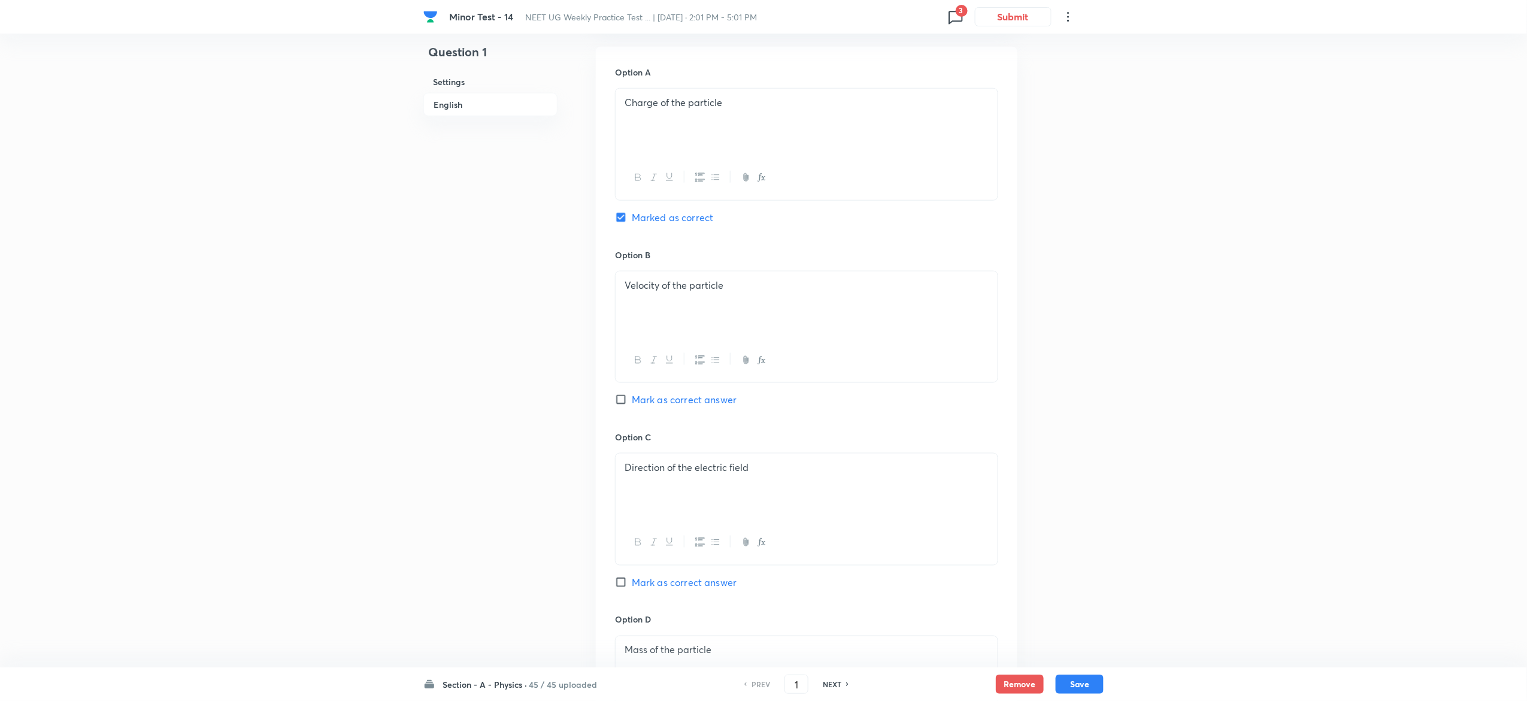
scroll to position [927, 0]
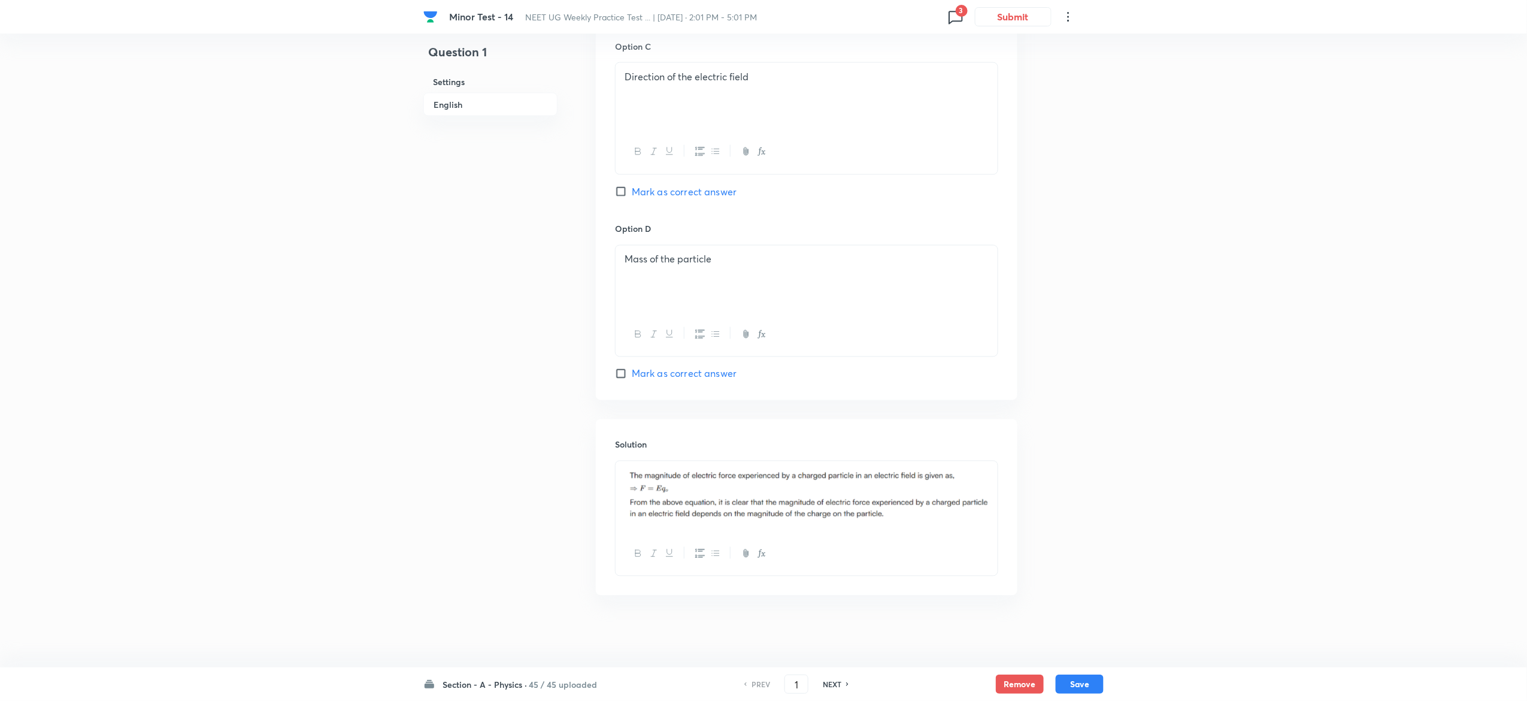
click at [839, 686] on h6 "NEXT" at bounding box center [832, 683] width 19 height 11
type input "2"
checkbox input "true"
click at [839, 686] on h6 "NEXT" at bounding box center [832, 683] width 19 height 11
type input "3"
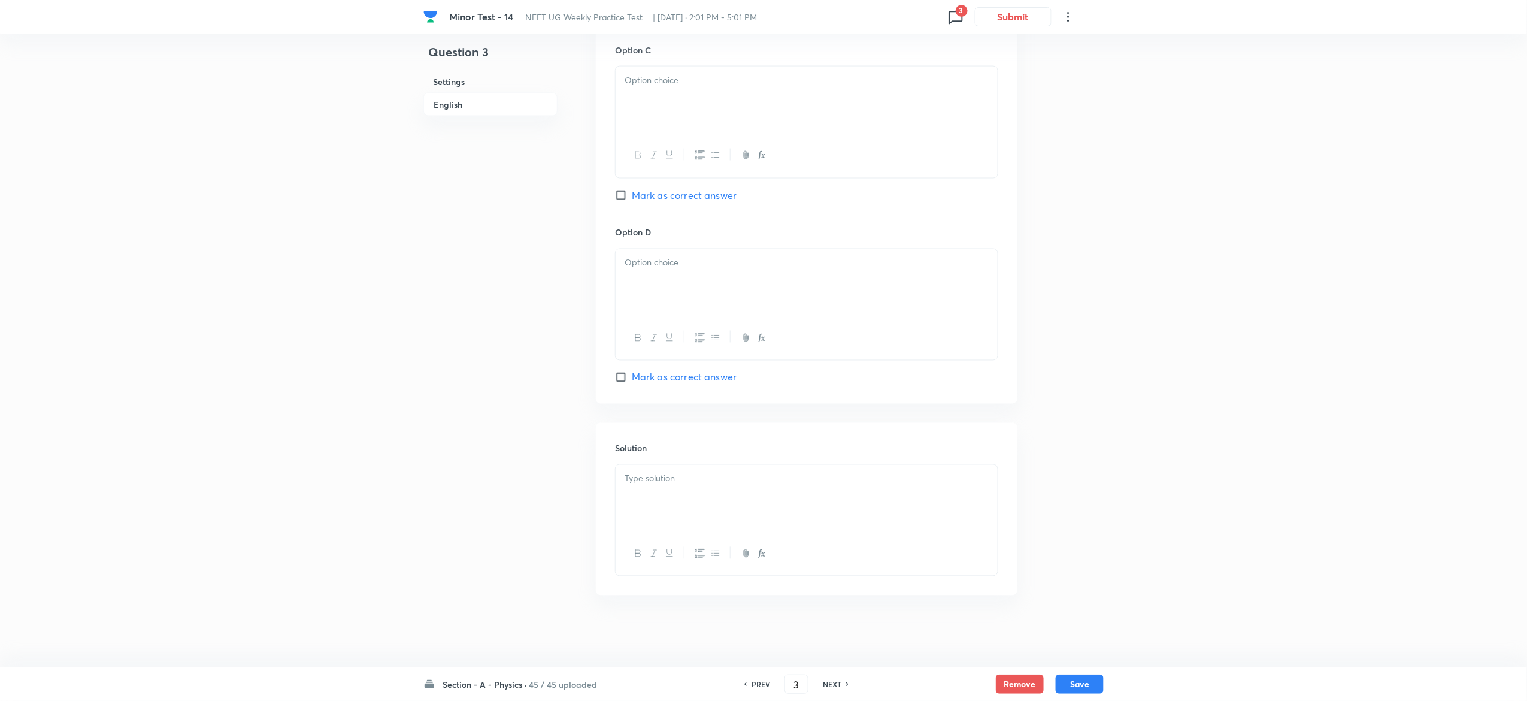
checkbox input "false"
checkbox input "true"
click at [754, 681] on h6 "PREV" at bounding box center [760, 683] width 19 height 11
type input "2"
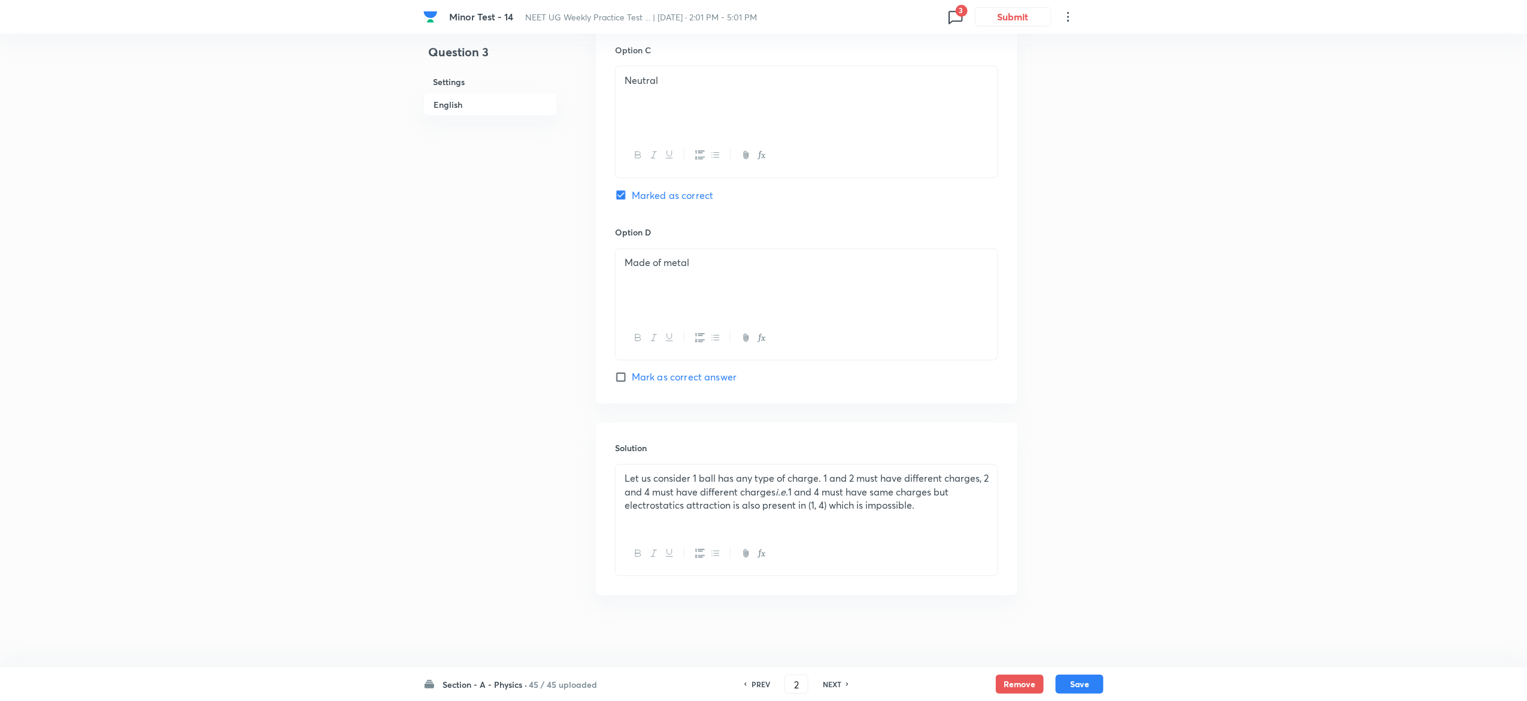
checkbox input "true"
checkbox input "false"
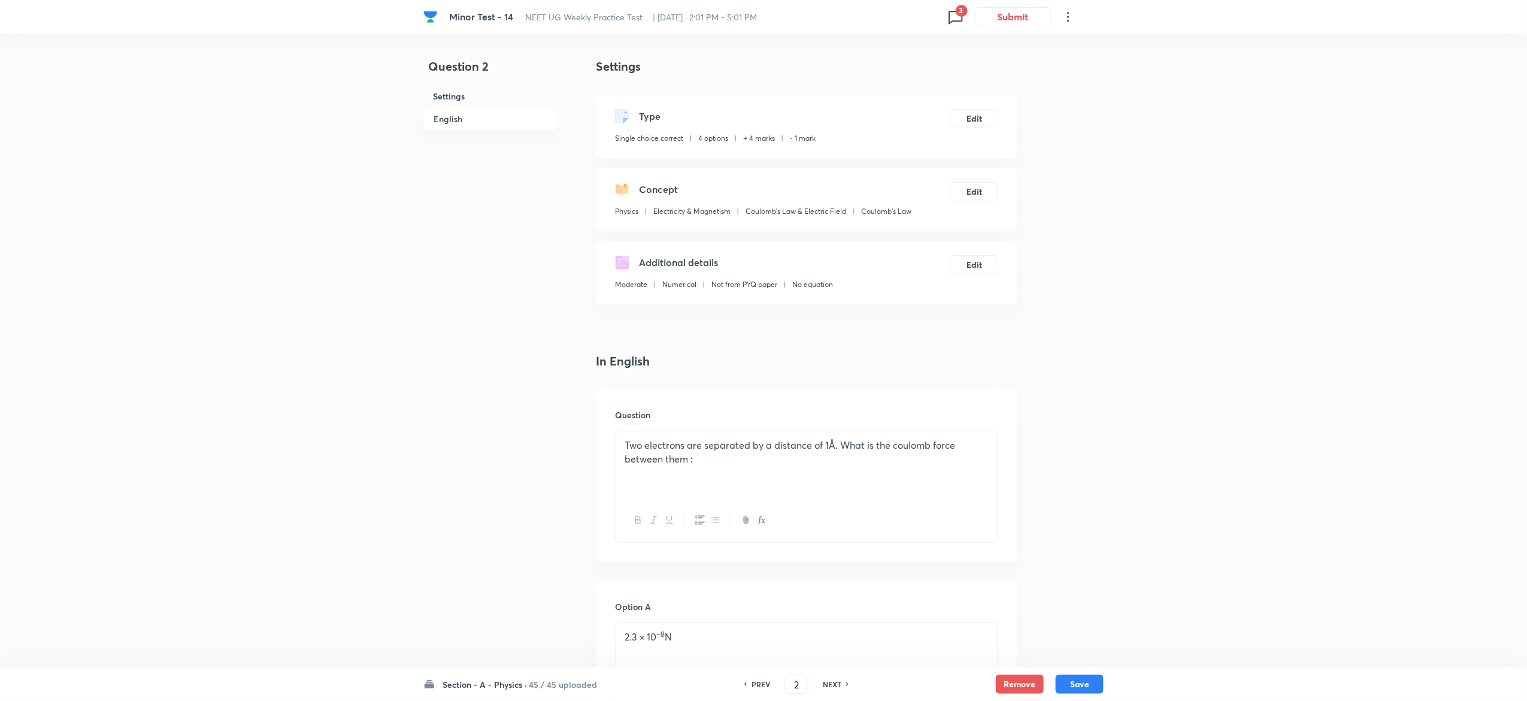
scroll to position [937, 0]
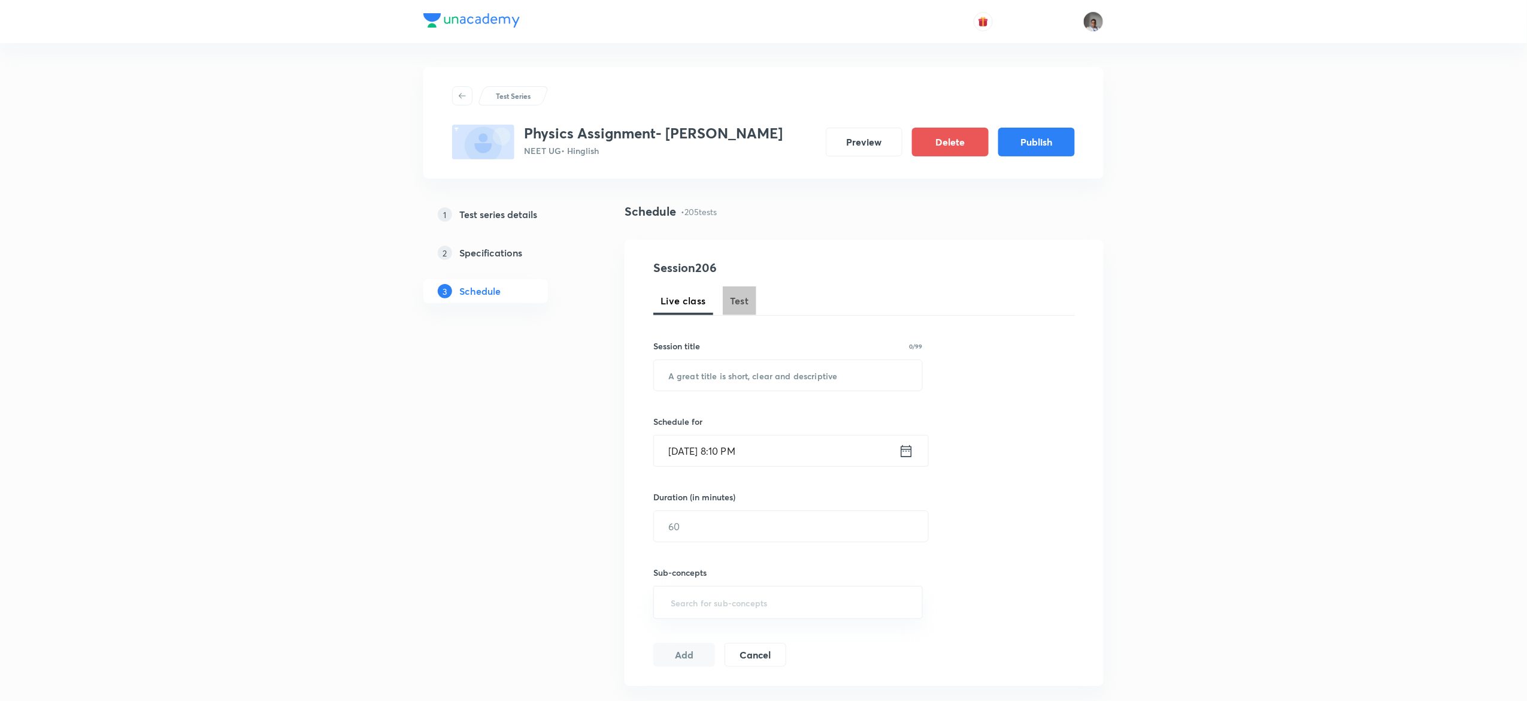
click at [731, 292] on button "Test" at bounding box center [740, 300] width 34 height 29
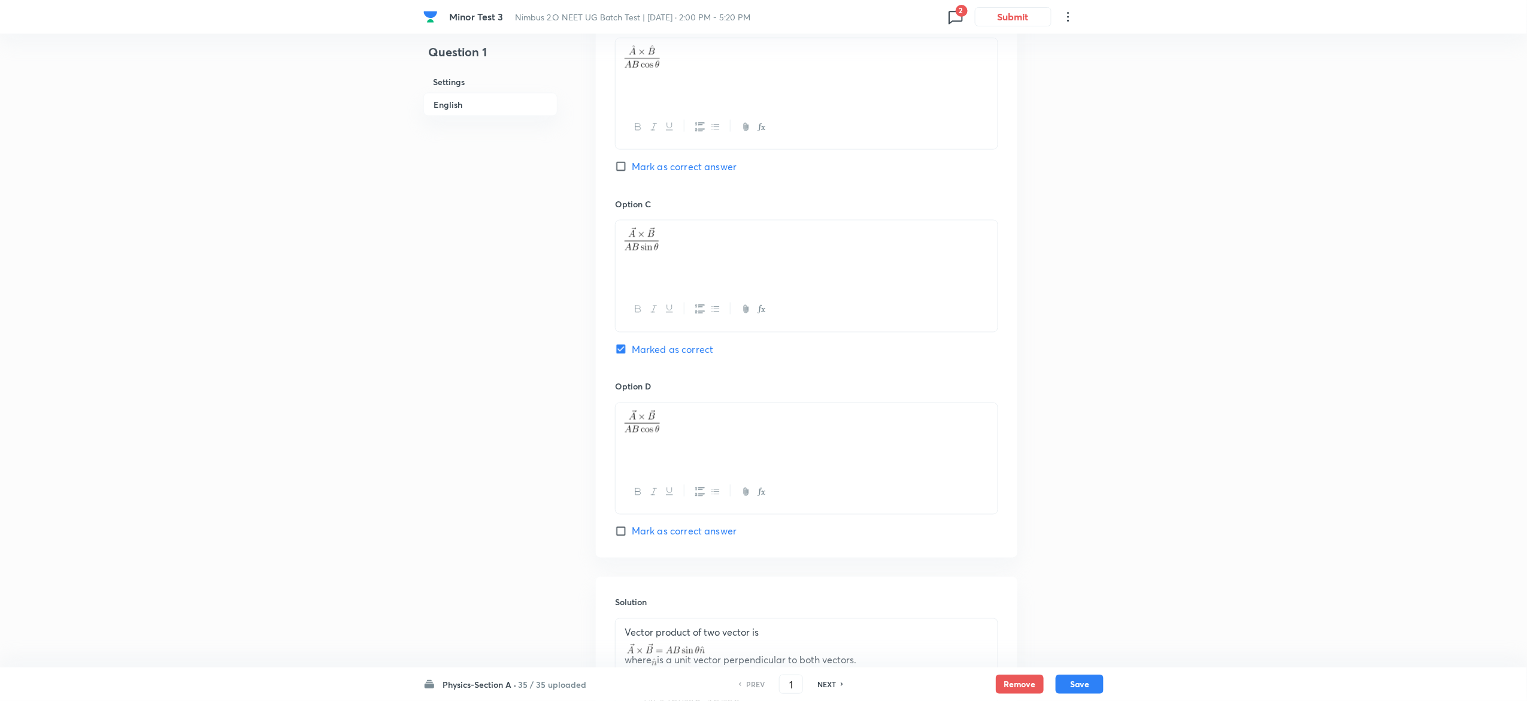
scroll to position [952, 0]
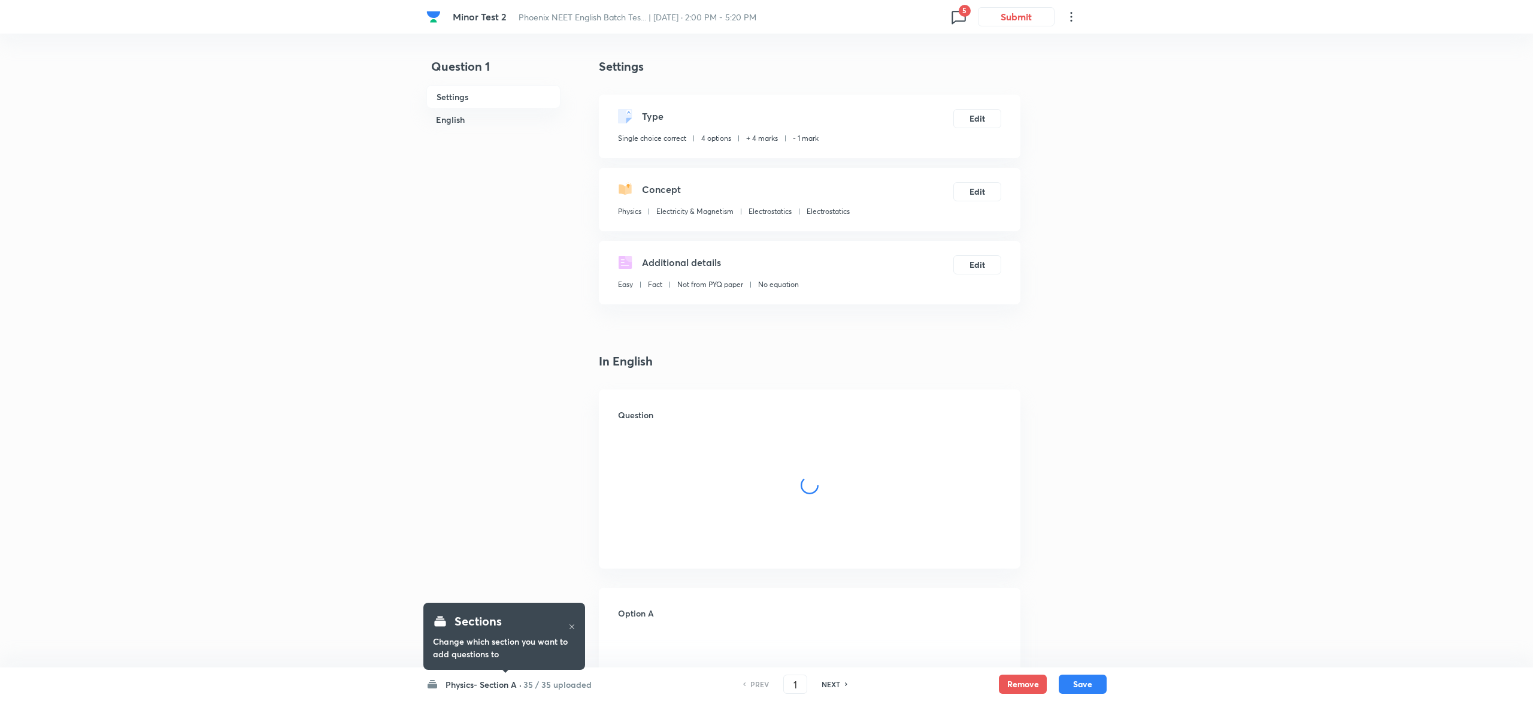
checkbox input "true"
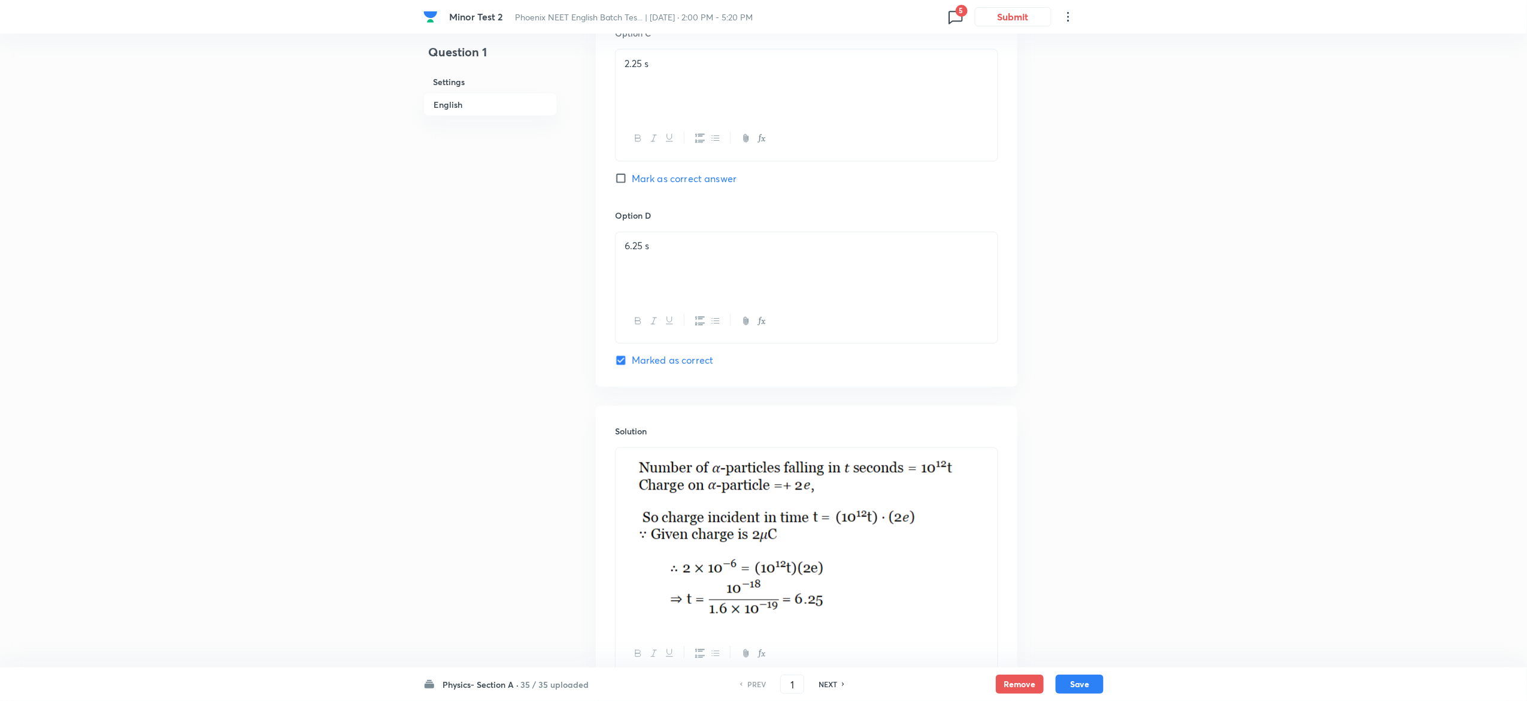
scroll to position [887, 0]
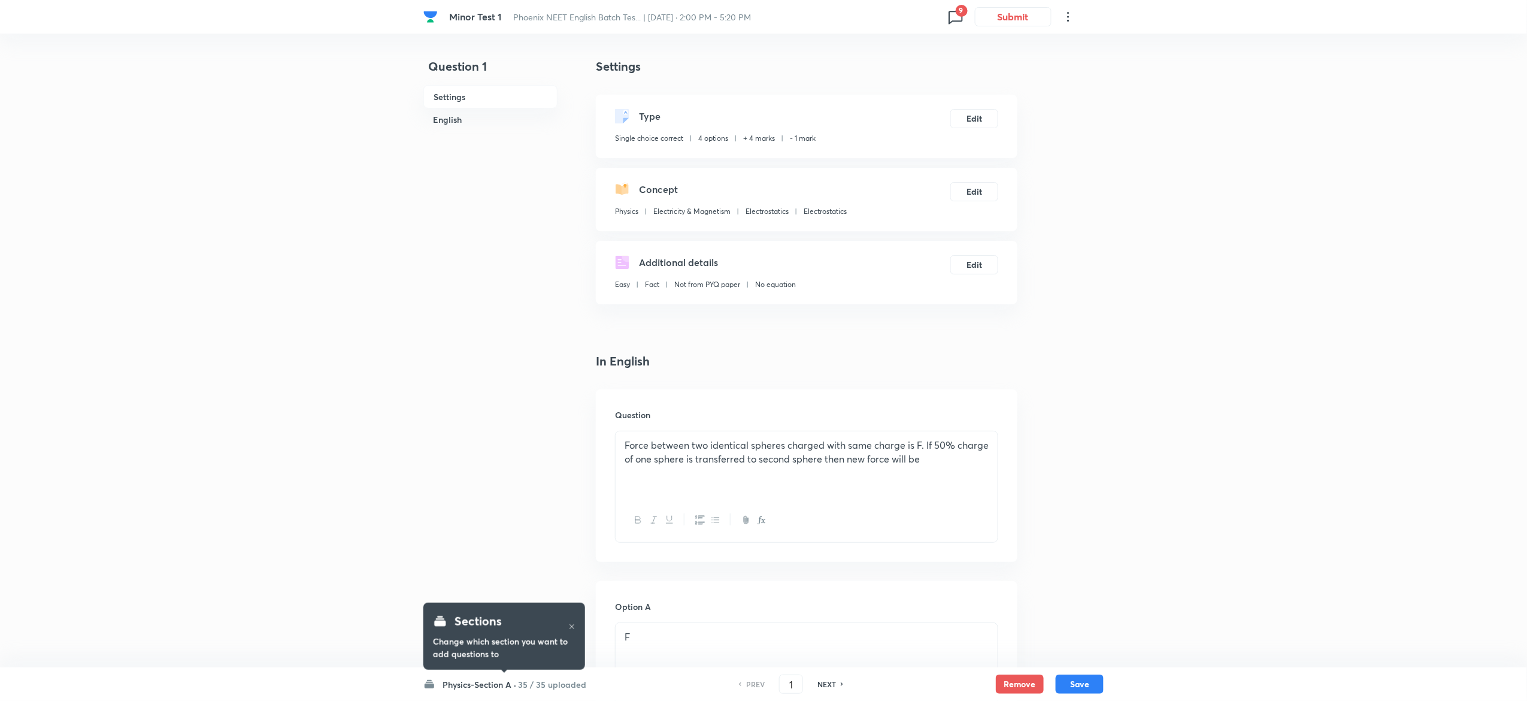
checkbox input "true"
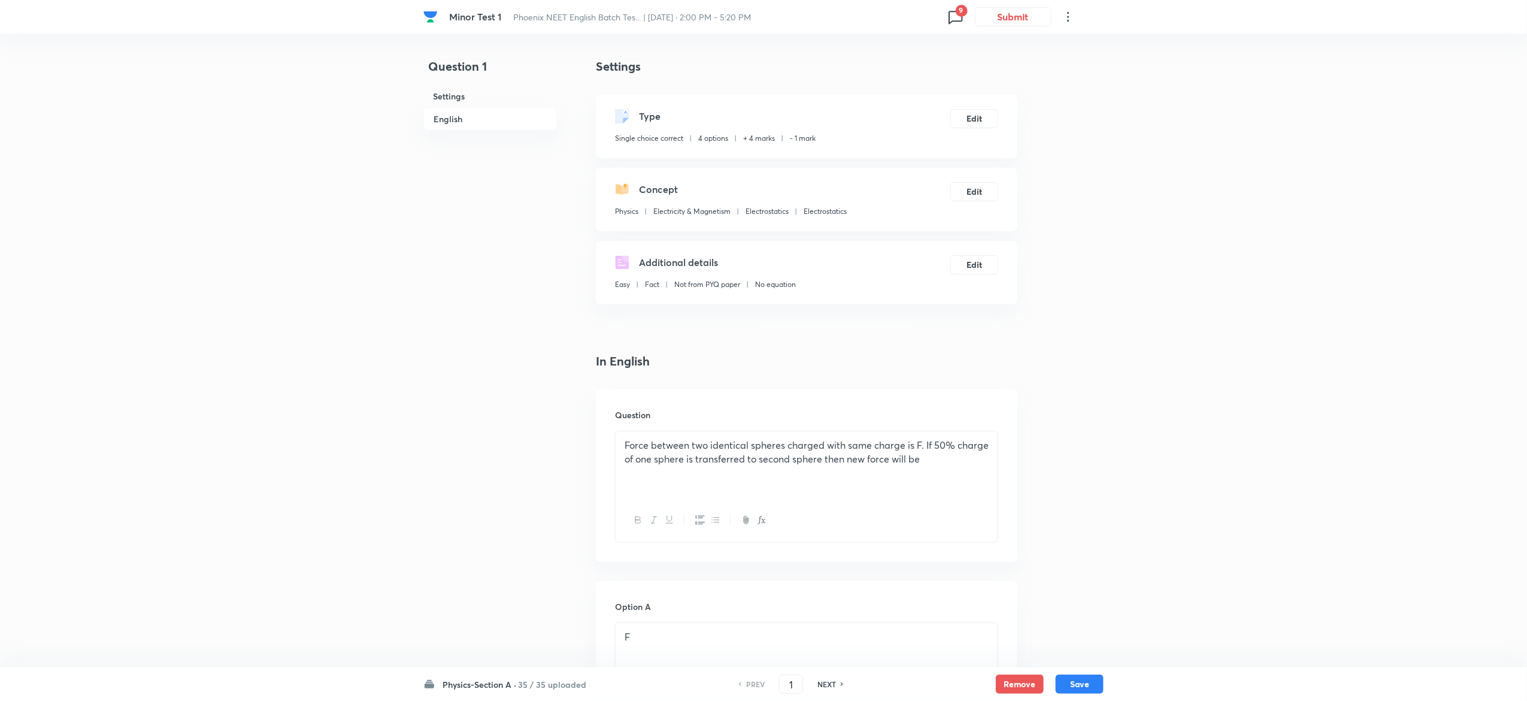
scroll to position [1048, 0]
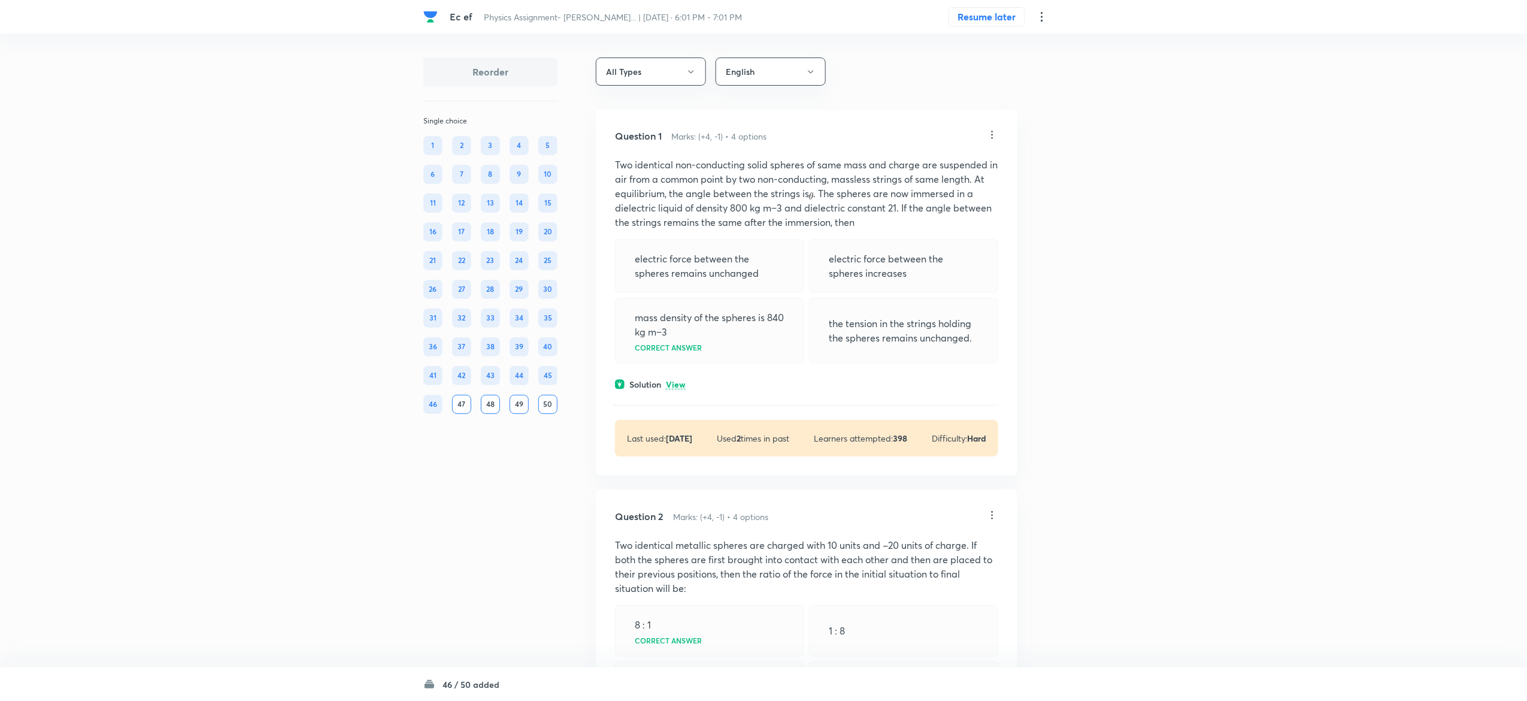
click at [678, 382] on p "View" at bounding box center [676, 384] width 20 height 9
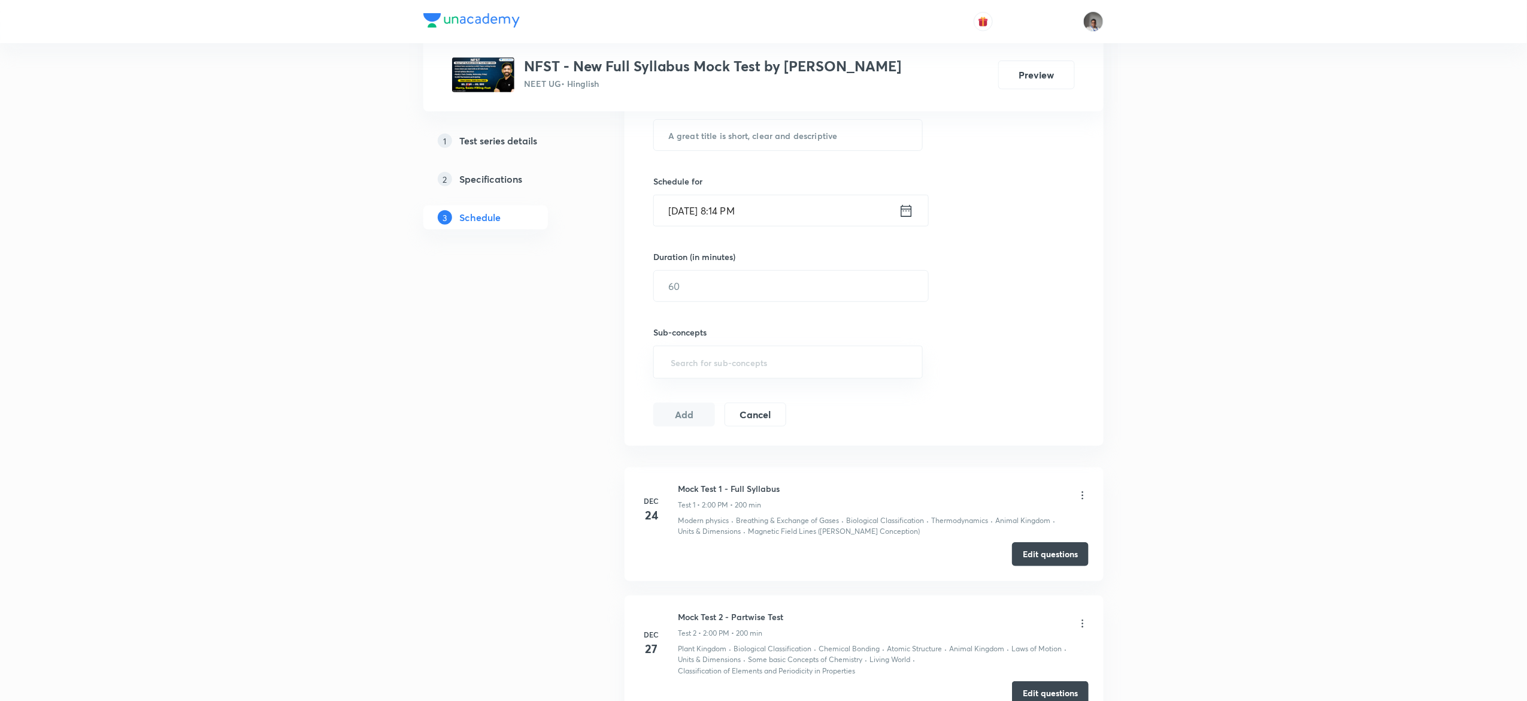
scroll to position [233, 0]
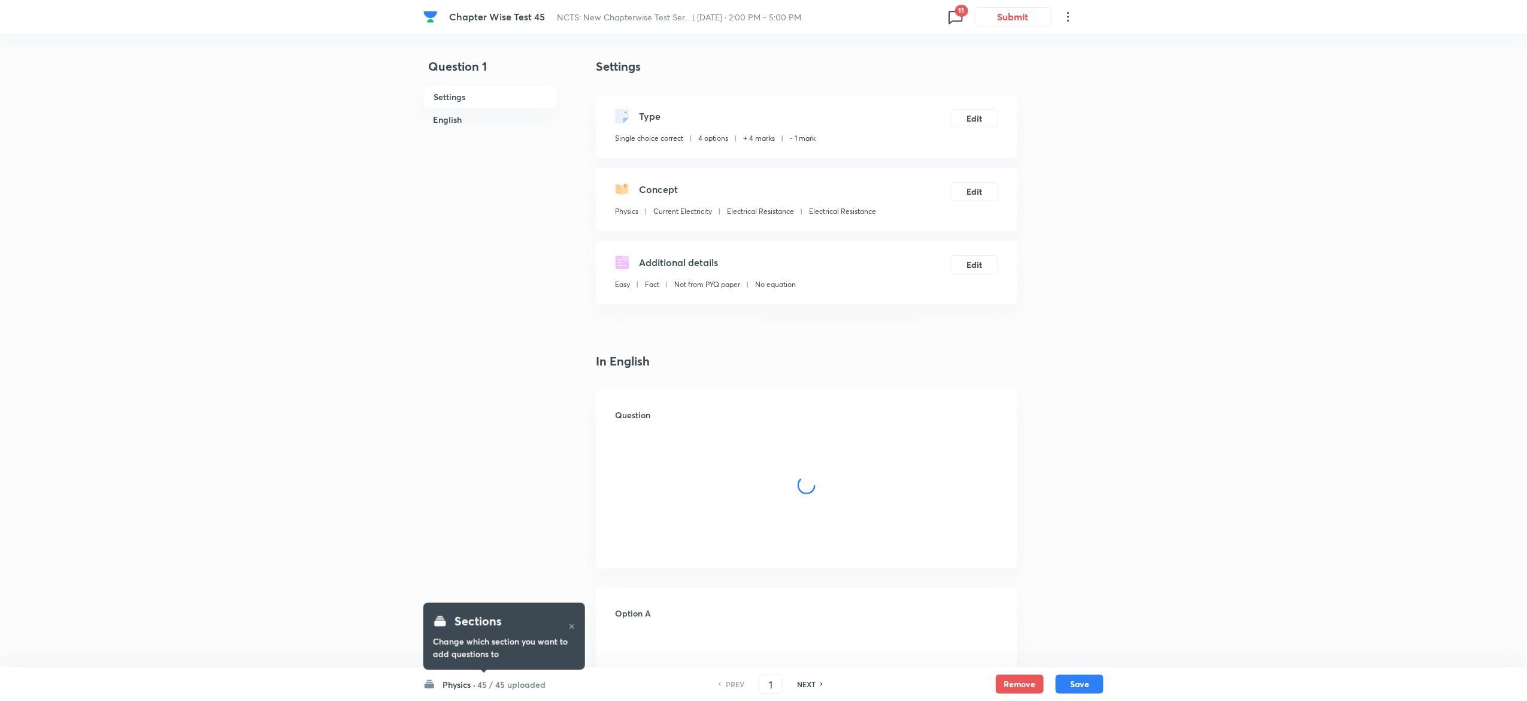
checkbox input "true"
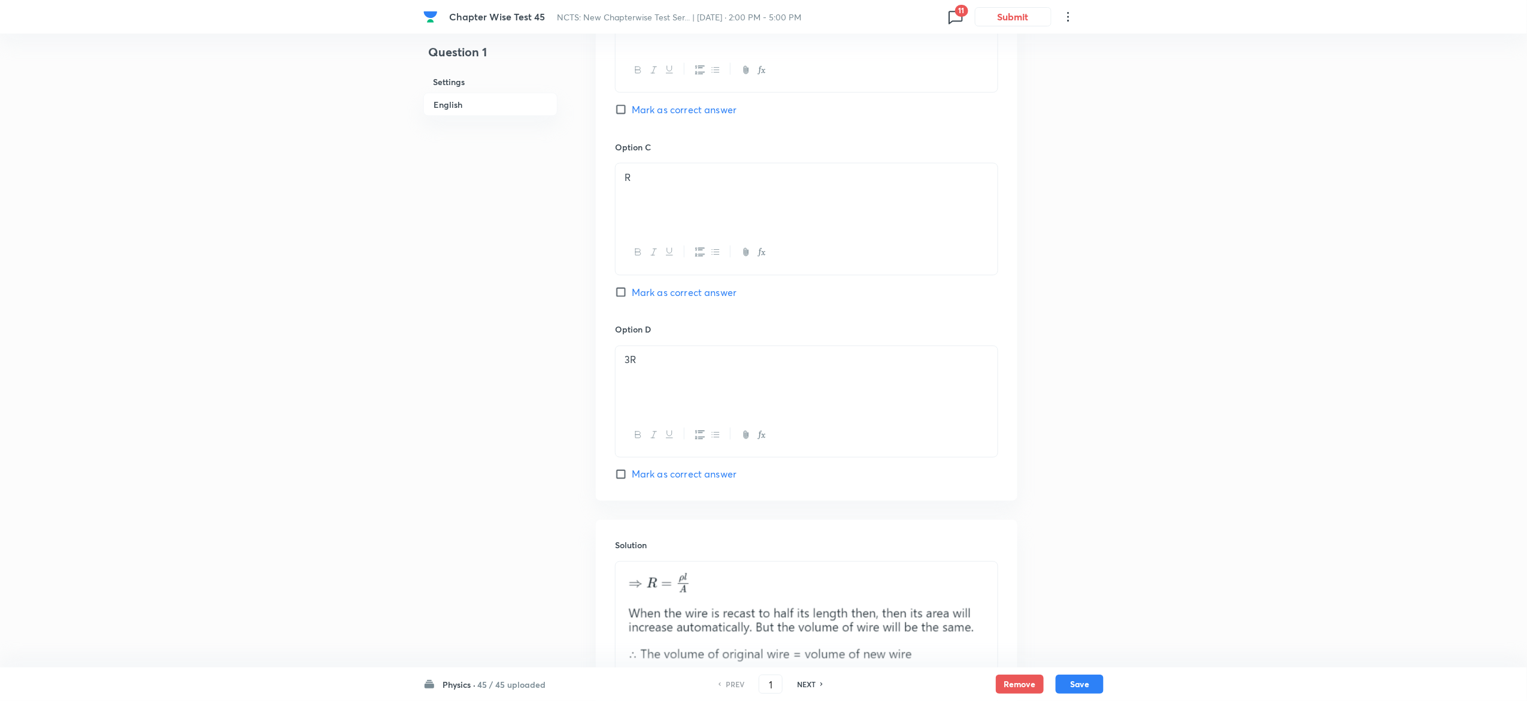
scroll to position [1298, 0]
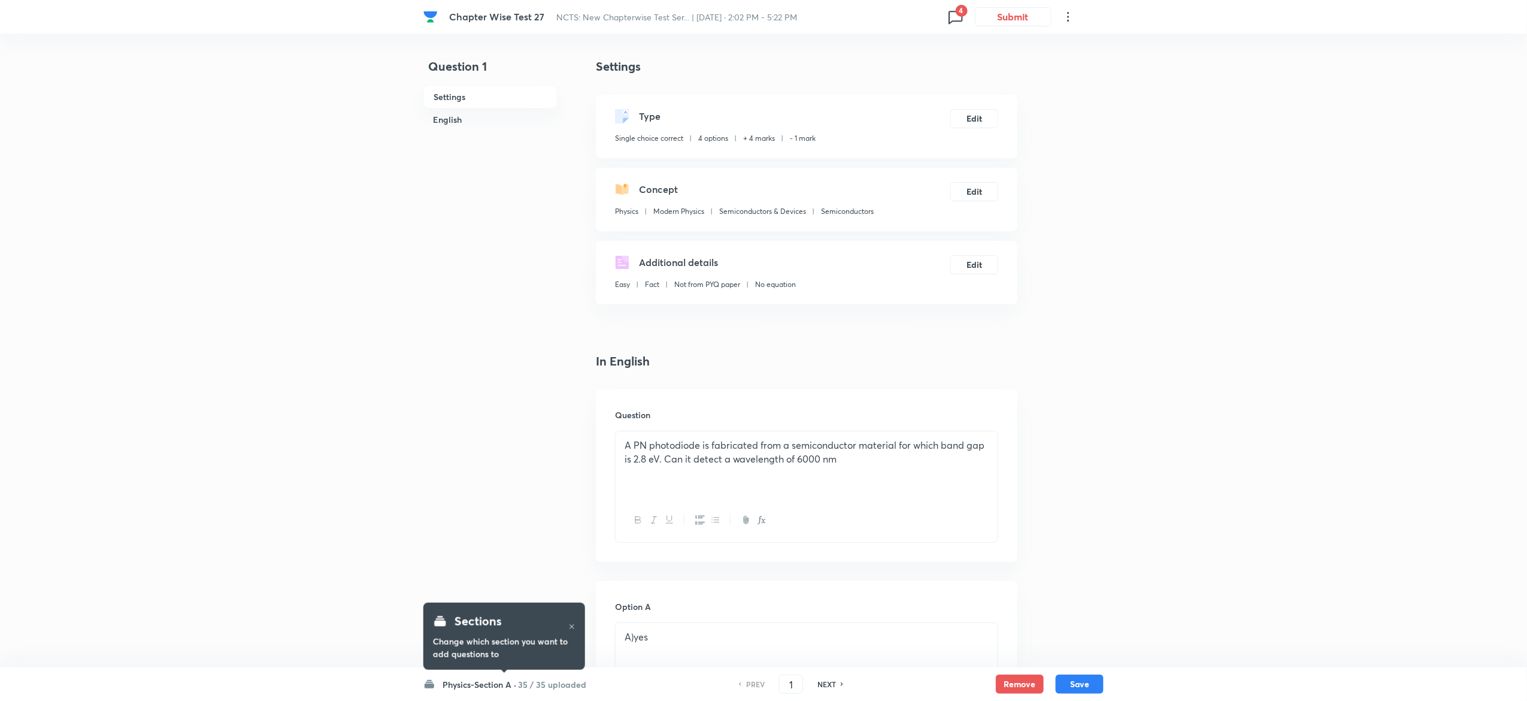
checkbox input "true"
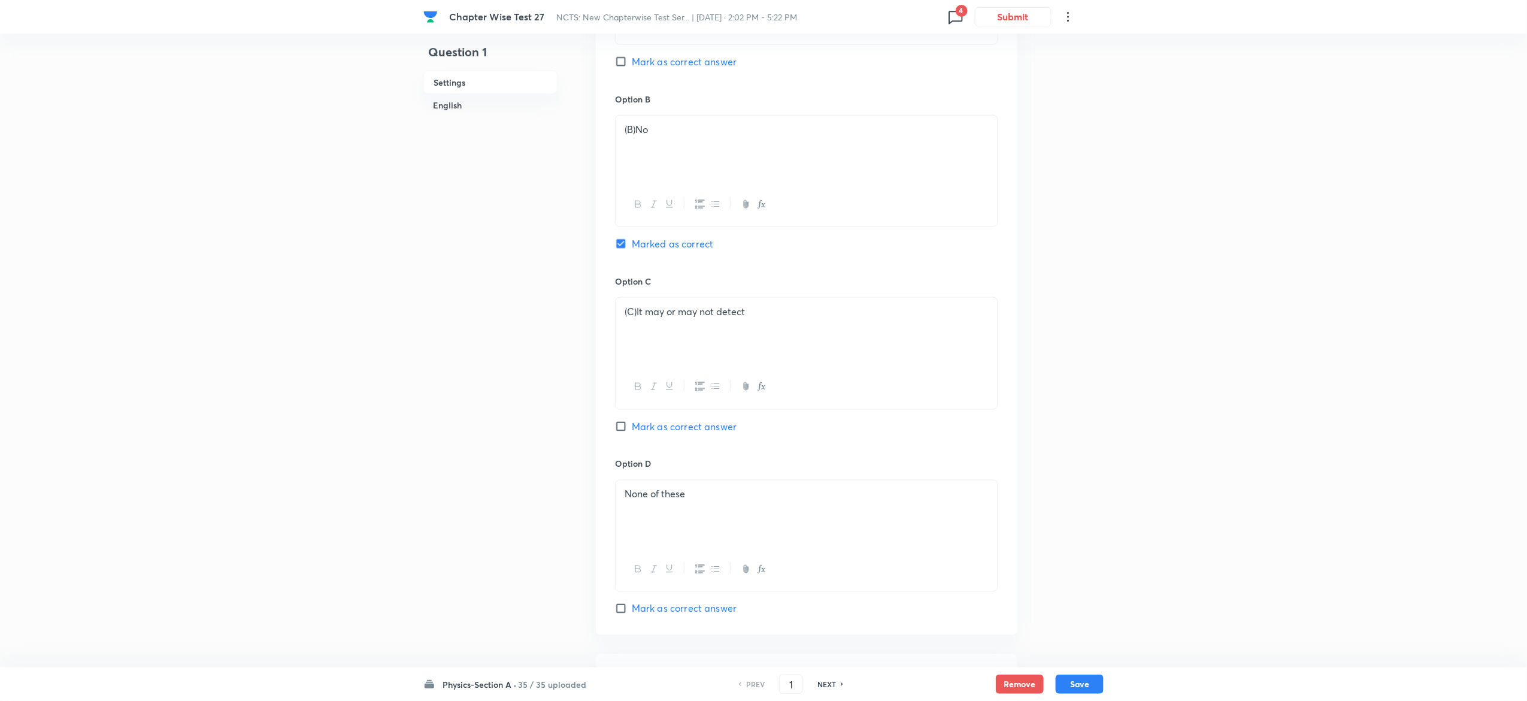
scroll to position [925, 0]
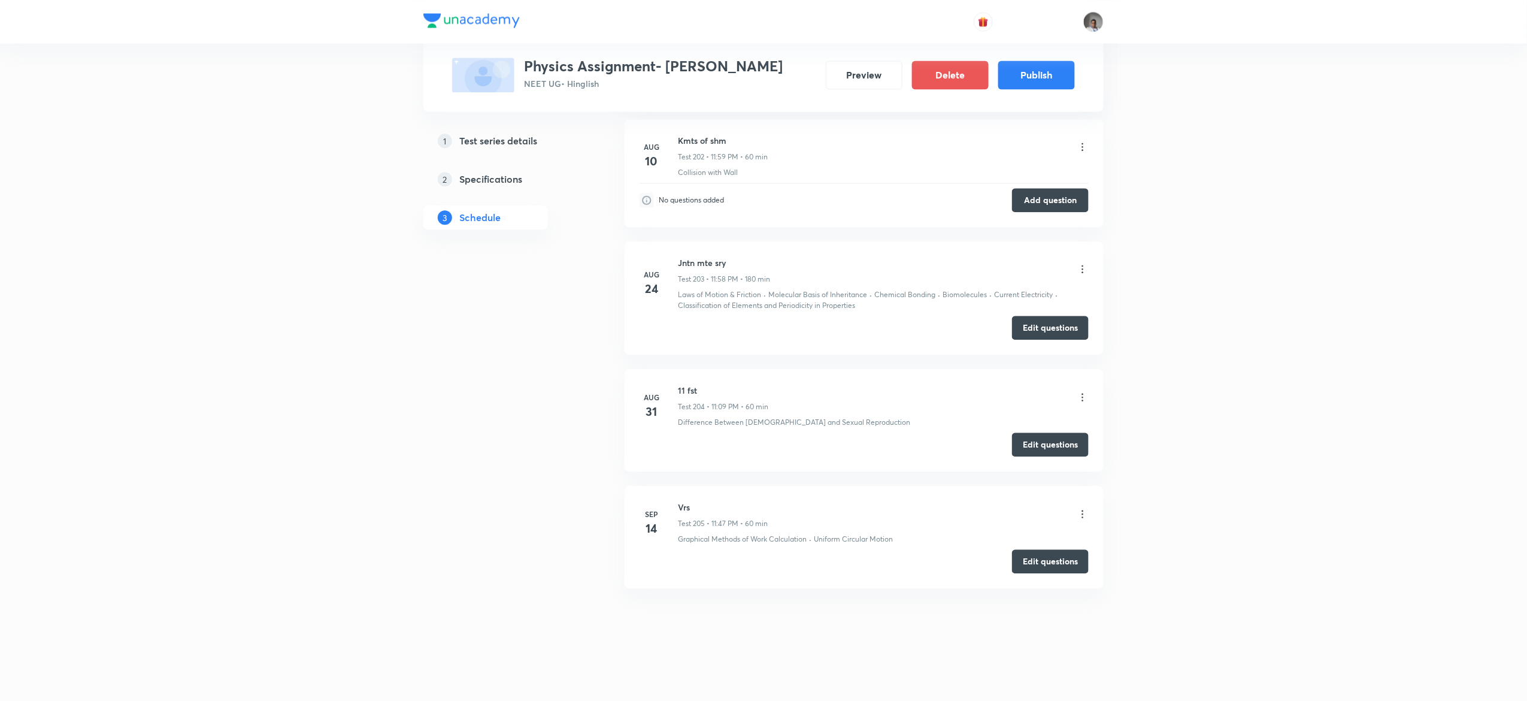
scroll to position [24273, 0]
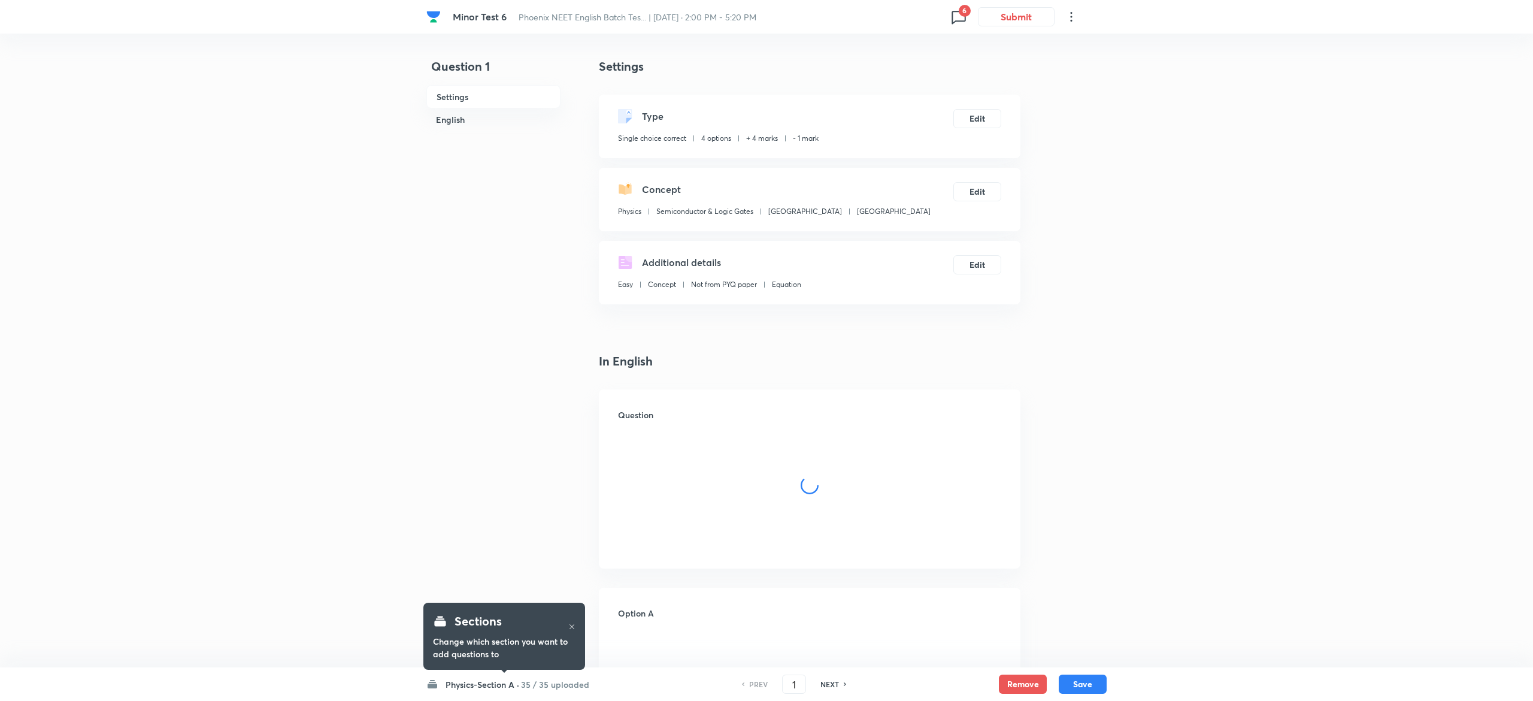
checkbox input "true"
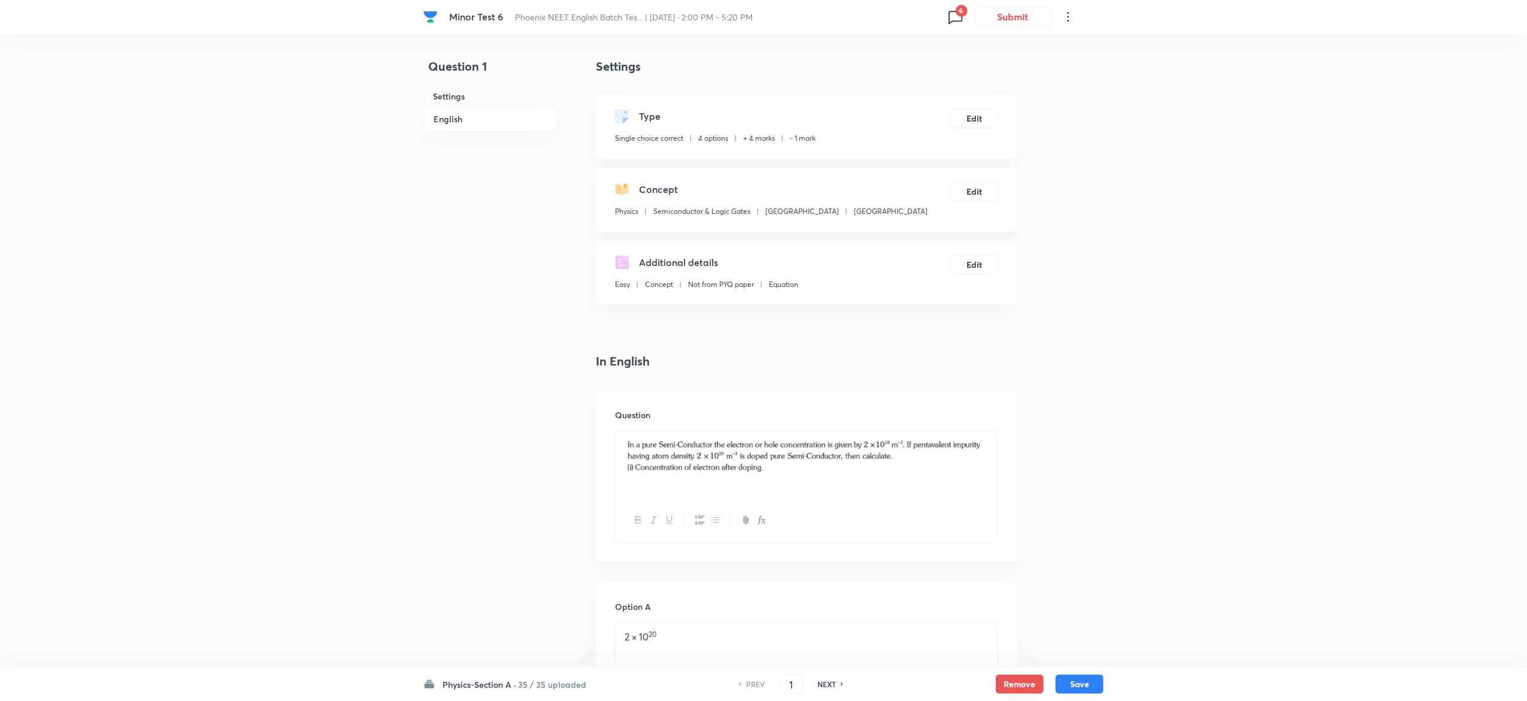
scroll to position [935, 0]
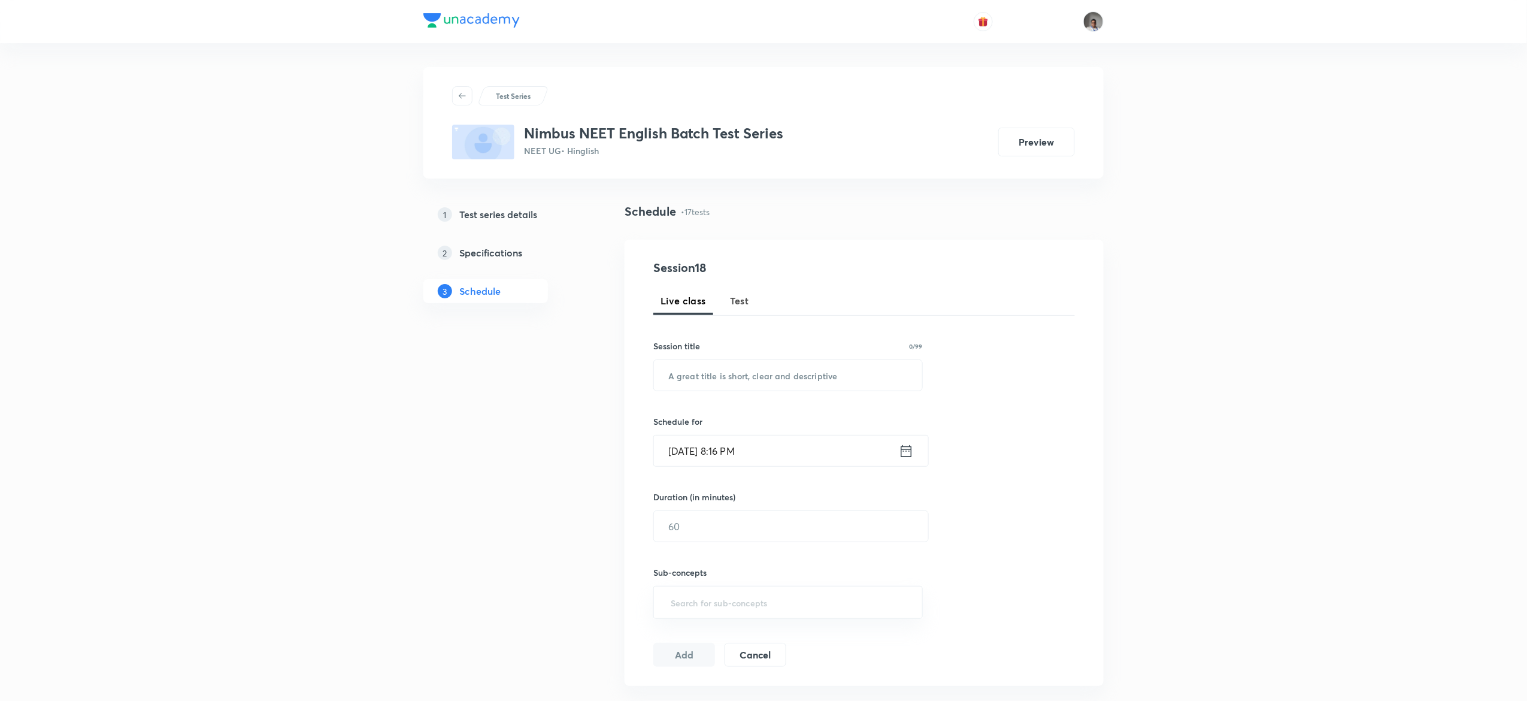
scroll to position [2288, 0]
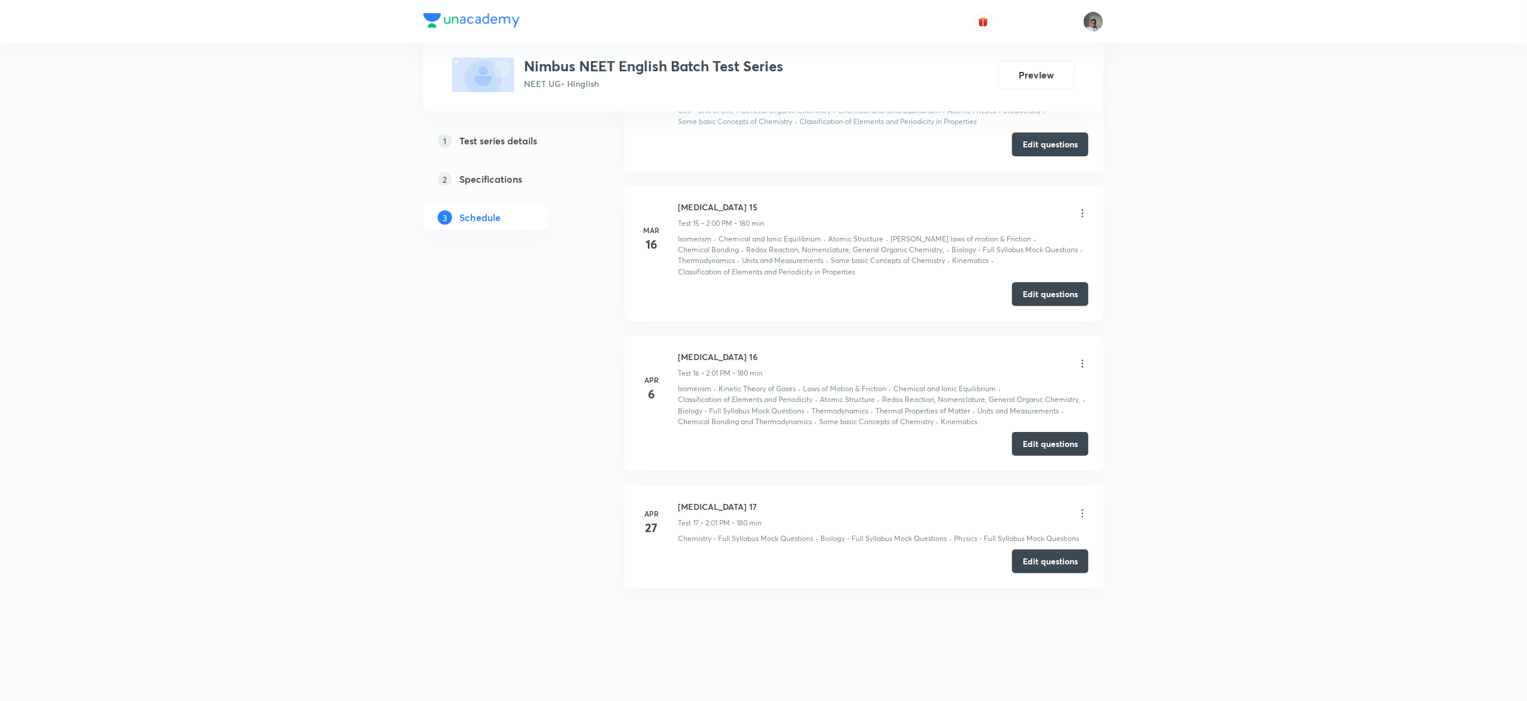
drag, startPoint x: 0, startPoint y: 0, endPoint x: 736, endPoint y: 308, distance: 797.8
click at [736, 308] on li "Mar 16 Minor Test 15 Test 15 • 2:00 PM • 180 min Isomerism · Chemical and Ionic…" at bounding box center [863, 253] width 479 height 135
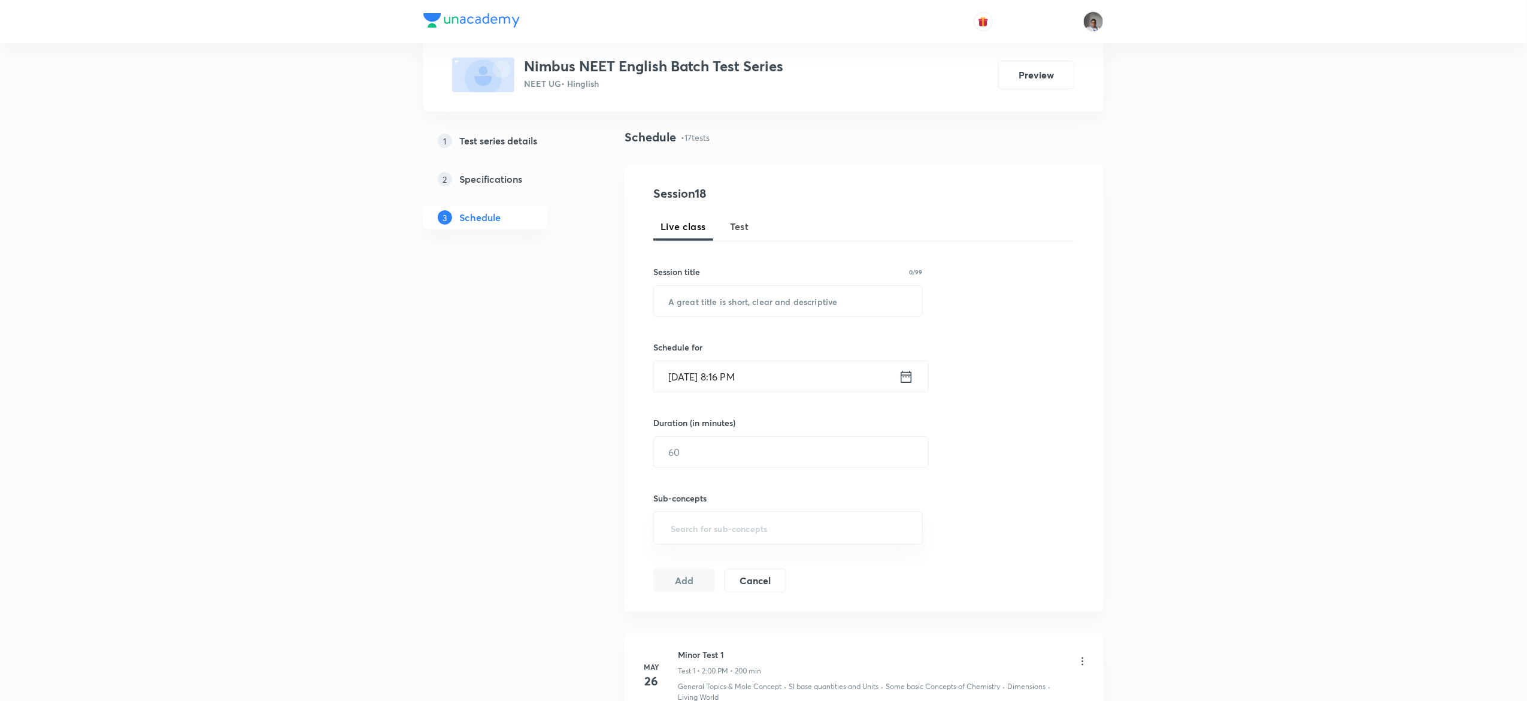
scroll to position [0, 0]
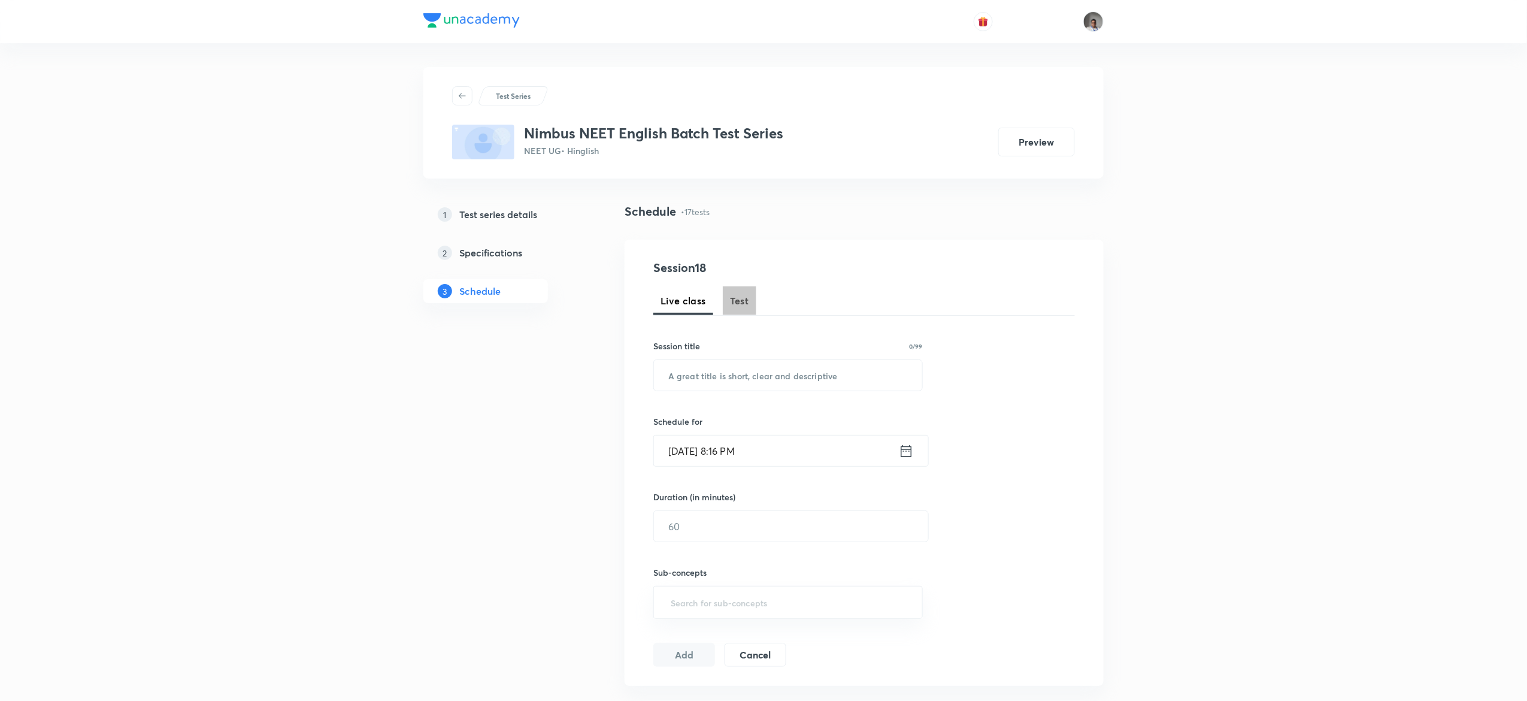
click at [744, 302] on span "Test" at bounding box center [739, 300] width 19 height 14
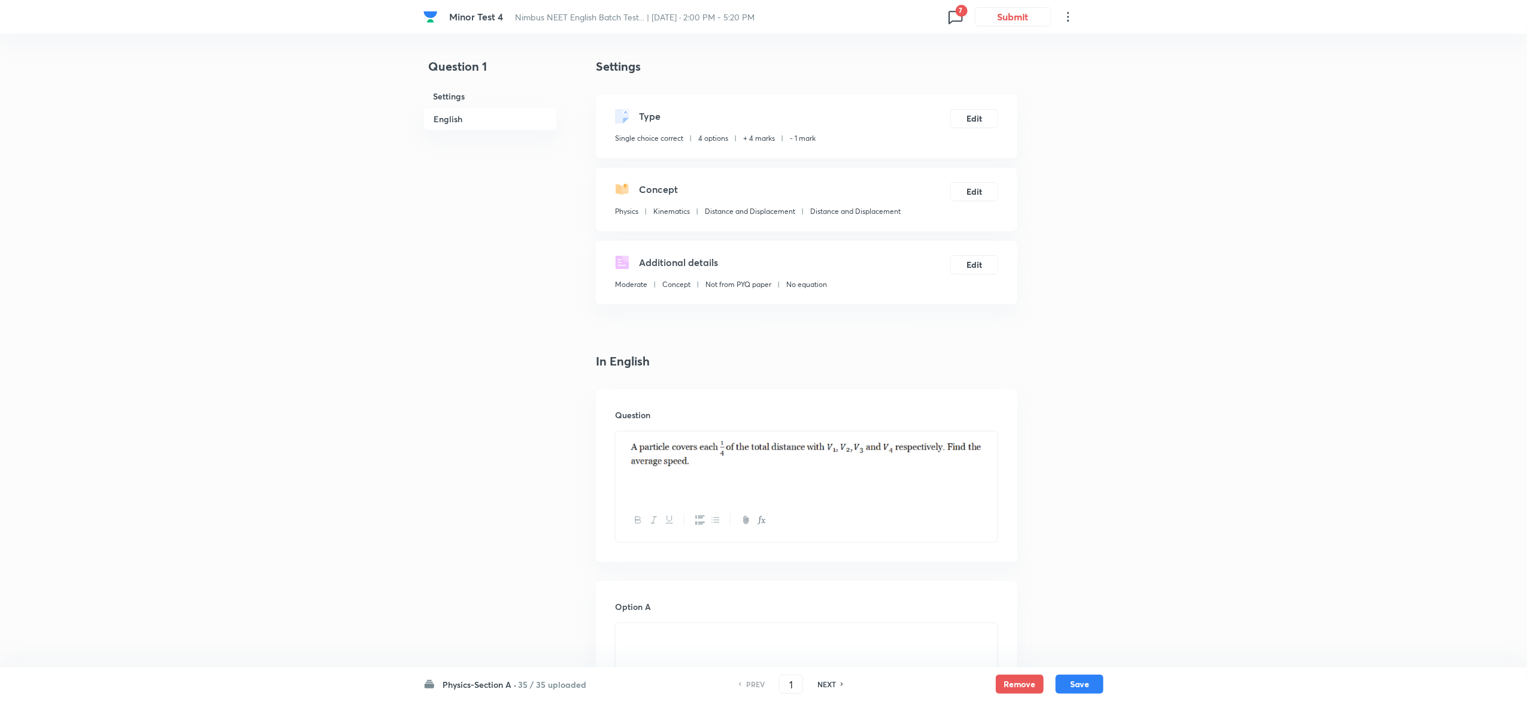
scroll to position [996, 0]
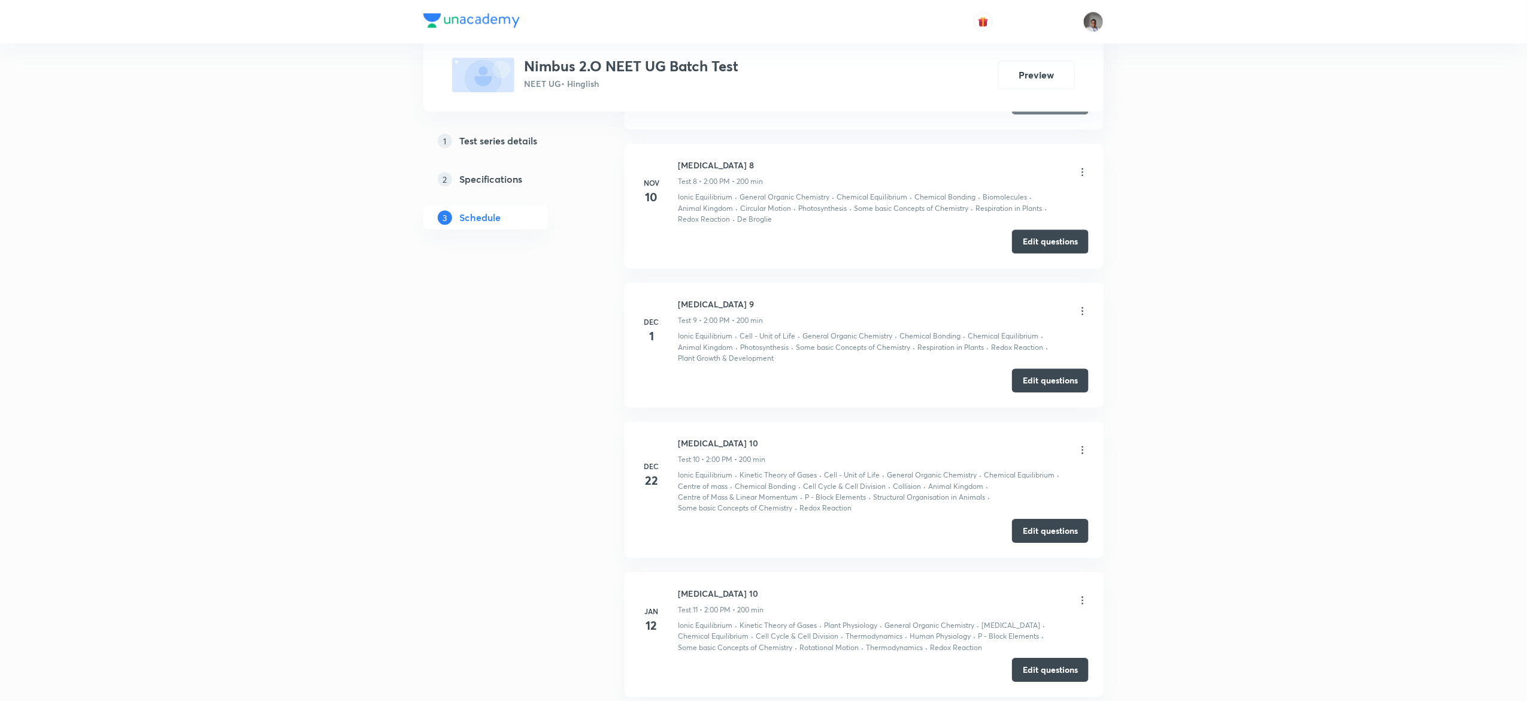
scroll to position [1562, 0]
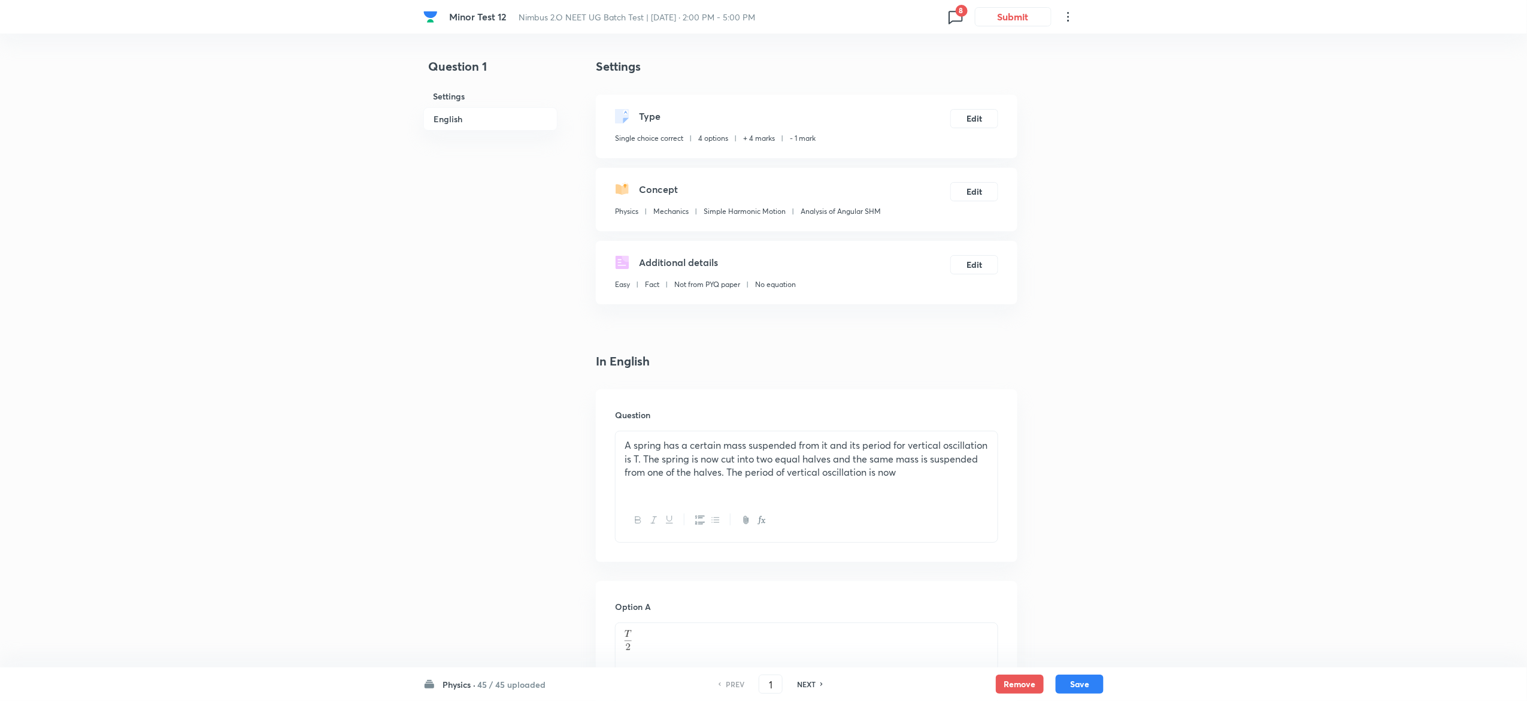
scroll to position [932, 0]
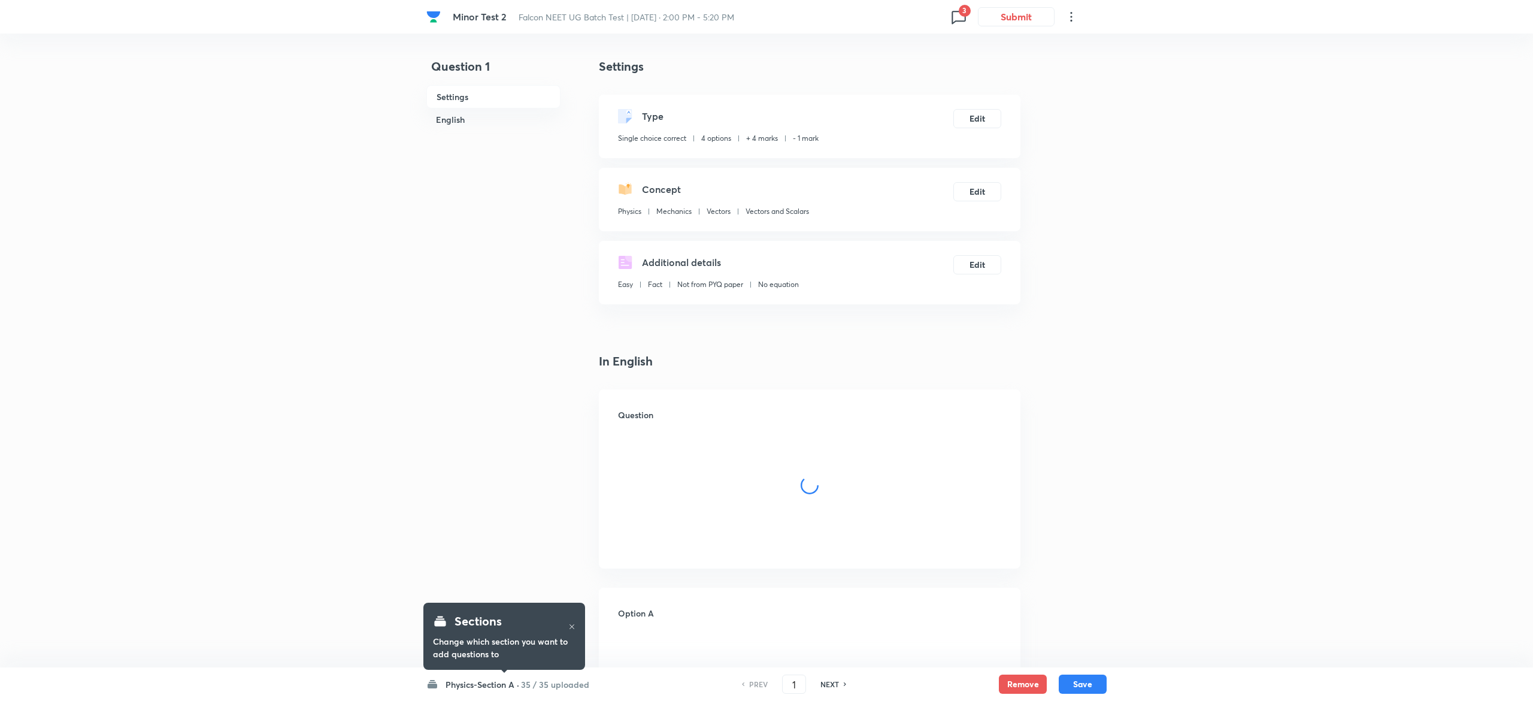
checkbox input "true"
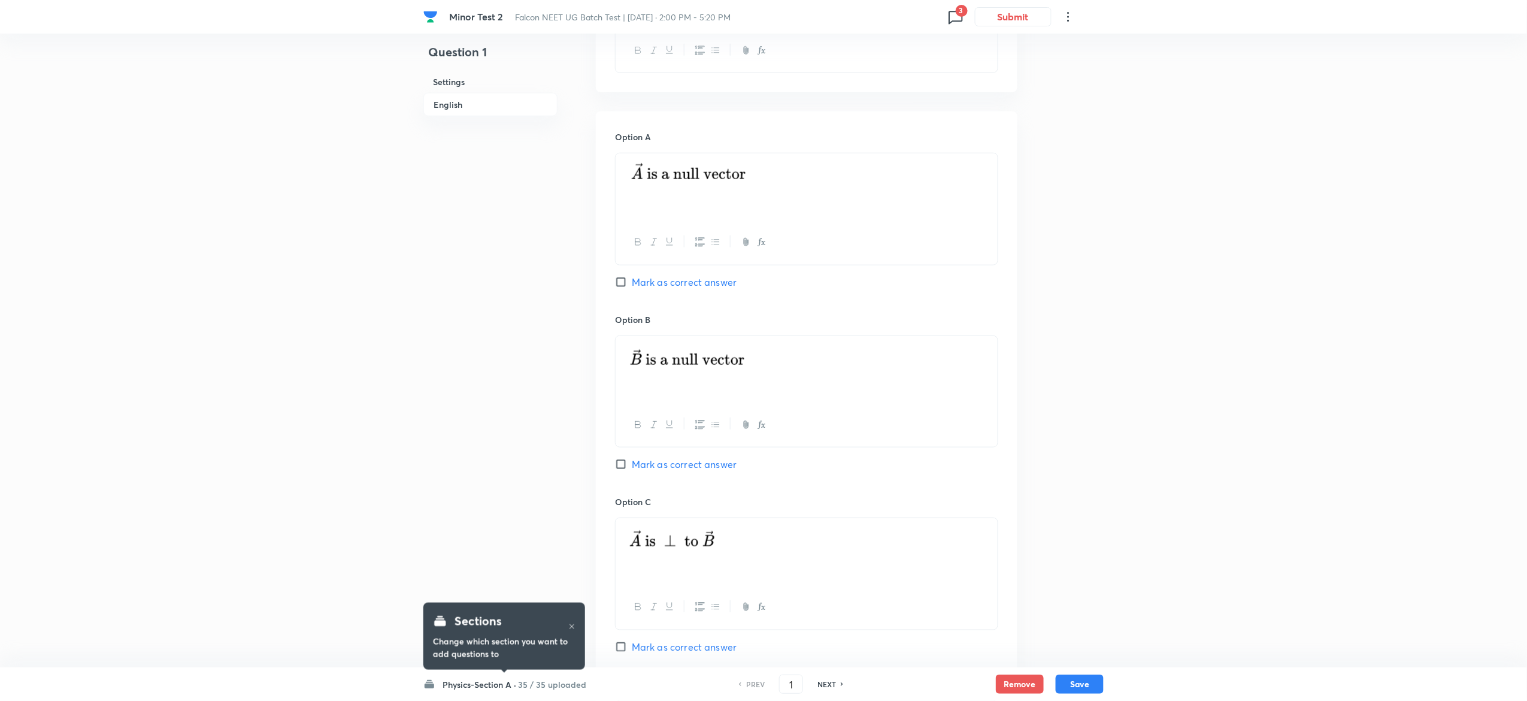
scroll to position [924, 0]
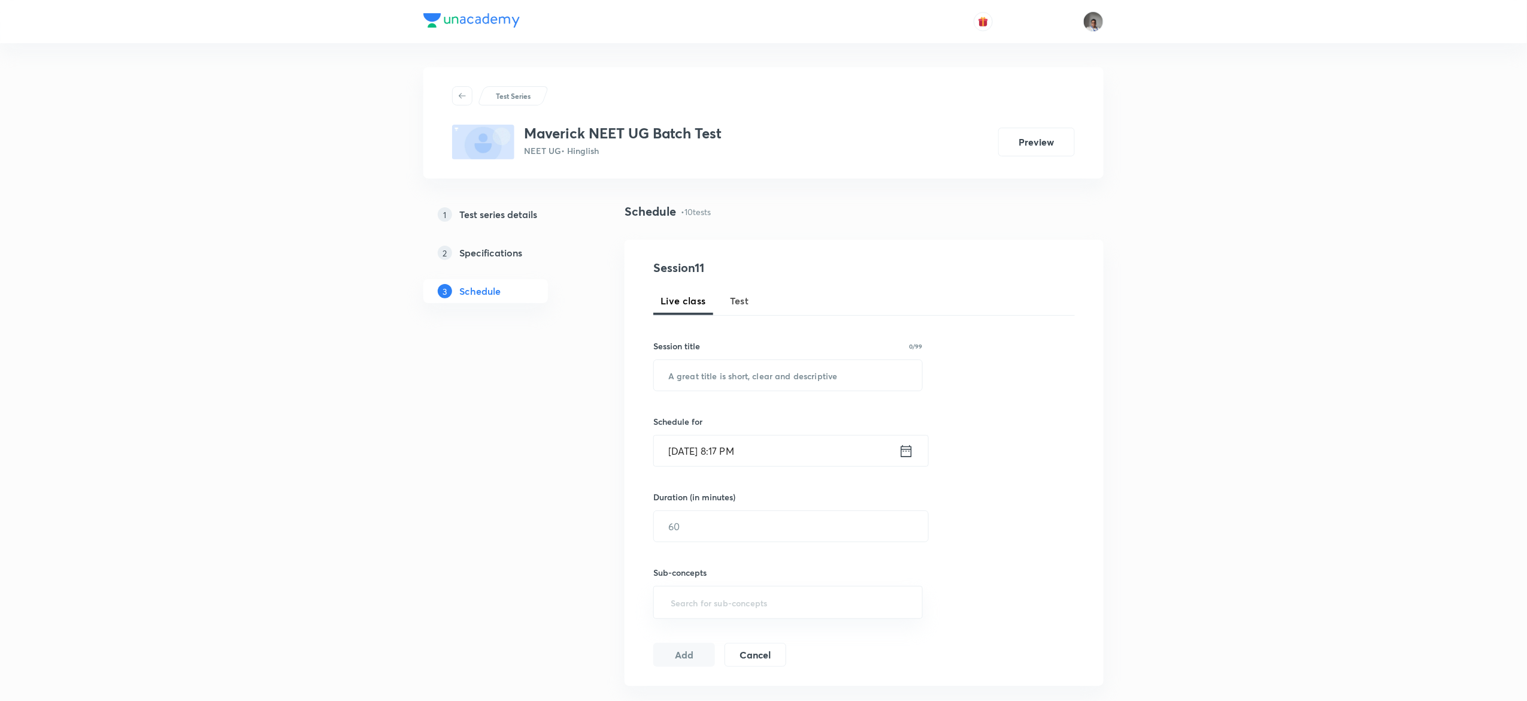
click at [721, 311] on div "Live class Test" at bounding box center [864, 300] width 422 height 29
click at [738, 299] on span "Test" at bounding box center [739, 300] width 19 height 14
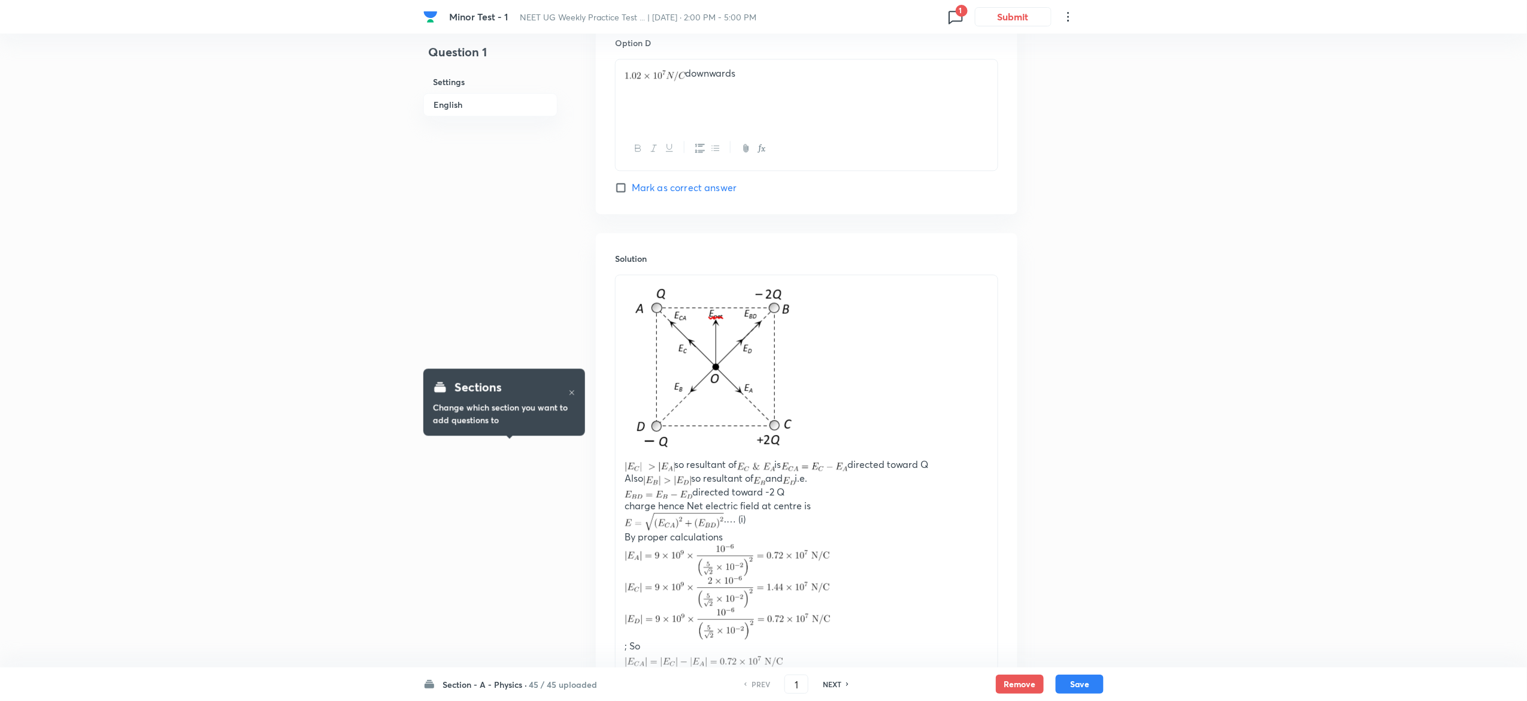
scroll to position [1260, 0]
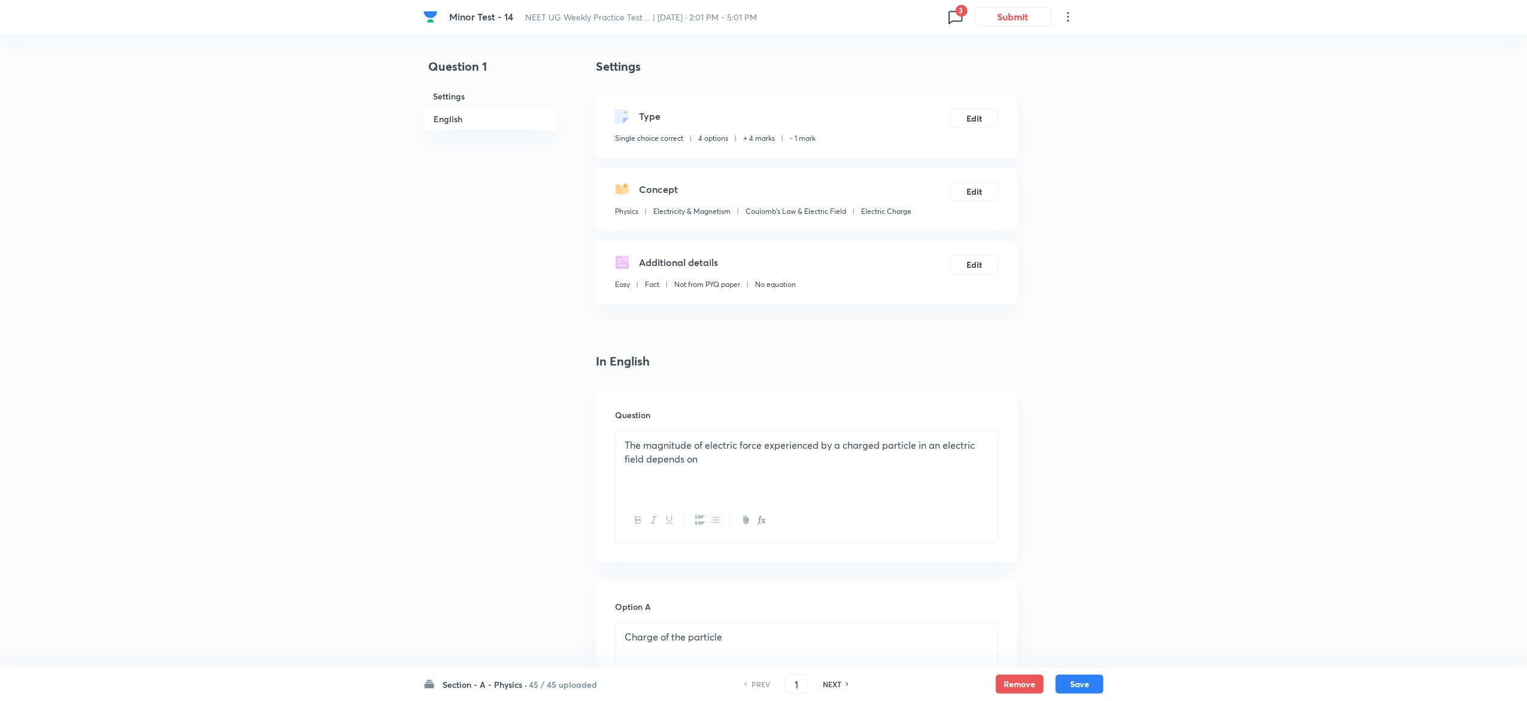
scroll to position [927, 0]
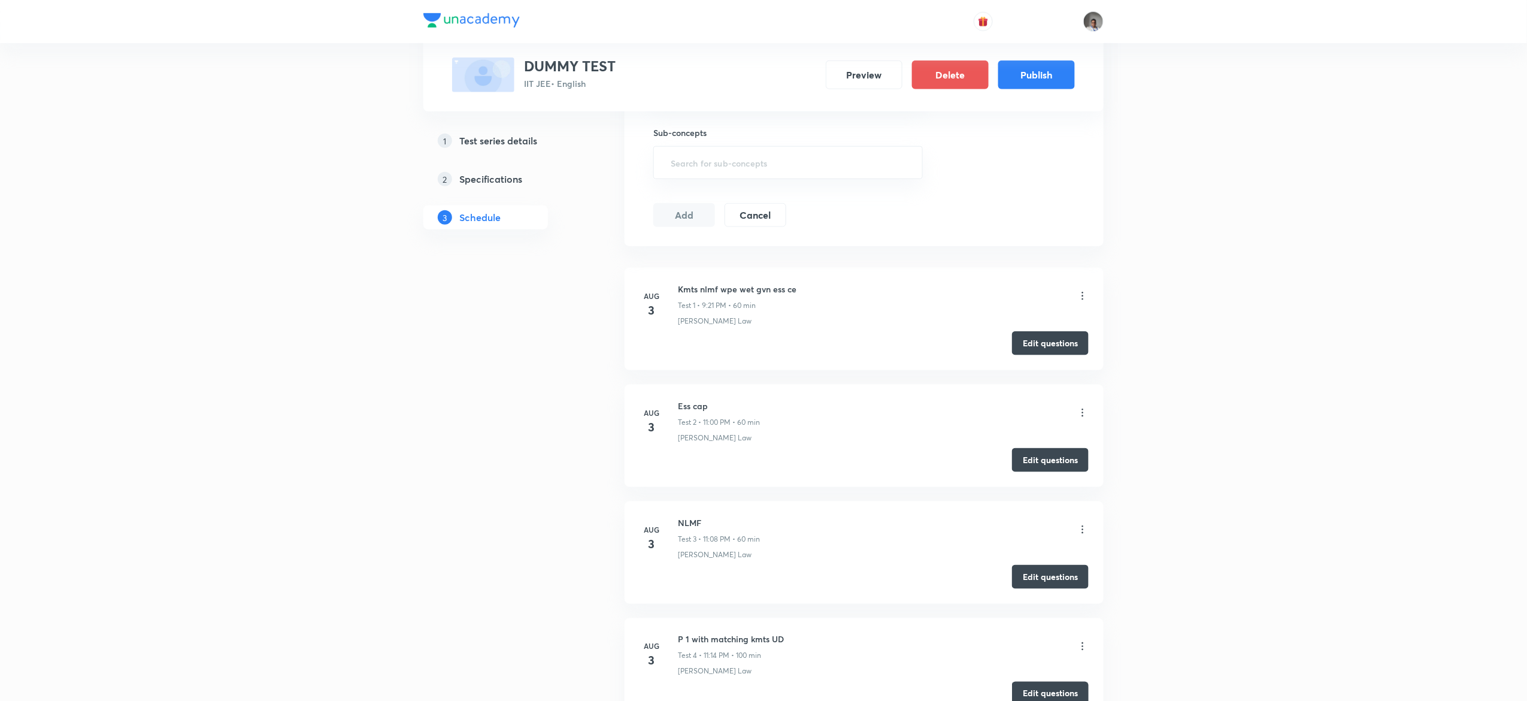
scroll to position [515, 0]
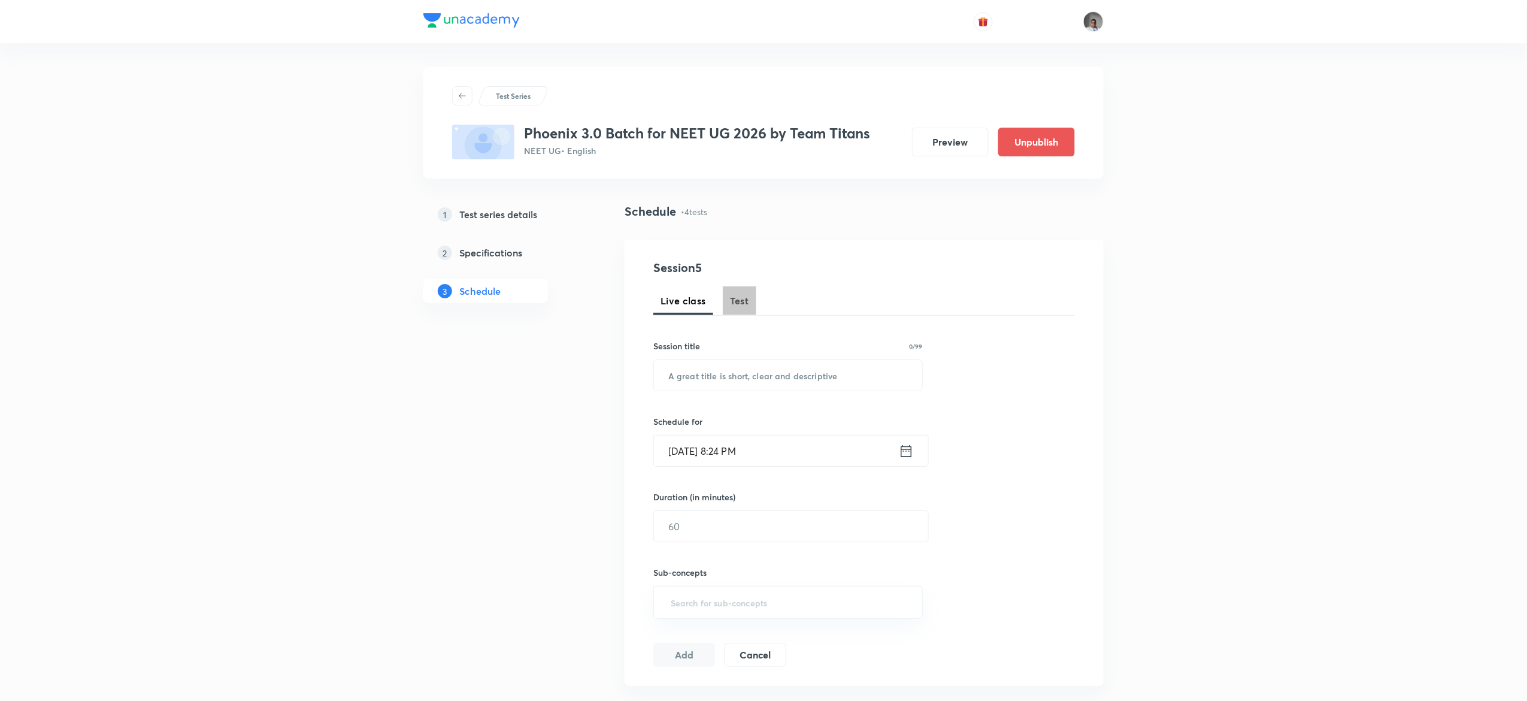
click at [745, 301] on span "Test" at bounding box center [739, 300] width 19 height 14
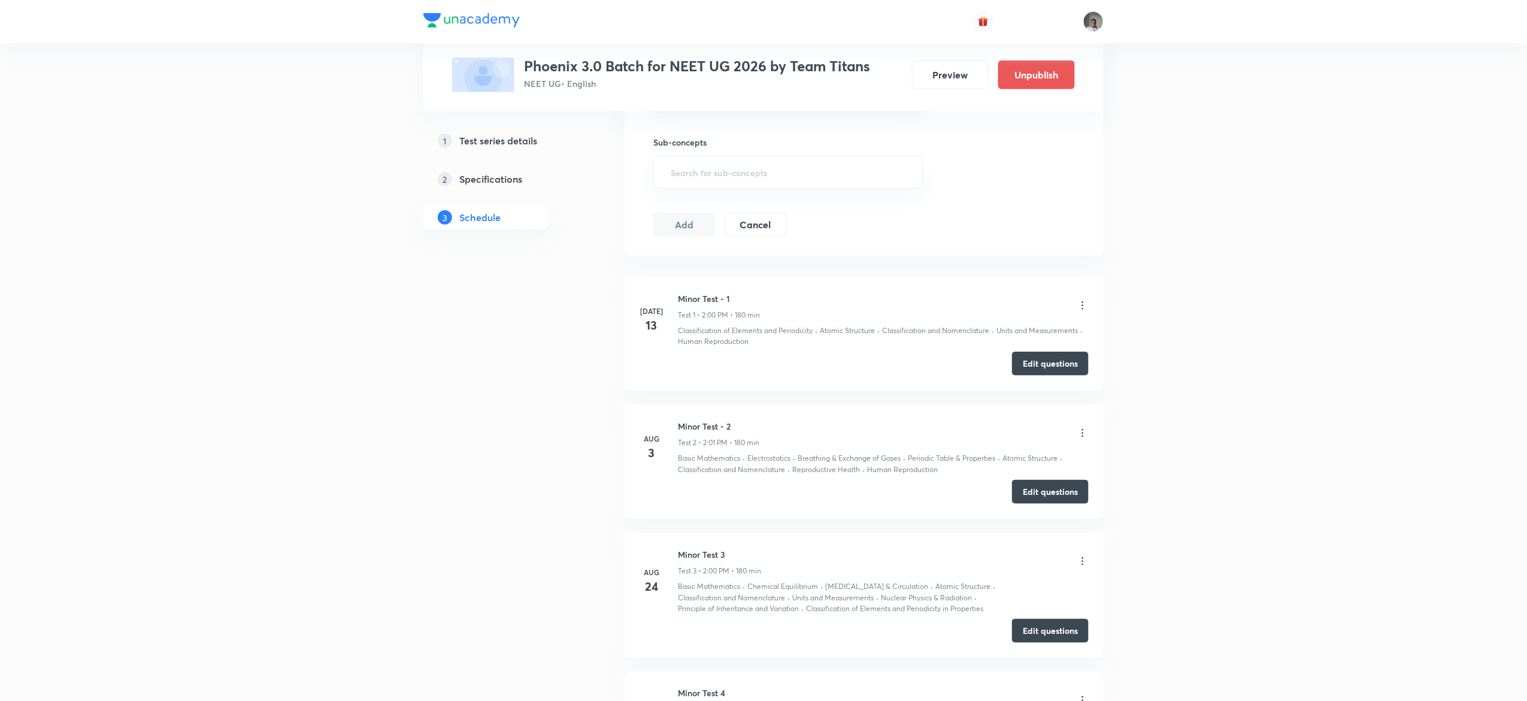
scroll to position [713, 0]
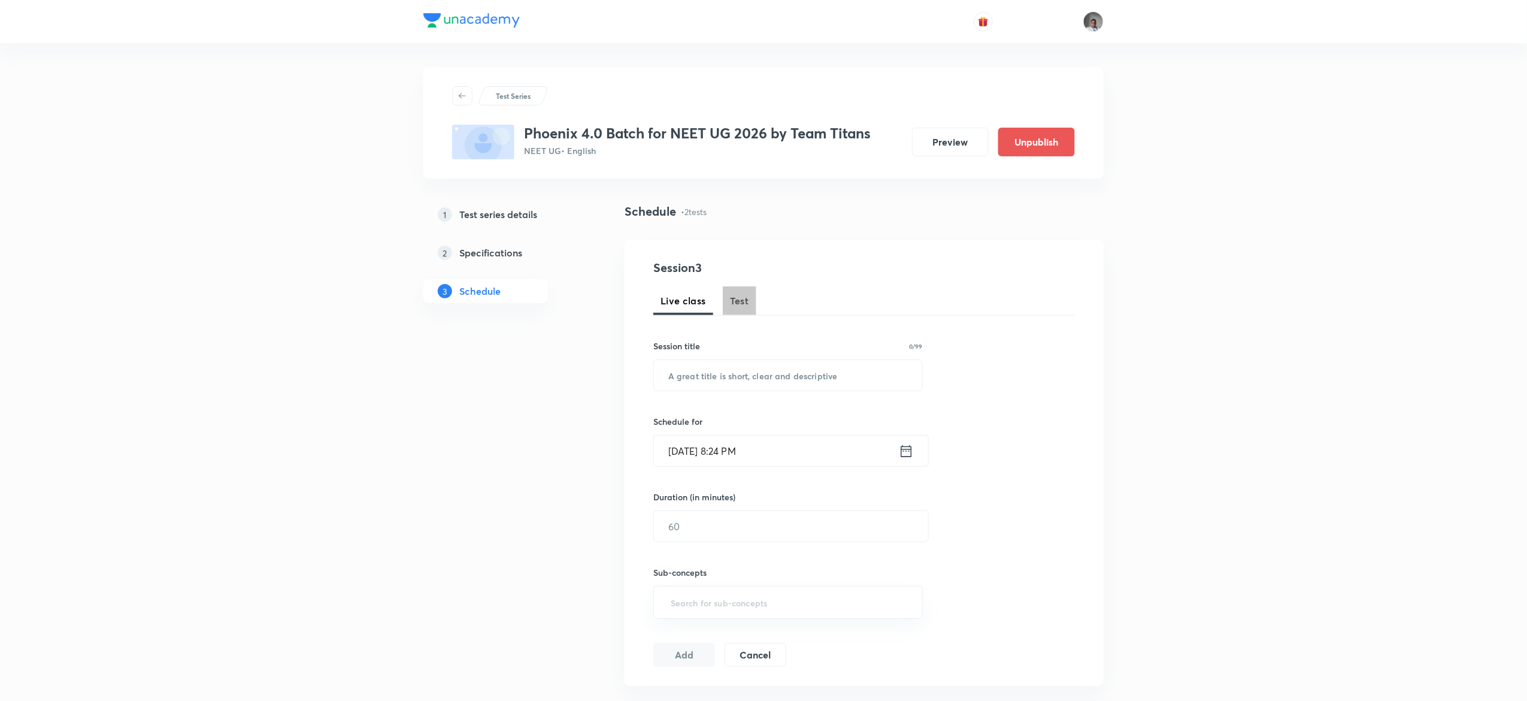
click at [739, 299] on span "Test" at bounding box center [739, 300] width 19 height 14
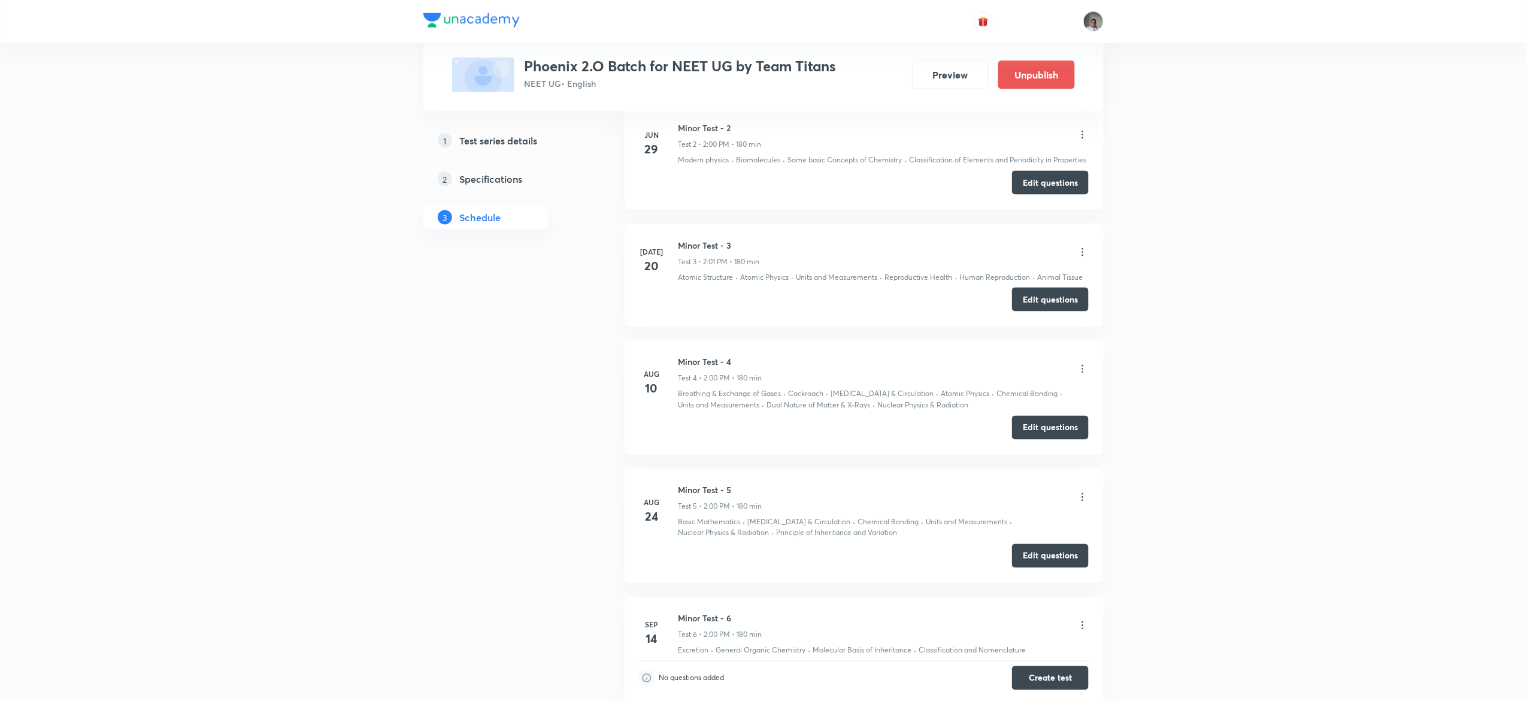
scroll to position [926, 0]
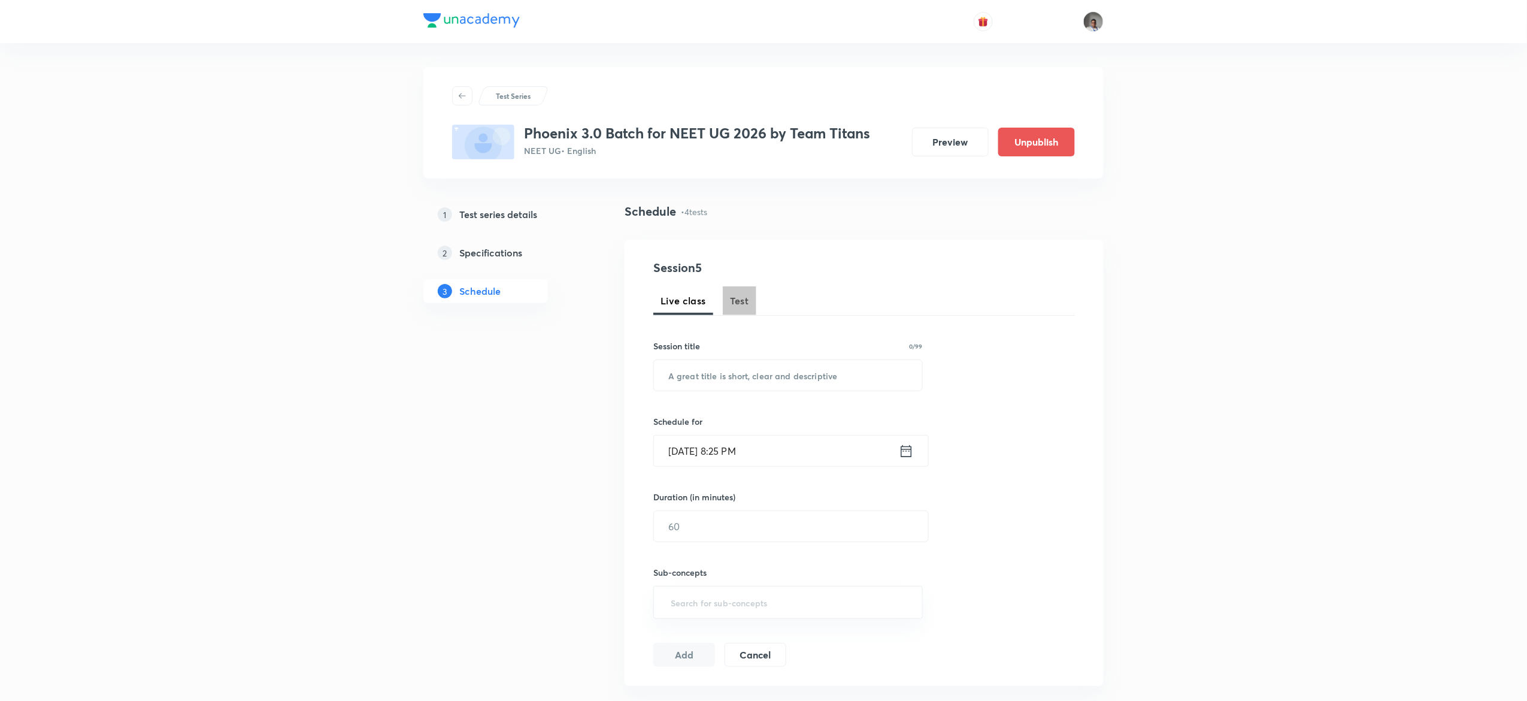
click at [731, 301] on span "Test" at bounding box center [739, 300] width 19 height 14
click at [747, 306] on span "Test" at bounding box center [739, 300] width 19 height 14
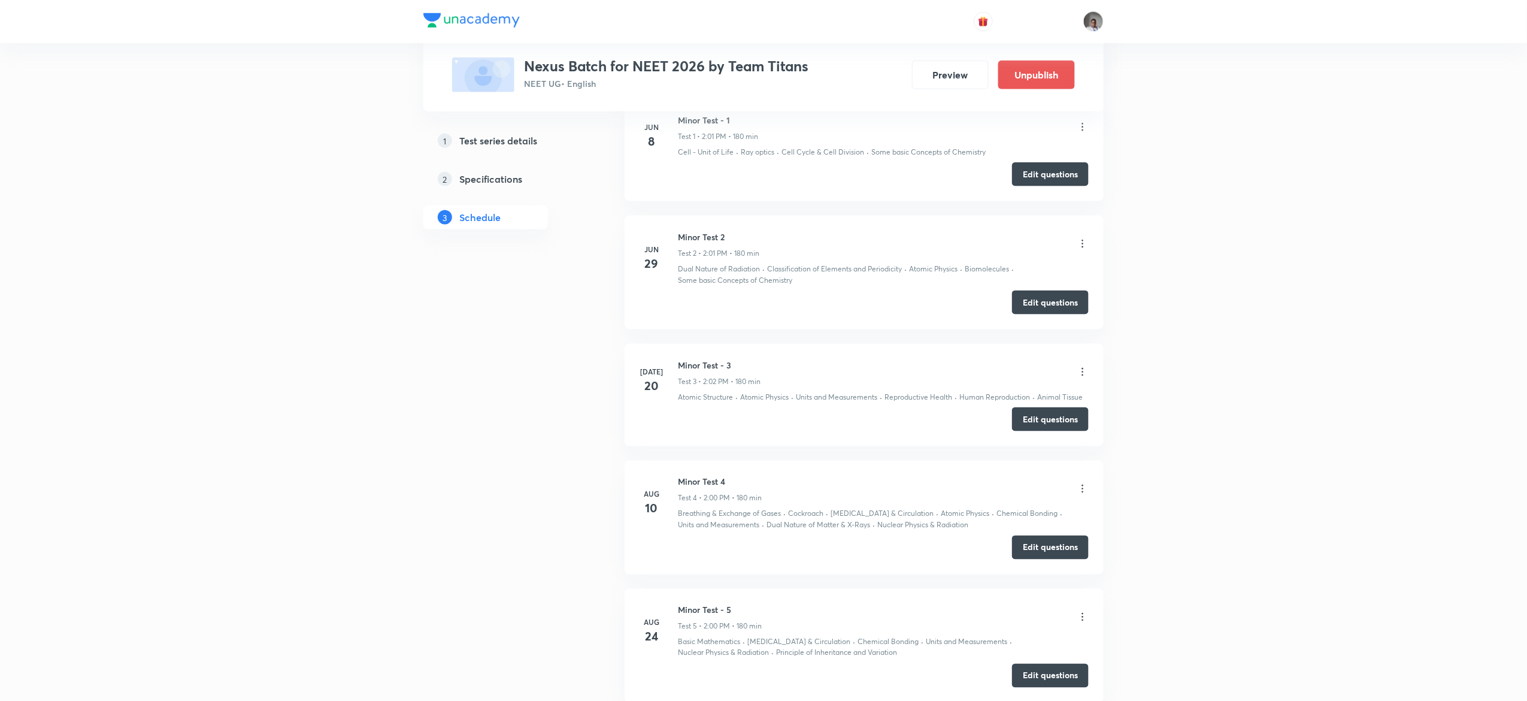
scroll to position [920, 0]
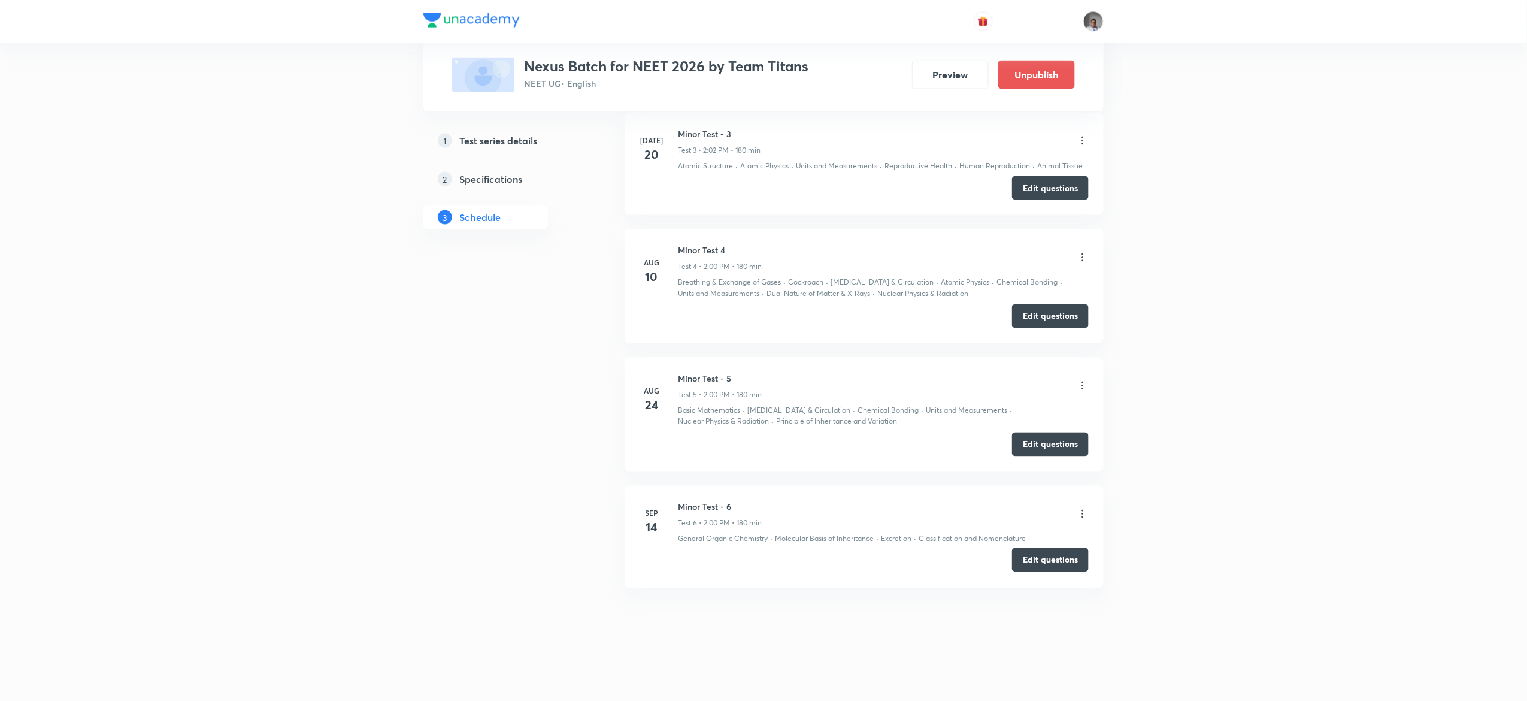
click at [1064, 560] on button "Edit questions" at bounding box center [1050, 560] width 77 height 24
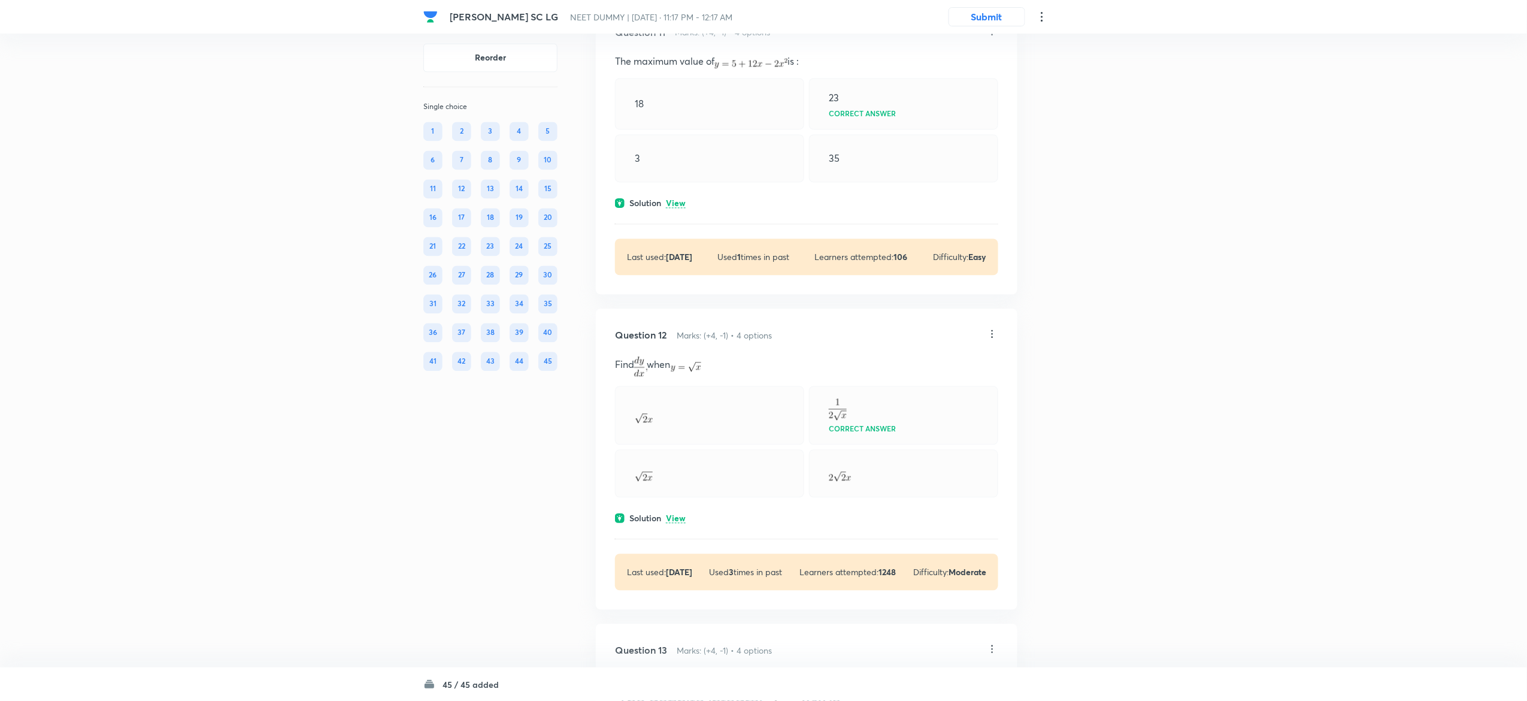
scroll to position [3451, 0]
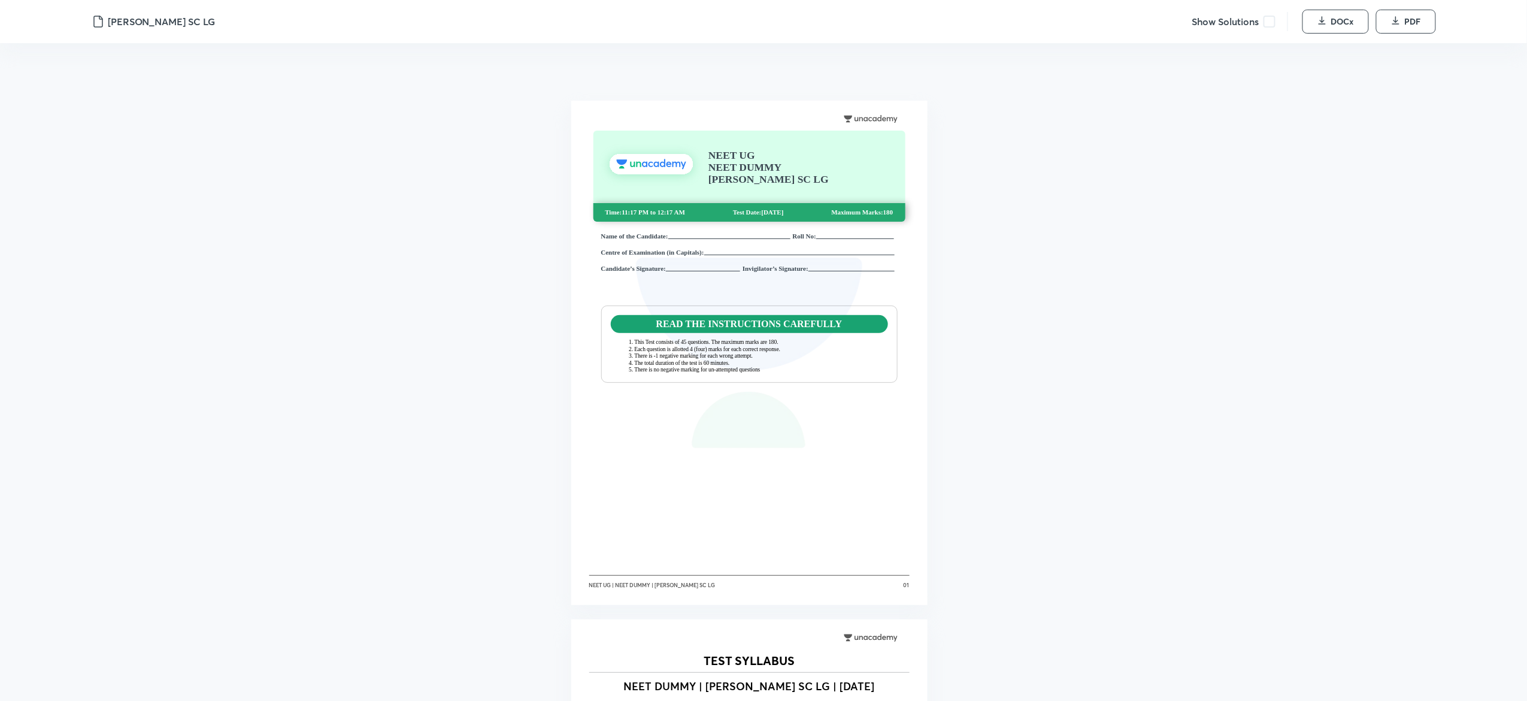
click at [1263, 22] on span at bounding box center [1269, 22] width 12 height 12
click at [1323, 26] on span "button" at bounding box center [1322, 22] width 10 height 13
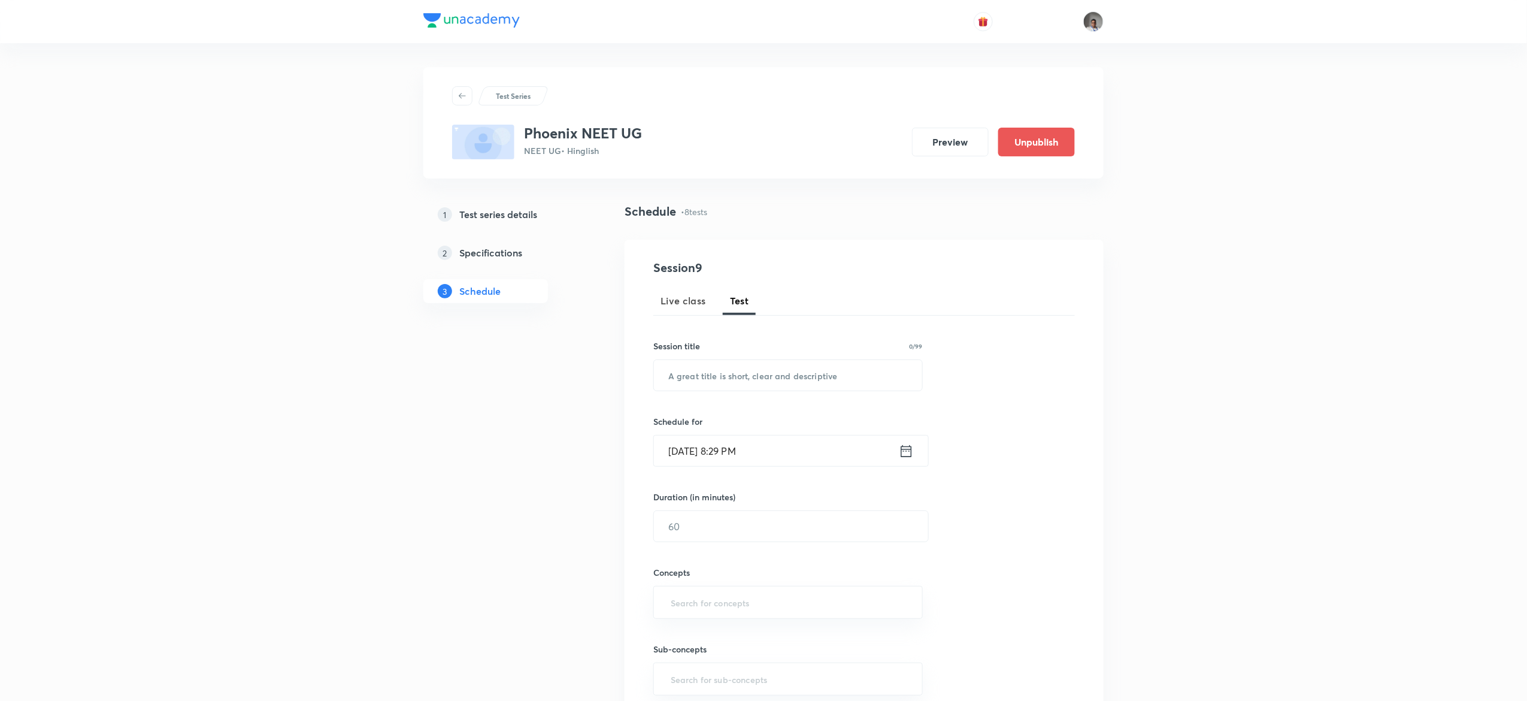
scroll to position [1177, 0]
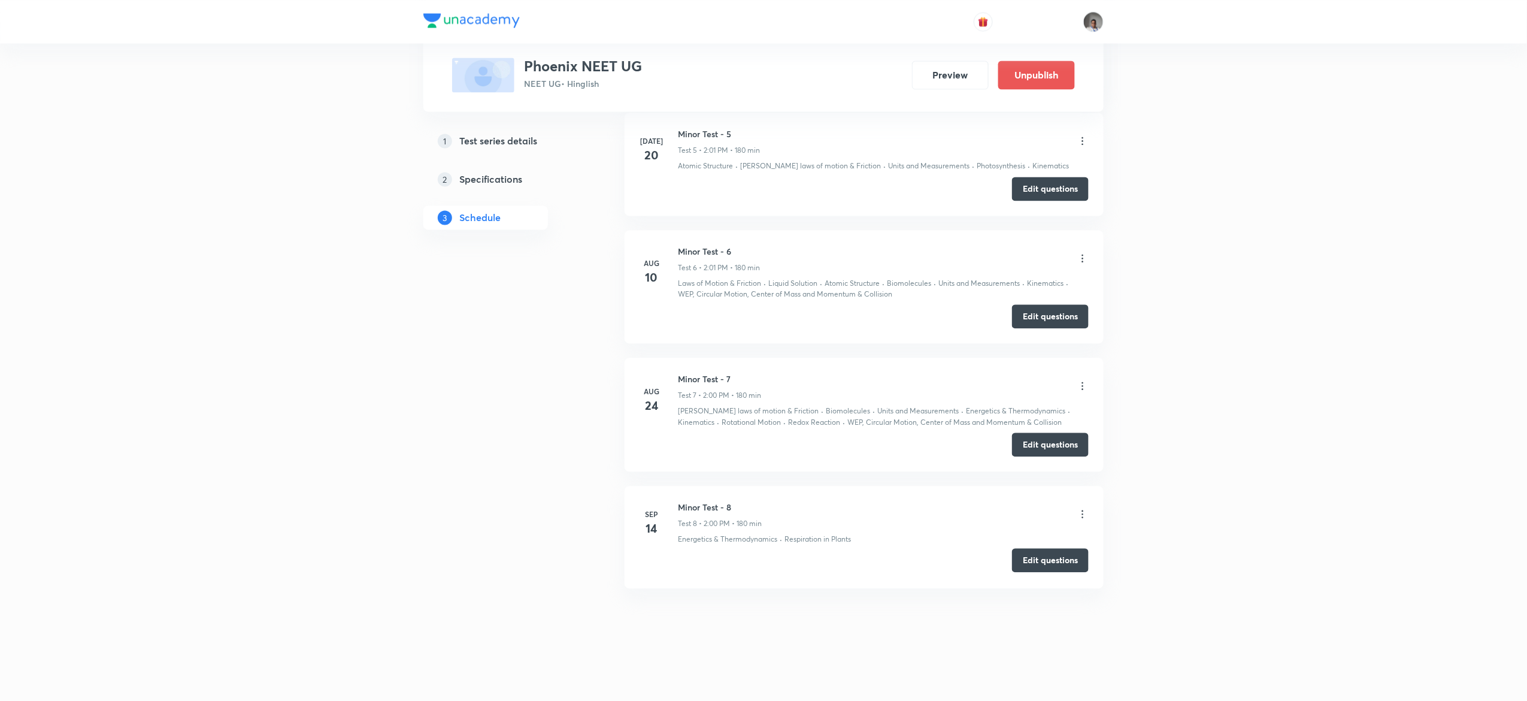
click at [1053, 558] on button "Edit questions" at bounding box center [1050, 560] width 77 height 24
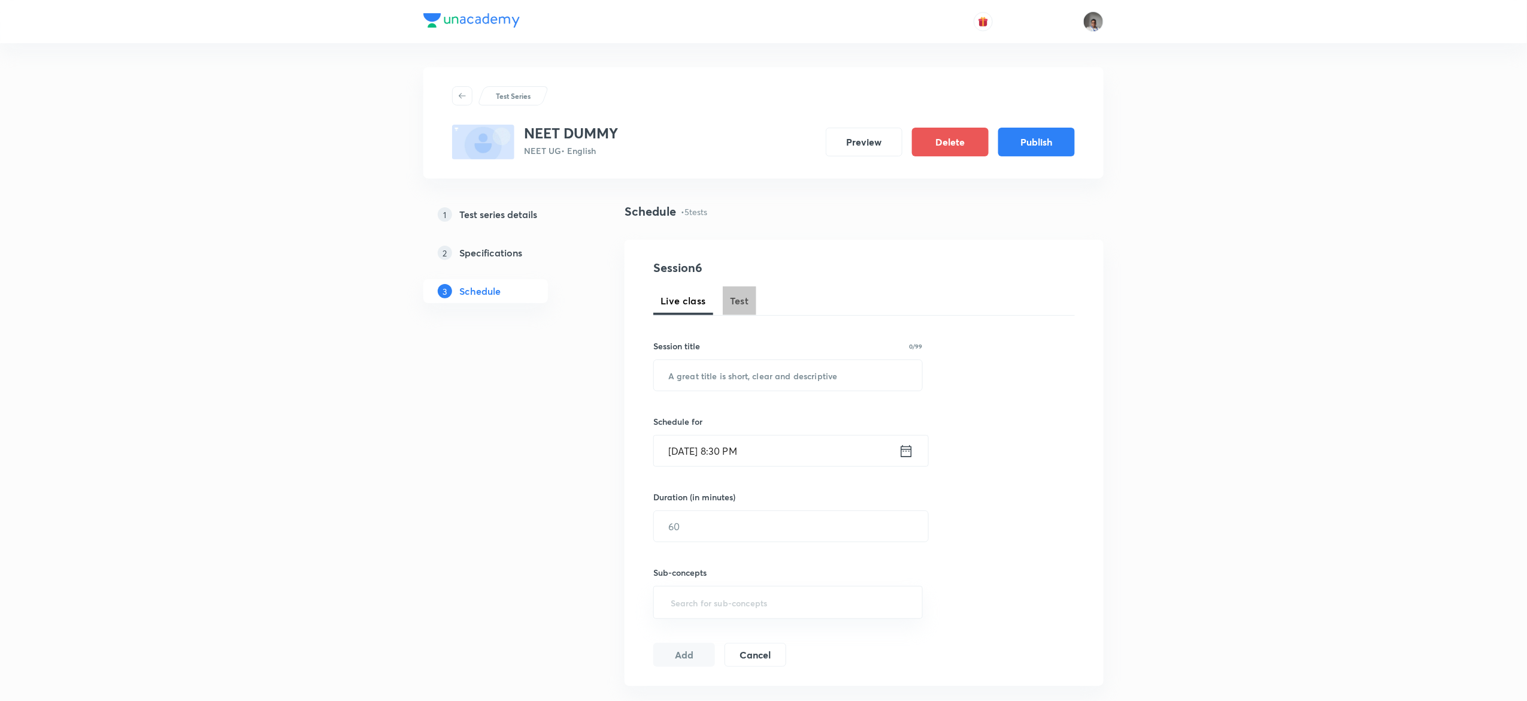
click at [731, 297] on span "Test" at bounding box center [739, 300] width 19 height 14
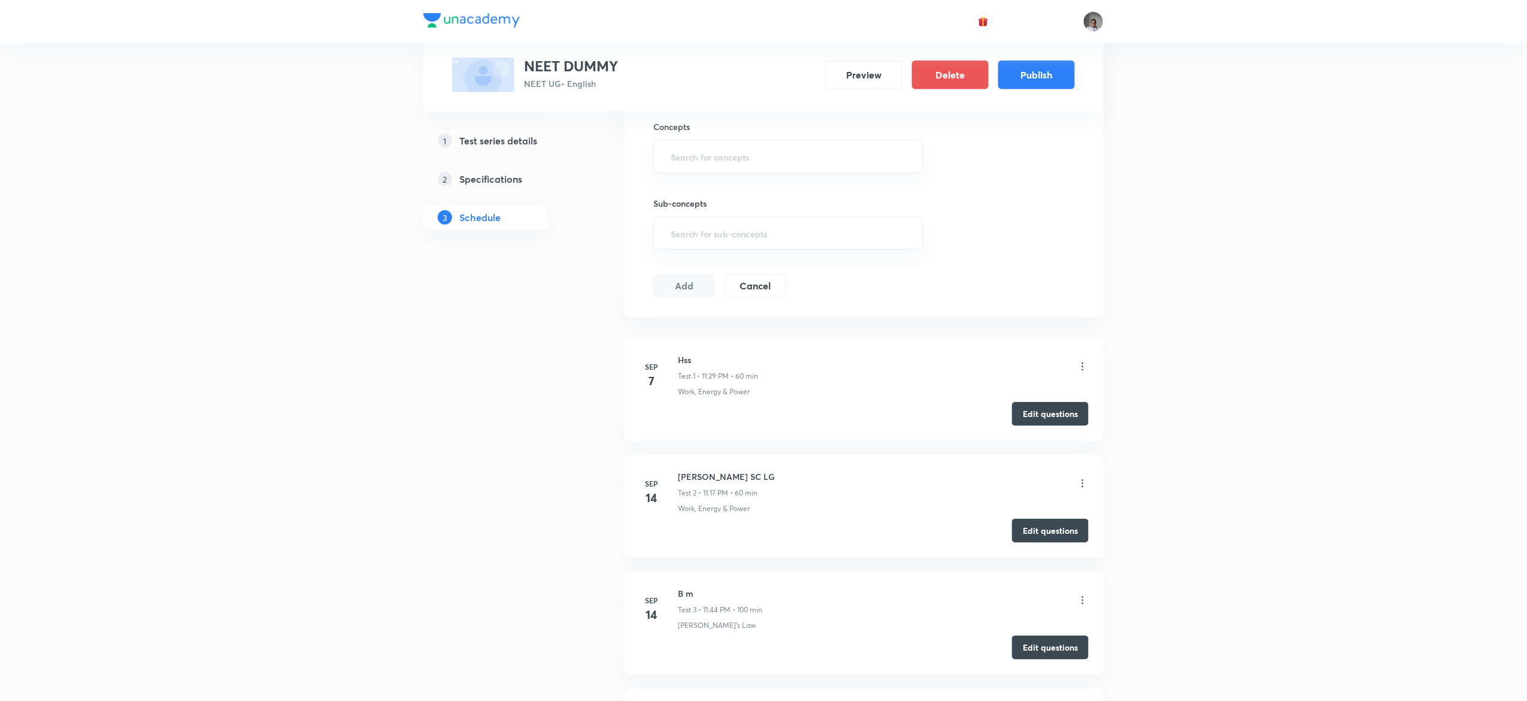
scroll to position [423, 0]
